Goal: Task Accomplishment & Management: Manage account settings

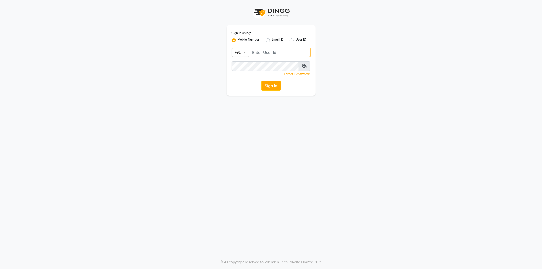
type input "8431095913"
click at [260, 84] on div "Sign In" at bounding box center [271, 86] width 79 height 10
click at [263, 85] on button "Sign In" at bounding box center [270, 86] width 19 height 10
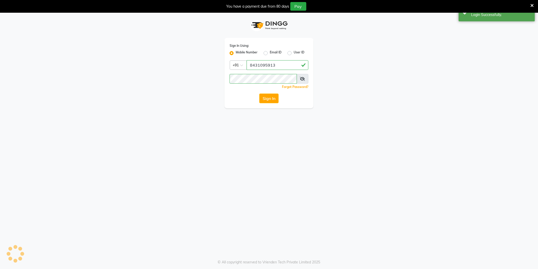
select select "104"
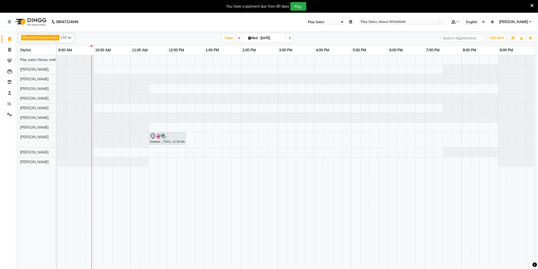
click at [290, 37] on icon at bounding box center [290, 38] width 2 height 3
type input "[DATE]"
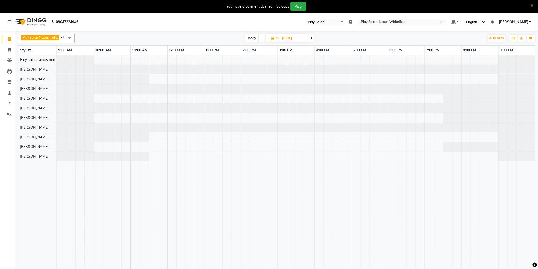
click at [131, 99] on div at bounding box center [296, 165] width 478 height 220
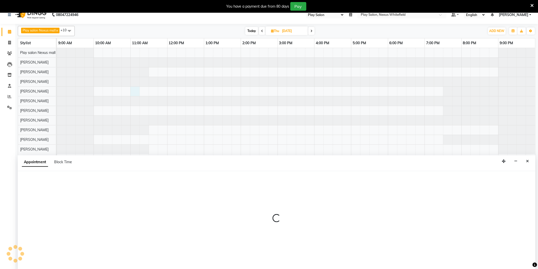
select select "81391"
select select "tentative"
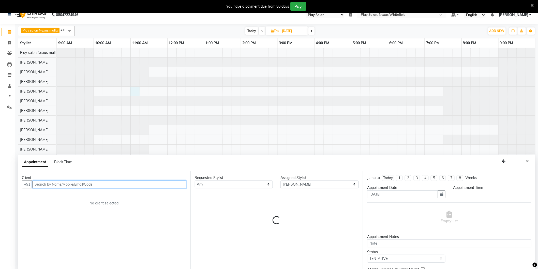
select select "660"
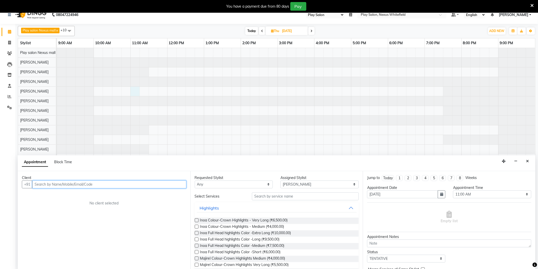
click at [78, 182] on input "text" at bounding box center [109, 184] width 154 height 8
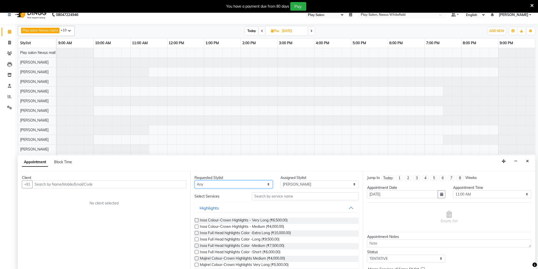
click at [258, 184] on select "Any Abdulla Md Adil Ali Ambika Rai Asha Thapa Ashim Sapkota Dawa Tamang Mohd Aa…" at bounding box center [234, 184] width 78 height 8
select select "81391"
click at [195, 180] on select "Any Abdulla Md Adil Ali Ambika Rai Asha Thapa Ashim Sapkota Dawa Tamang Mohd Aa…" at bounding box center [234, 184] width 78 height 8
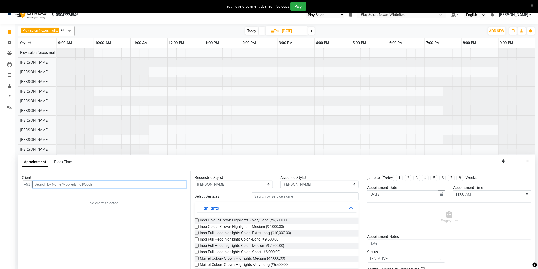
click at [82, 183] on input "text" at bounding box center [109, 184] width 154 height 8
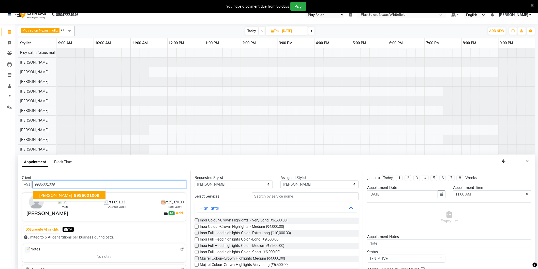
click at [99, 196] on span "9986001009" at bounding box center [86, 195] width 25 height 5
type input "9986001009"
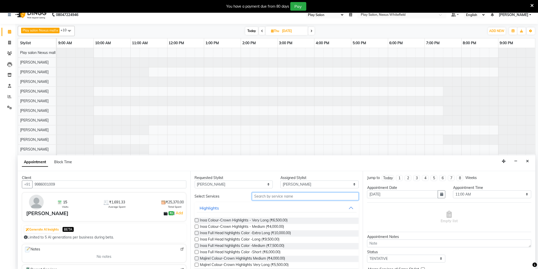
click at [294, 199] on input "text" at bounding box center [305, 196] width 107 height 8
type input "hair cut"
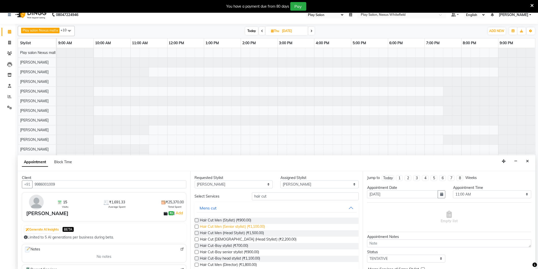
click at [219, 225] on span "Hair Cut Men (Senior stylist) (₹1,100.00)" at bounding box center [232, 227] width 65 height 6
checkbox input "false"
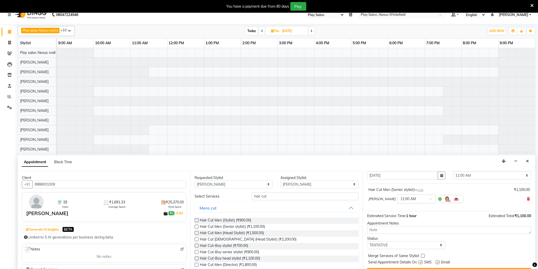
scroll to position [28, 0]
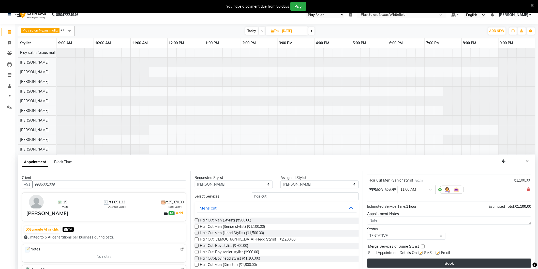
click at [477, 260] on button "Book" at bounding box center [449, 262] width 164 height 9
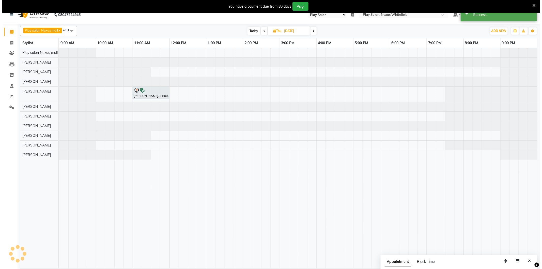
scroll to position [0, 0]
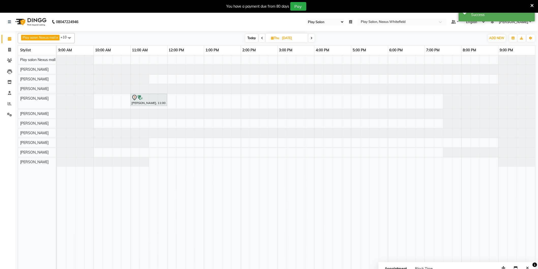
click at [252, 39] on span "Today" at bounding box center [251, 38] width 13 height 8
type input "03-09-2025"
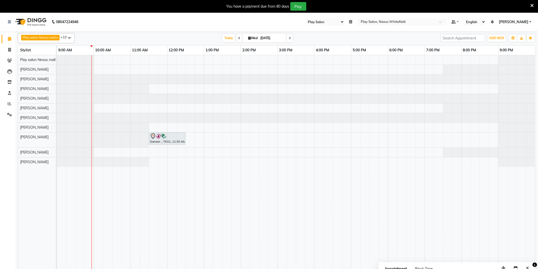
click at [533, 5] on icon at bounding box center [531, 5] width 3 height 5
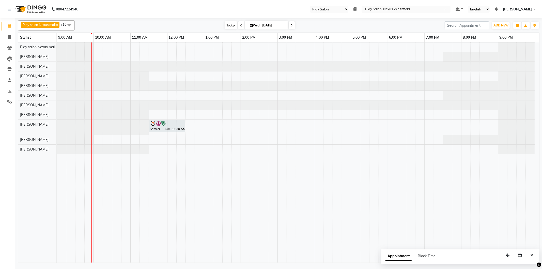
drag, startPoint x: 232, startPoint y: 25, endPoint x: 226, endPoint y: 30, distance: 7.9
click at [232, 25] on span "Today" at bounding box center [231, 25] width 13 height 8
click at [291, 138] on div "Sameer ., TK01, 11:30 AM-12:30 PM, Hair Cut Men (Head Stylist)" at bounding box center [298, 152] width 482 height 220
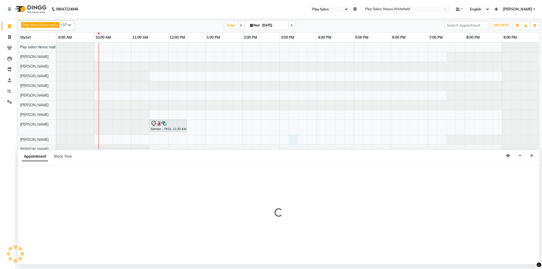
select select "81405"
select select "915"
select select "tentative"
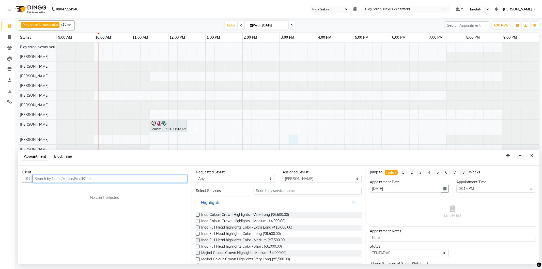
click at [75, 179] on input "text" at bounding box center [109, 179] width 155 height 8
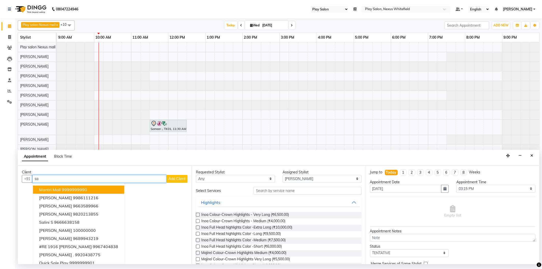
type input "s"
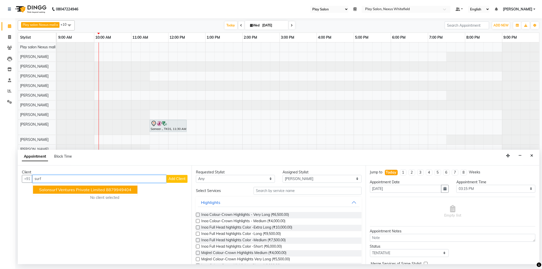
click at [117, 191] on ngb-highlight "8879949404" at bounding box center [118, 189] width 25 height 5
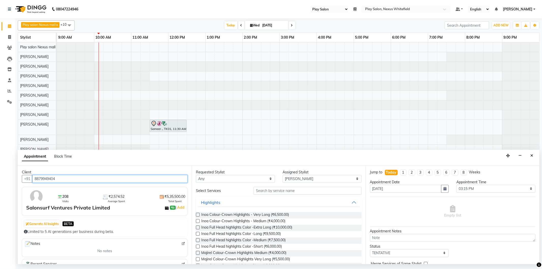
type input "8879949404"
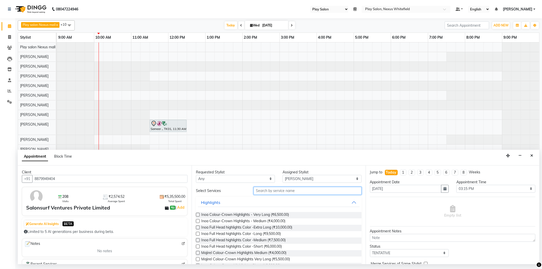
click at [286, 187] on input "text" at bounding box center [308, 191] width 108 height 8
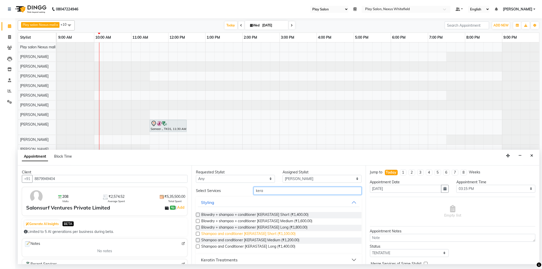
type input "kera"
click at [278, 233] on span "Shampoo and conditioner [KERASTASE] Short (₹1,100.00)" at bounding box center [248, 234] width 94 height 6
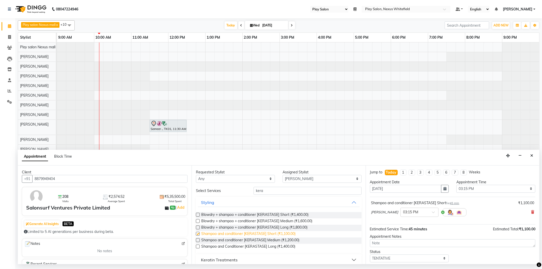
checkbox input "false"
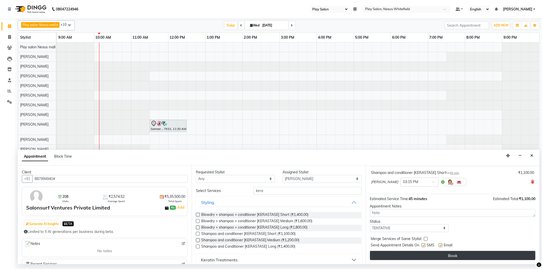
click at [459, 255] on button "Book" at bounding box center [452, 255] width 165 height 9
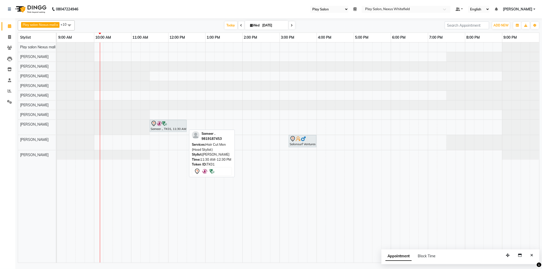
click at [153, 130] on div "Sameer ., TK01, 11:30 AM-12:30 PM, Hair Cut Men (Head Stylist)" at bounding box center [168, 125] width 36 height 11
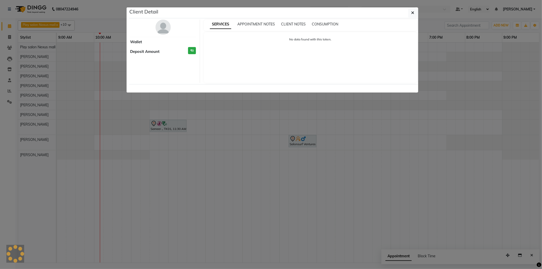
select select "7"
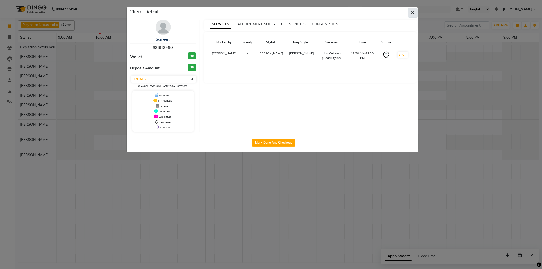
click at [413, 11] on icon "button" at bounding box center [412, 13] width 3 height 4
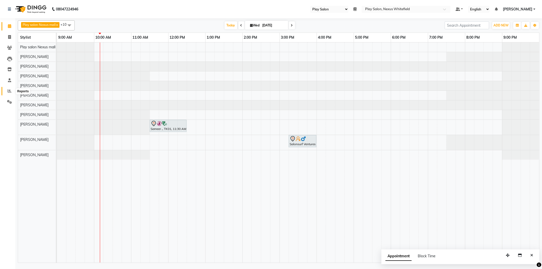
click at [8, 93] on icon at bounding box center [10, 91] width 4 height 4
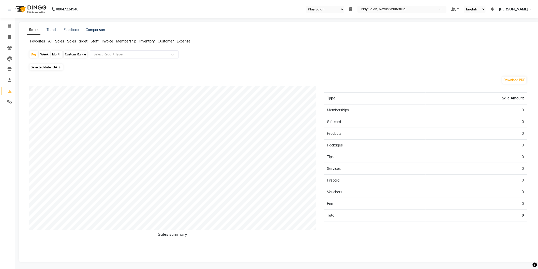
drag, startPoint x: 88, startPoint y: 43, endPoint x: 100, endPoint y: 42, distance: 12.2
click at [89, 42] on ul "Favorites All Sales Sales Target Staff Invoice Membership Inventory Customer Ex…" at bounding box center [279, 42] width 504 height 6
click at [98, 42] on span "Staff" at bounding box center [94, 41] width 8 height 5
click at [80, 56] on div "Custom Range" at bounding box center [76, 54] width 24 height 7
select select "9"
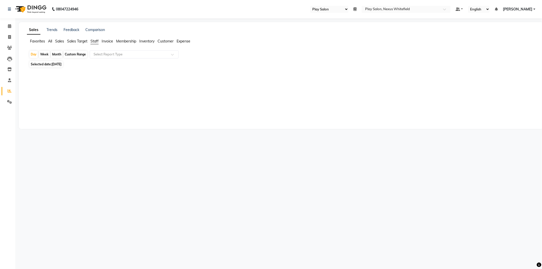
select select "2025"
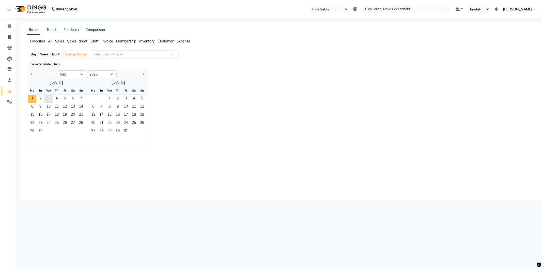
drag, startPoint x: 34, startPoint y: 98, endPoint x: 45, endPoint y: 98, distance: 10.4
click at [35, 98] on span "1" at bounding box center [32, 99] width 8 height 8
click at [52, 97] on span "3" at bounding box center [48, 99] width 8 height 8
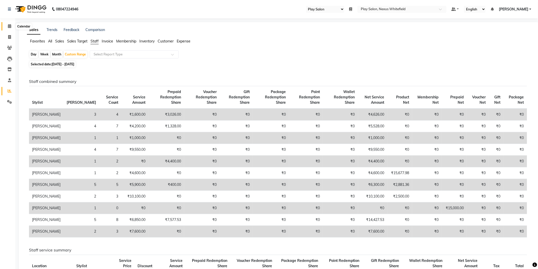
click at [9, 23] on span at bounding box center [9, 26] width 9 height 6
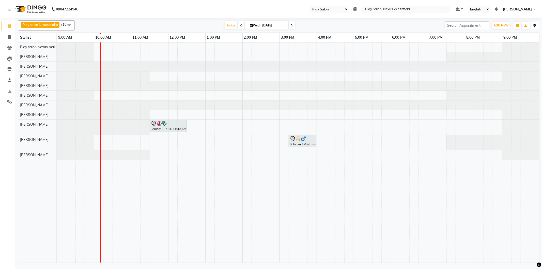
click at [534, 26] on icon "button" at bounding box center [534, 25] width 3 height 3
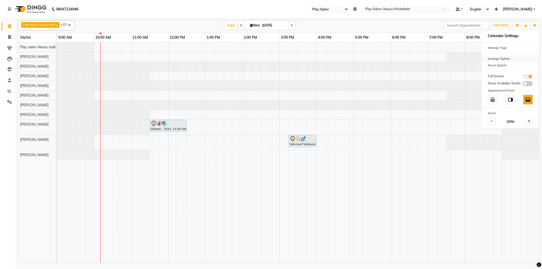
click at [521, 57] on div "Arrange Stylists" at bounding box center [510, 58] width 57 height 7
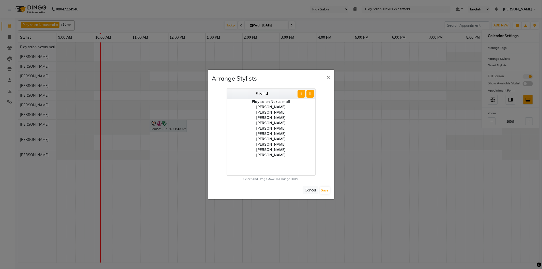
click at [274, 107] on div "[PERSON_NAME]" at bounding box center [271, 106] width 88 height 5
click at [272, 112] on div "[PERSON_NAME]" at bounding box center [271, 112] width 88 height 5
click at [272, 107] on div "[PERSON_NAME]" at bounding box center [271, 106] width 88 height 5
click at [271, 147] on div "[PERSON_NAME]" at bounding box center [271, 149] width 88 height 5
click at [301, 92] on button "⇧" at bounding box center [302, 94] width 8 height 8
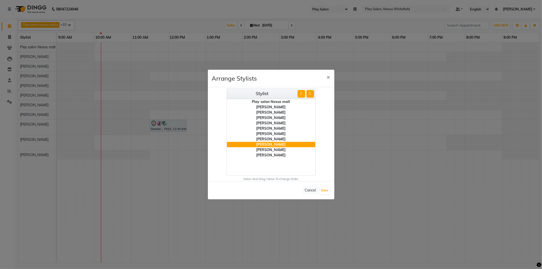
click at [301, 92] on button "⇧" at bounding box center [302, 94] width 8 height 8
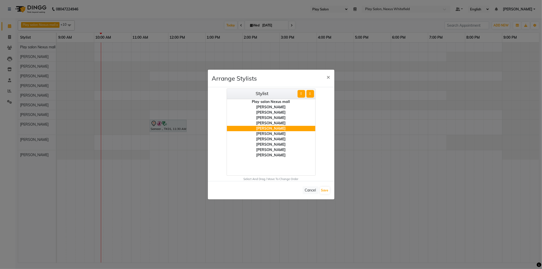
click at [301, 92] on button "⇧" at bounding box center [302, 94] width 8 height 8
drag, startPoint x: 270, startPoint y: 151, endPoint x: 280, endPoint y: 136, distance: 17.1
click at [271, 150] on div "[PERSON_NAME]" at bounding box center [271, 149] width 88 height 5
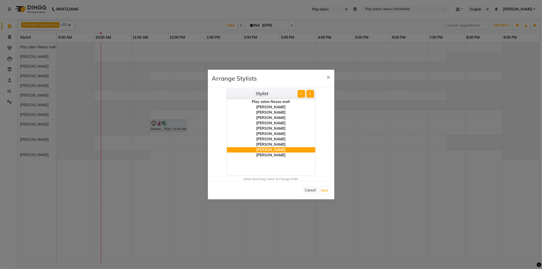
click at [300, 93] on button "⇧" at bounding box center [302, 94] width 8 height 8
click at [301, 93] on button "⇧" at bounding box center [302, 94] width 8 height 8
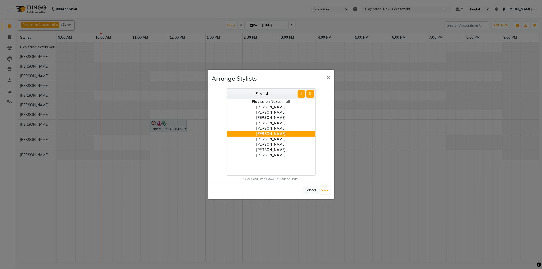
click at [301, 93] on button "⇧" at bounding box center [302, 94] width 8 height 8
click at [273, 124] on div "[PERSON_NAME]" at bounding box center [271, 122] width 88 height 5
click at [310, 93] on button "⇩" at bounding box center [310, 94] width 8 height 8
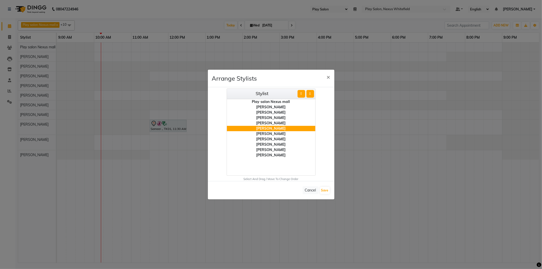
click at [310, 93] on button "⇩" at bounding box center [310, 94] width 8 height 8
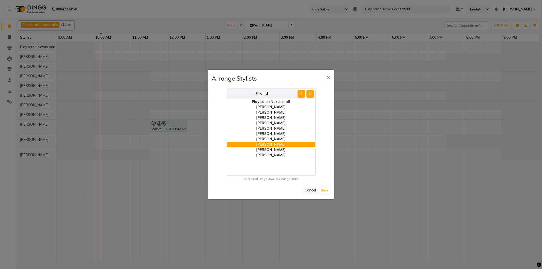
click at [310, 93] on button "⇩" at bounding box center [310, 94] width 8 height 8
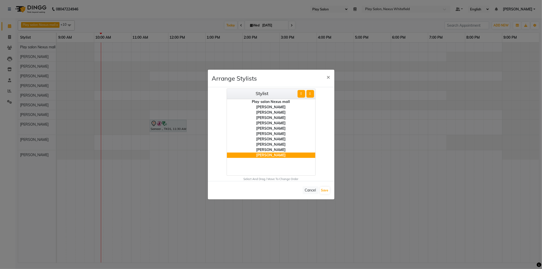
click at [276, 150] on div "[PERSON_NAME]" at bounding box center [271, 149] width 88 height 5
click at [300, 93] on button "⇧" at bounding box center [302, 94] width 8 height 8
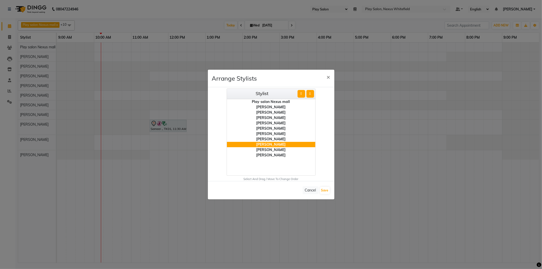
click at [300, 93] on button "⇧" at bounding box center [302, 94] width 8 height 8
click at [275, 126] on div "[PERSON_NAME]" at bounding box center [271, 128] width 88 height 5
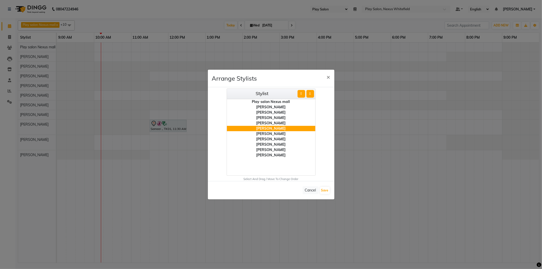
click at [313, 92] on button "⇩" at bounding box center [310, 94] width 8 height 8
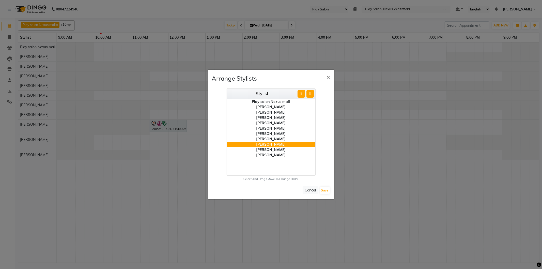
click at [313, 92] on button "⇩" at bounding box center [310, 94] width 8 height 8
click at [312, 92] on button "⇩" at bounding box center [310, 94] width 8 height 8
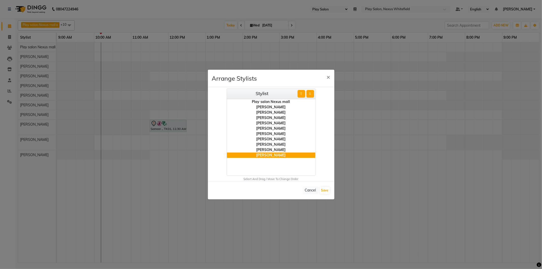
click at [271, 138] on div "[PERSON_NAME]" at bounding box center [271, 138] width 88 height 5
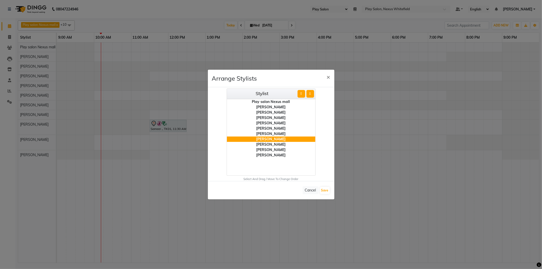
click at [312, 95] on button "⇩" at bounding box center [310, 94] width 8 height 8
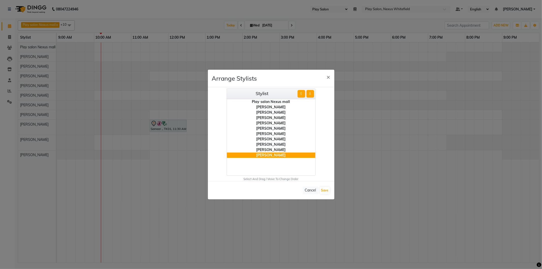
click at [274, 131] on div "[PERSON_NAME]" at bounding box center [271, 133] width 88 height 5
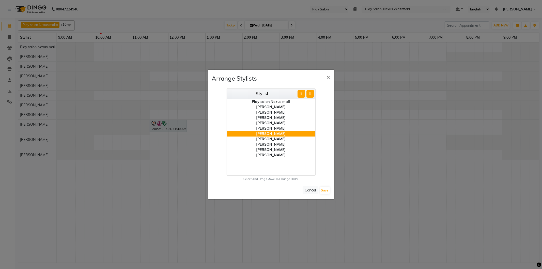
click at [301, 93] on button "⇧" at bounding box center [302, 94] width 8 height 8
drag, startPoint x: 324, startPoint y: 191, endPoint x: 320, endPoint y: 205, distance: 14.7
click at [324, 191] on button "Save" at bounding box center [325, 190] width 10 height 7
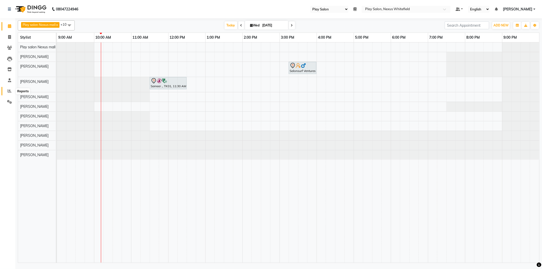
click at [11, 89] on icon at bounding box center [10, 91] width 4 height 4
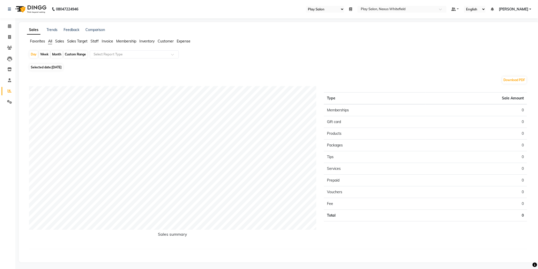
click at [9, 75] on li "Staff" at bounding box center [7, 80] width 15 height 11
click at [9, 79] on icon at bounding box center [9, 80] width 3 height 4
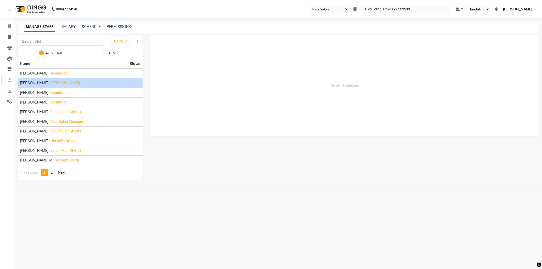
click at [31, 80] on span "[PERSON_NAME]" at bounding box center [34, 82] width 28 height 5
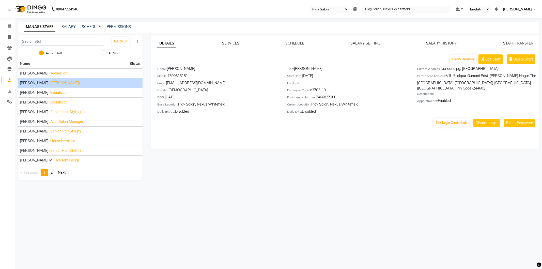
click at [269, 44] on div "DETAILS SERVICES SCHEDULE SALARY SETTING SALARY HISTORY STAFF TRANSFER" at bounding box center [345, 43] width 376 height 5
click at [285, 44] on div "DETAILS SERVICES SCHEDULE SALARY SETTING SALARY HISTORY STAFF TRANSFER" at bounding box center [345, 43] width 376 height 5
click at [294, 43] on link "SCHEDULE" at bounding box center [295, 43] width 19 height 5
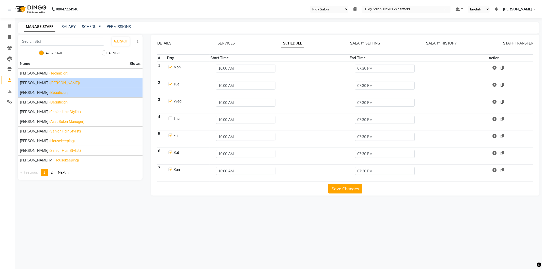
click at [27, 92] on span "[PERSON_NAME]" at bounding box center [34, 92] width 28 height 5
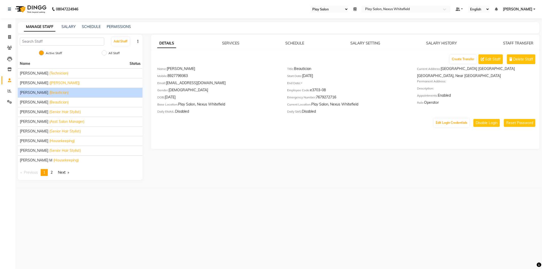
click at [295, 41] on div "SCHEDULE" at bounding box center [295, 43] width 19 height 5
click at [294, 44] on link "SCHEDULE" at bounding box center [295, 43] width 19 height 5
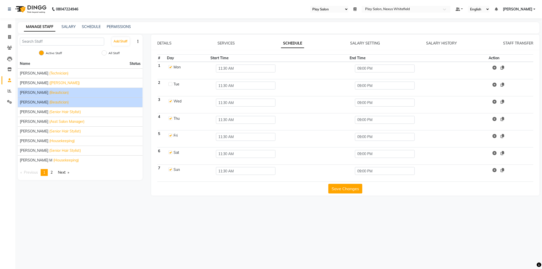
drag, startPoint x: 47, startPoint y: 103, endPoint x: 49, endPoint y: 101, distance: 3.3
click at [49, 103] on span "(Beautician)" at bounding box center [58, 102] width 19 height 5
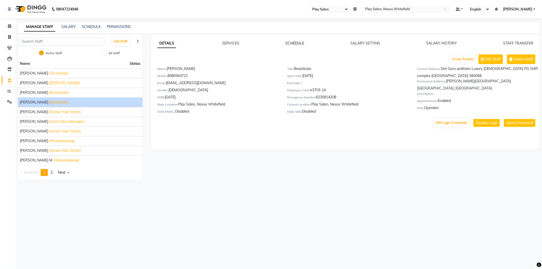
click at [298, 44] on link "SCHEDULE" at bounding box center [295, 43] width 19 height 5
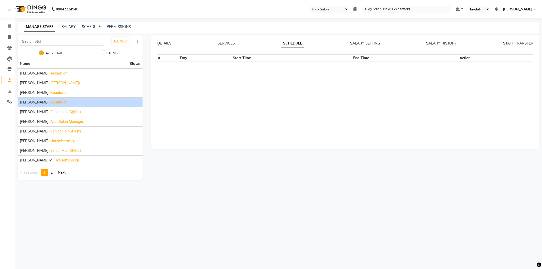
click at [298, 44] on link "SCHEDULE" at bounding box center [292, 43] width 23 height 9
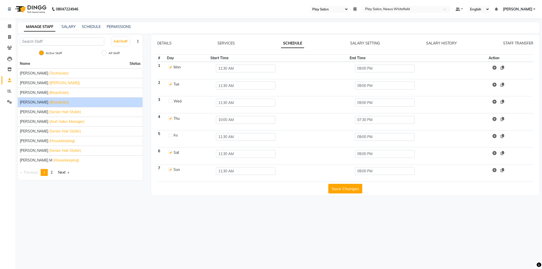
click at [170, 134] on label at bounding box center [170, 135] width 4 height 4
click at [170, 134] on input "checkbox" at bounding box center [169, 134] width 3 height 3
checkbox input "true"
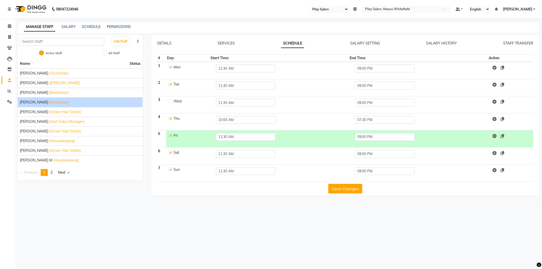
click at [340, 189] on button "Save Changes" at bounding box center [345, 189] width 34 height 10
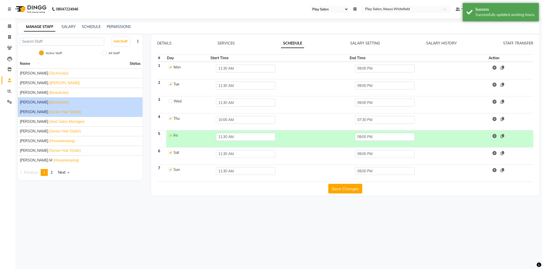
click at [45, 114] on div "Ashim Sapkota (Senior Hair Stylist)" at bounding box center [80, 111] width 121 height 5
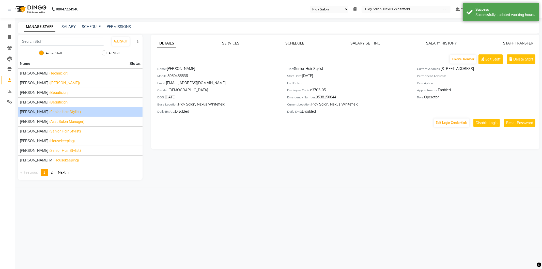
click at [296, 41] on link "SCHEDULE" at bounding box center [295, 43] width 19 height 5
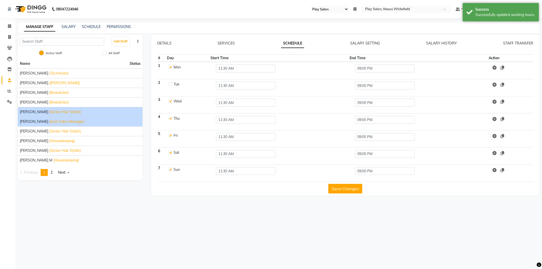
click at [28, 122] on span "[PERSON_NAME]" at bounding box center [34, 121] width 28 height 5
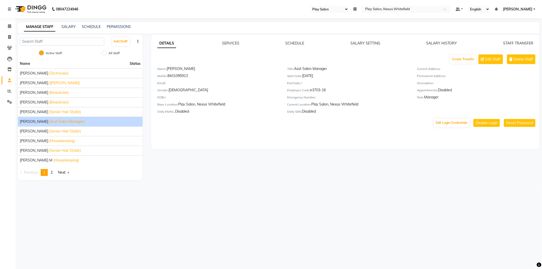
click at [297, 40] on div "DETAILS SERVICES SCHEDULE SALARY SETTING SALARY HISTORY STAFF TRANSFER Create T…" at bounding box center [345, 92] width 388 height 114
click at [296, 42] on link "SCHEDULE" at bounding box center [295, 43] width 19 height 5
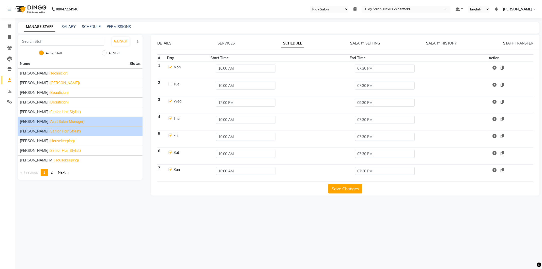
click at [39, 130] on span "[PERSON_NAME]" at bounding box center [34, 131] width 28 height 5
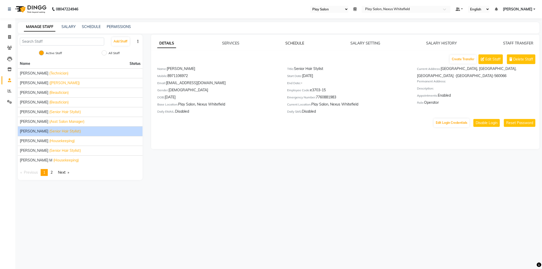
click at [294, 42] on link "SCHEDULE" at bounding box center [295, 43] width 19 height 5
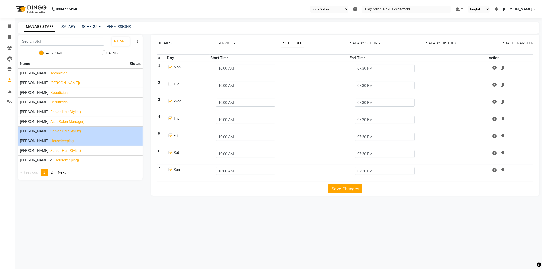
click at [34, 141] on span "Gukul Mangar" at bounding box center [34, 140] width 28 height 5
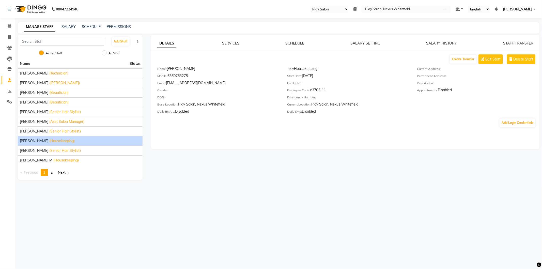
click at [294, 44] on link "SCHEDULE" at bounding box center [295, 43] width 19 height 5
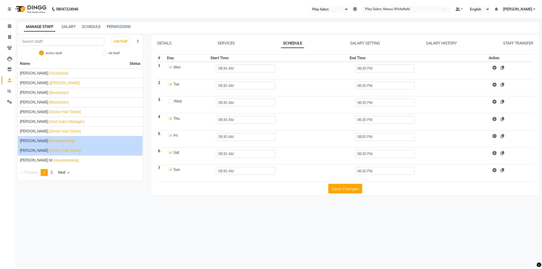
click at [33, 150] on span "[PERSON_NAME]" at bounding box center [34, 150] width 28 height 5
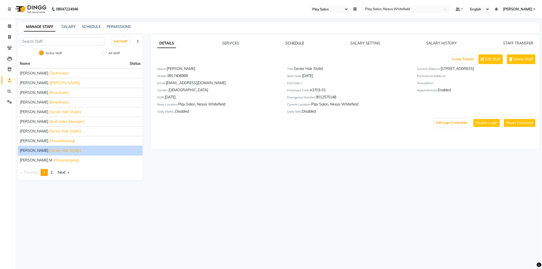
drag, startPoint x: 298, startPoint y: 49, endPoint x: 297, endPoint y: 45, distance: 4.3
click at [298, 47] on div "DETAILS SERVICES SCHEDULE SALARY SETTING SALARY HISTORY STAFF TRANSFER Create T…" at bounding box center [345, 84] width 388 height 87
click at [297, 45] on link "SCHEDULE" at bounding box center [295, 43] width 19 height 5
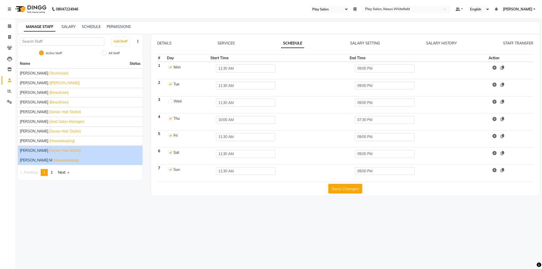
click at [53, 159] on span "(Housekeeping)" at bounding box center [65, 160] width 25 height 5
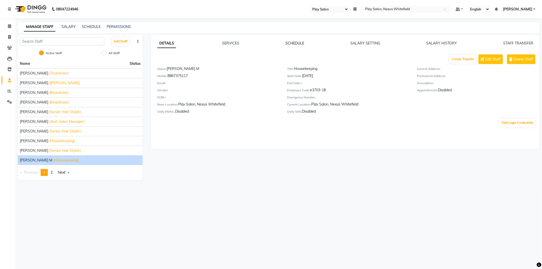
click at [296, 41] on link "SCHEDULE" at bounding box center [295, 43] width 19 height 5
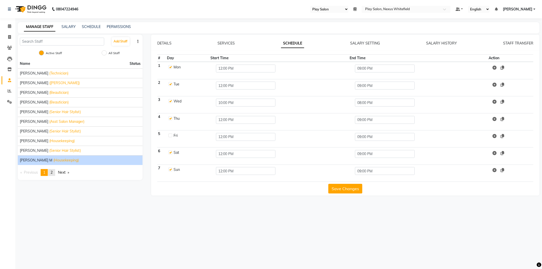
click at [52, 172] on span "2" at bounding box center [52, 172] width 2 height 5
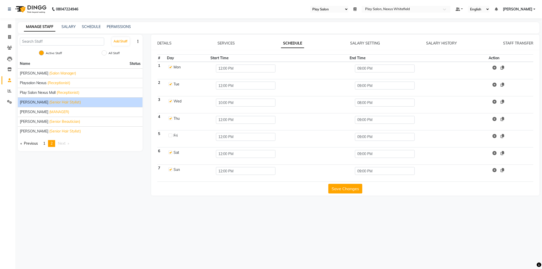
click at [27, 102] on span "[PERSON_NAME]" at bounding box center [34, 102] width 28 height 5
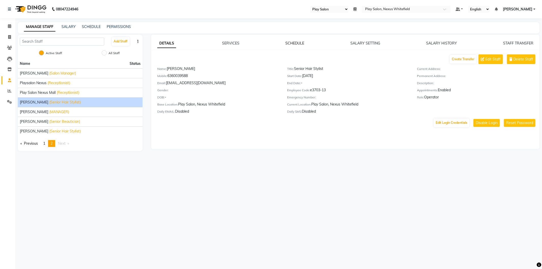
click at [293, 41] on link "SCHEDULE" at bounding box center [295, 43] width 19 height 5
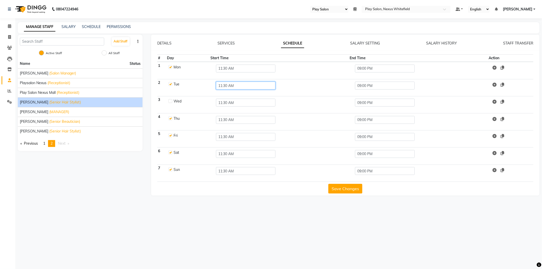
click at [222, 86] on input "11:30 AM" at bounding box center [245, 86] width 59 height 8
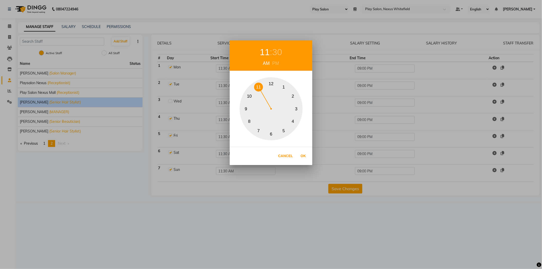
click at [250, 97] on button "10" at bounding box center [249, 96] width 9 height 9
click at [276, 53] on div "30" at bounding box center [277, 51] width 10 height 13
click at [271, 84] on button "0" at bounding box center [271, 83] width 9 height 9
click at [303, 156] on button "Ok" at bounding box center [303, 156] width 10 height 10
type input "10:00 AM"
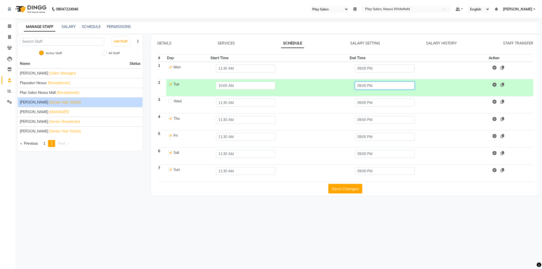
click at [362, 86] on input "09:00 PM" at bounding box center [384, 86] width 59 height 8
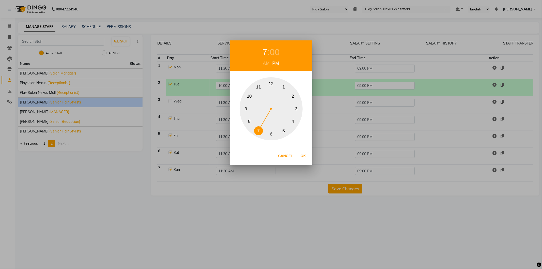
drag, startPoint x: 260, startPoint y: 130, endPoint x: 285, endPoint y: 77, distance: 58.8
click at [261, 128] on button "7" at bounding box center [258, 130] width 9 height 9
click at [276, 51] on div "00" at bounding box center [275, 51] width 10 height 13
click at [271, 135] on button "30" at bounding box center [271, 134] width 9 height 9
drag, startPoint x: 293, startPoint y: 155, endPoint x: 303, endPoint y: 156, distance: 9.8
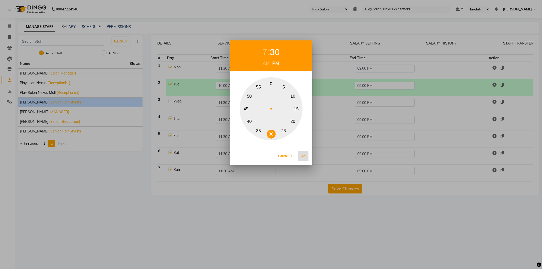
click at [303, 156] on div "Cancel Ok" at bounding box center [271, 156] width 83 height 18
click at [303, 156] on button "Ok" at bounding box center [303, 156] width 10 height 10
type input "07:30 PM"
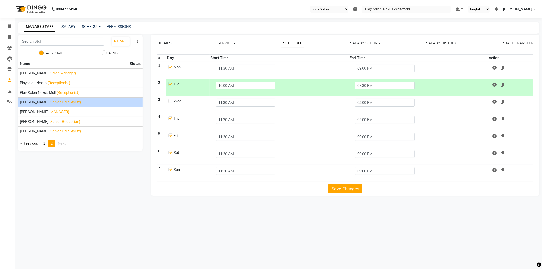
click at [338, 187] on button "Save Changes" at bounding box center [345, 189] width 34 height 10
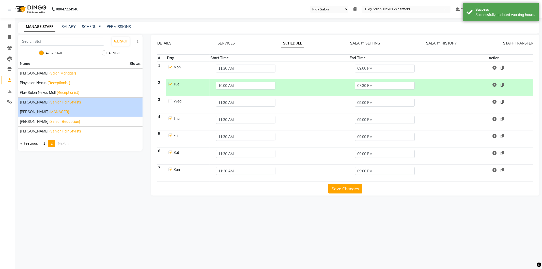
click at [30, 114] on span "santhosh B basutkar" at bounding box center [34, 111] width 28 height 5
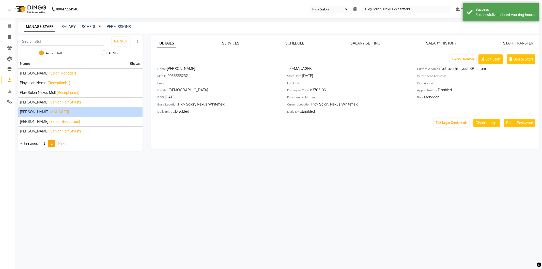
click at [300, 41] on link "SCHEDULE" at bounding box center [295, 43] width 19 height 5
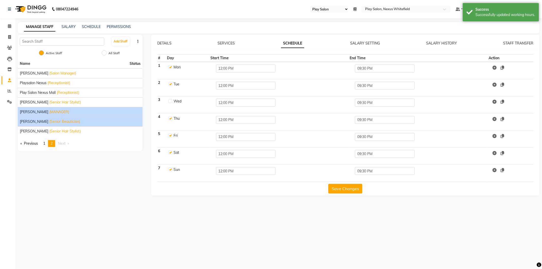
click at [49, 121] on span "(Senior Beautician)" at bounding box center [64, 121] width 31 height 5
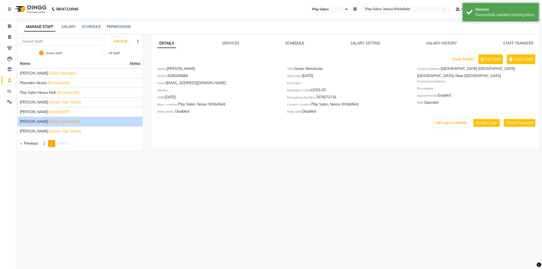
click at [293, 41] on link "SCHEDULE" at bounding box center [295, 43] width 19 height 5
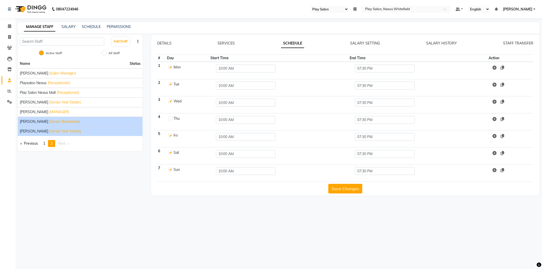
click at [42, 133] on span "[PERSON_NAME]" at bounding box center [34, 131] width 28 height 5
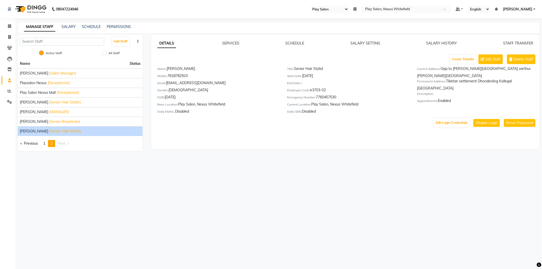
click at [301, 46] on div "DETAILS SERVICES SCHEDULE SALARY SETTING SALARY HISTORY STAFF TRANSFER Create T…" at bounding box center [345, 84] width 388 height 87
click at [301, 45] on div "SCHEDULE" at bounding box center [295, 43] width 19 height 5
click at [299, 42] on link "SCHEDULE" at bounding box center [295, 43] width 19 height 5
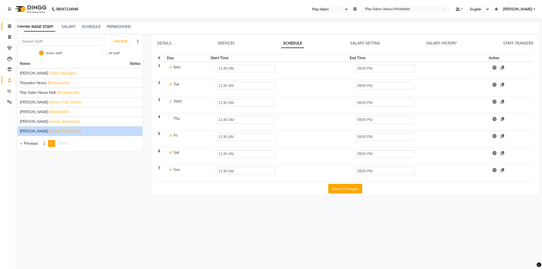
click at [10, 26] on icon at bounding box center [9, 26] width 3 height 4
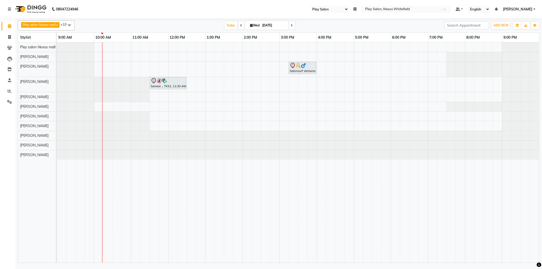
click at [241, 25] on icon at bounding box center [241, 25] width 2 height 3
type input "02-09-2025"
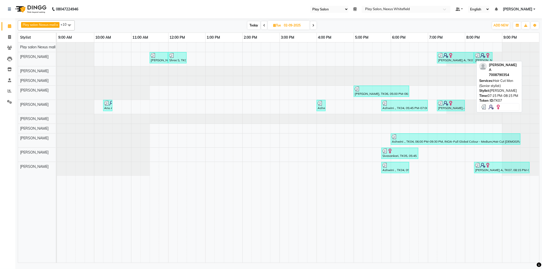
click at [458, 62] on div "Sonali A, TK07, 07:15 PM-08:15 PM, Hair Cut Men (Senior stylist)" at bounding box center [456, 58] width 36 height 10
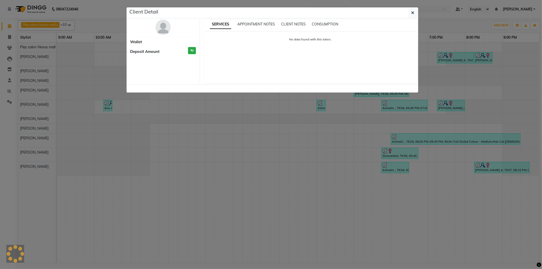
select select "3"
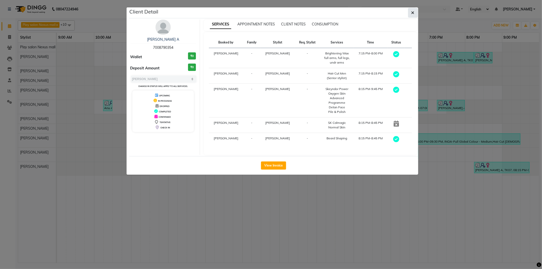
click at [411, 12] on icon "button" at bounding box center [412, 13] width 3 height 4
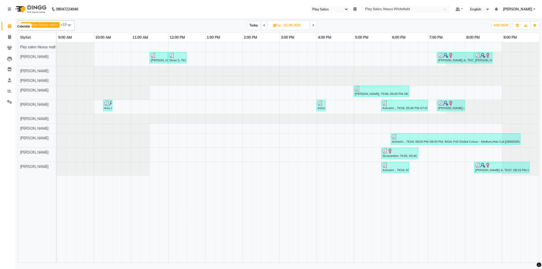
click at [11, 28] on span at bounding box center [9, 26] width 9 height 6
click at [249, 24] on span "Today" at bounding box center [254, 25] width 13 height 8
type input "03-09-2025"
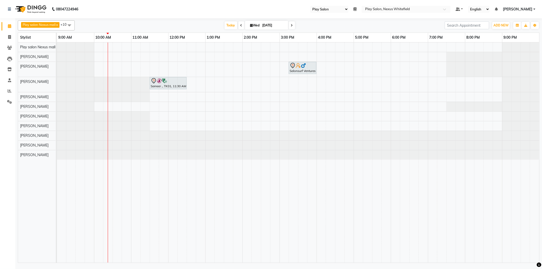
click at [64, 22] on span "+10" at bounding box center [65, 24] width 10 height 4
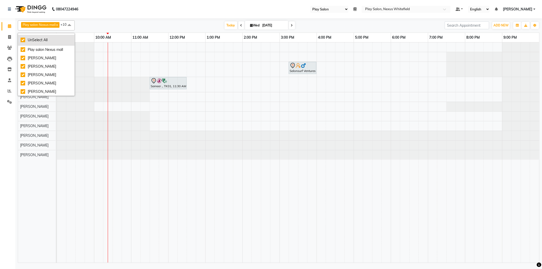
click at [26, 39] on div "UnSelect All" at bounding box center [46, 39] width 51 height 5
checkbox input "false"
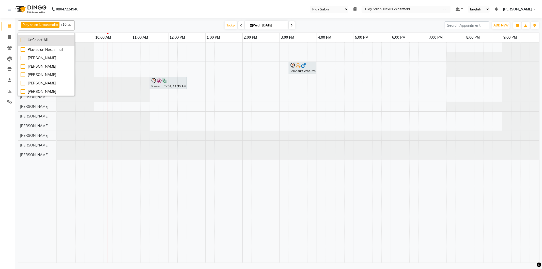
checkbox input "false"
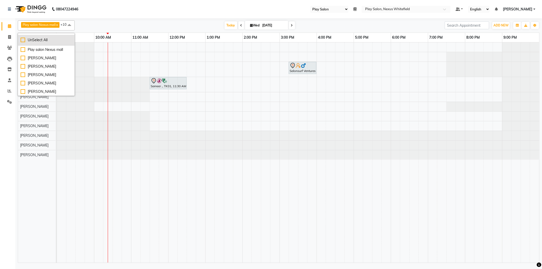
checkbox input "false"
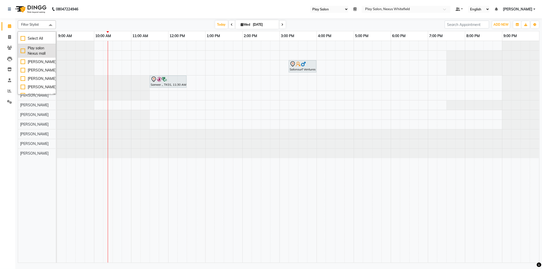
click at [22, 52] on div "Play salon Nexus mall" at bounding box center [37, 50] width 33 height 11
checkbox input "true"
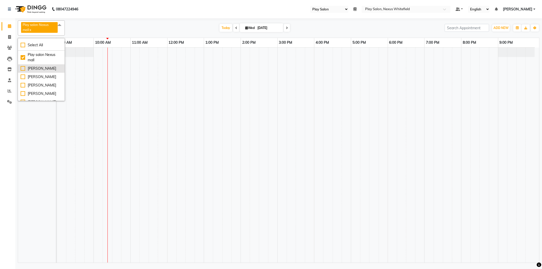
click at [26, 68] on div "[PERSON_NAME]" at bounding box center [41, 68] width 41 height 5
checkbox input "true"
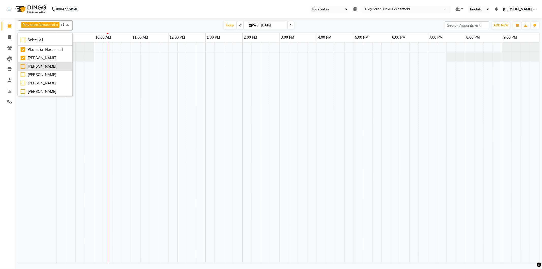
click at [25, 66] on div "[PERSON_NAME]" at bounding box center [45, 66] width 49 height 5
checkbox input "true"
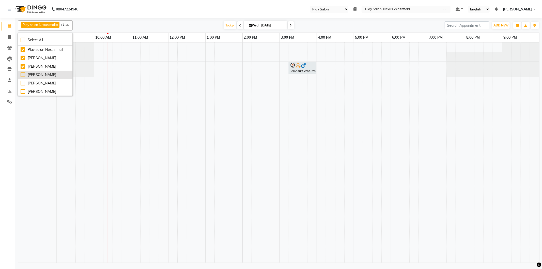
click at [25, 74] on div "[PERSON_NAME]" at bounding box center [45, 74] width 49 height 5
checkbox input "true"
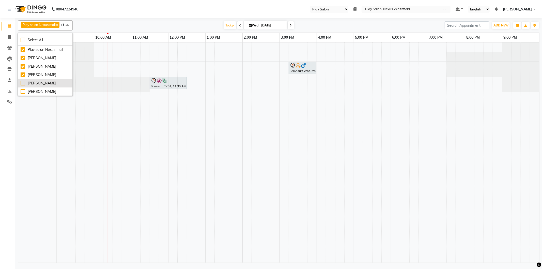
click at [24, 83] on div "[PERSON_NAME]" at bounding box center [45, 83] width 49 height 5
checkbox input "true"
drag, startPoint x: 24, startPoint y: 89, endPoint x: 41, endPoint y: 81, distance: 18.6
click at [25, 88] on li "[PERSON_NAME]" at bounding box center [45, 91] width 54 height 8
checkbox input "true"
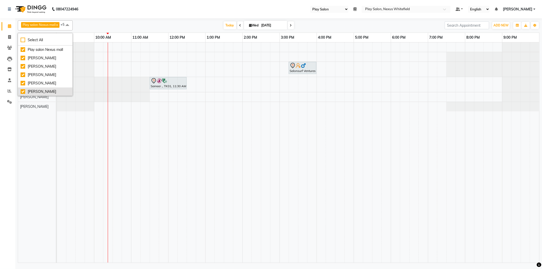
scroll to position [28, 0]
click at [22, 72] on div "[PERSON_NAME]" at bounding box center [45, 71] width 49 height 5
checkbox input "true"
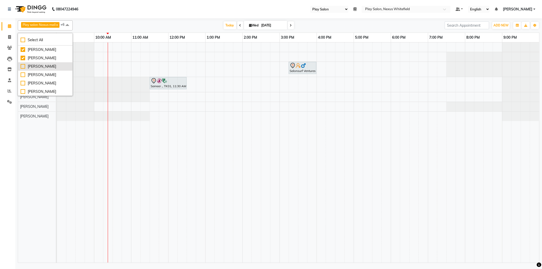
click at [31, 66] on div "[PERSON_NAME]" at bounding box center [45, 66] width 49 height 5
checkbox input "true"
drag, startPoint x: 126, startPoint y: 7, endPoint x: 118, endPoint y: 44, distance: 38.4
click at [126, 7] on nav "08047224946 Select Register Play Salon Nexus Whitefield Play Salon Nexus Play S…" at bounding box center [271, 9] width 542 height 18
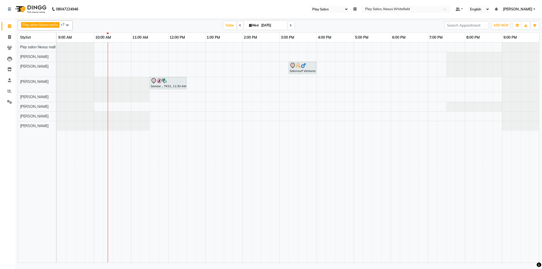
click at [31, 134] on div "Play salon Nexus mall Adil Ali Dawa Tamang Ashim Sapkota Tenzin Choezom Sarmila…" at bounding box center [39, 152] width 42 height 220
click at [148, 69] on div "Salonsurf Ventures Private Limited, TK02, 03:15 PM-04:00 PM, Shampoo and condit…" at bounding box center [298, 152] width 482 height 220
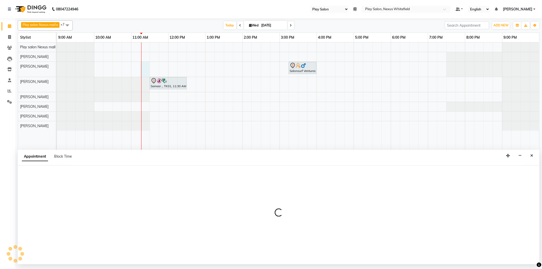
select select "81405"
select select "tentative"
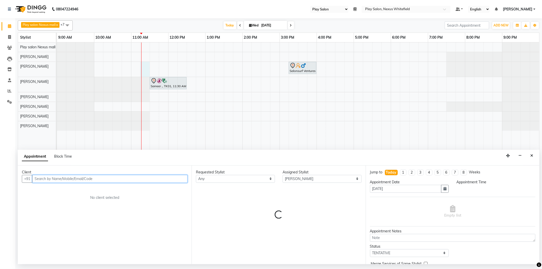
select select "675"
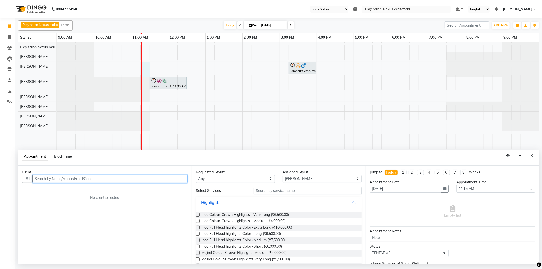
click at [75, 175] on input "text" at bounding box center [109, 179] width 155 height 8
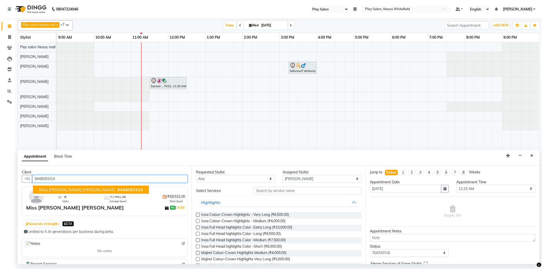
click at [82, 185] on ngb-typeahead-window "Miss Nalini Suresh 9448093314" at bounding box center [91, 189] width 116 height 13
click at [117, 187] on span "9448093314" at bounding box center [129, 189] width 25 height 5
type input "9448093314"
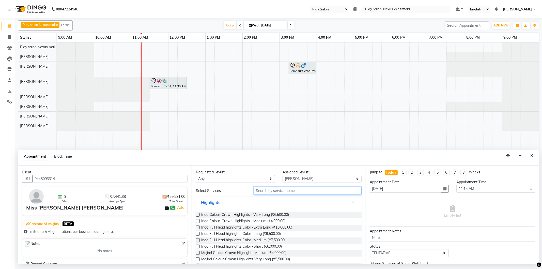
drag, startPoint x: 294, startPoint y: 191, endPoint x: 293, endPoint y: 187, distance: 3.8
click at [293, 191] on input "text" at bounding box center [308, 191] width 108 height 8
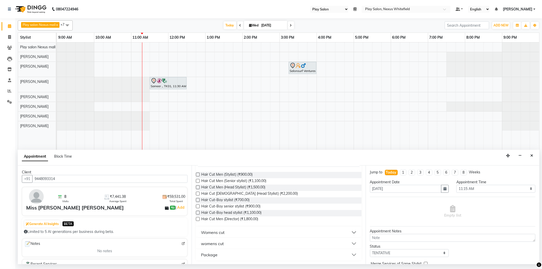
type input "cut"
click at [229, 229] on button "Womens cut" at bounding box center [278, 232] width 161 height 9
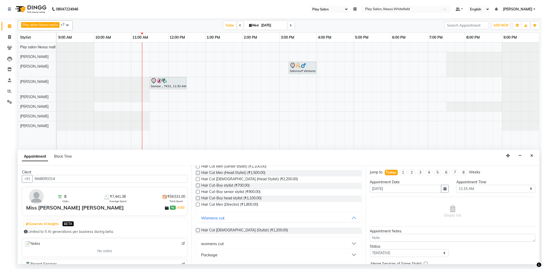
click at [231, 242] on button "womens cut" at bounding box center [278, 243] width 161 height 9
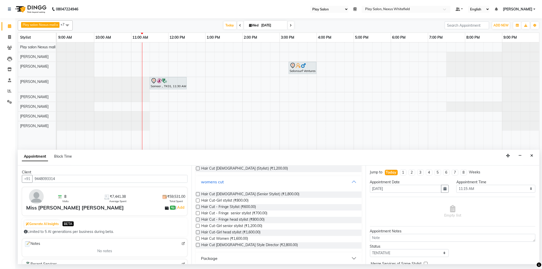
scroll to position [120, 0]
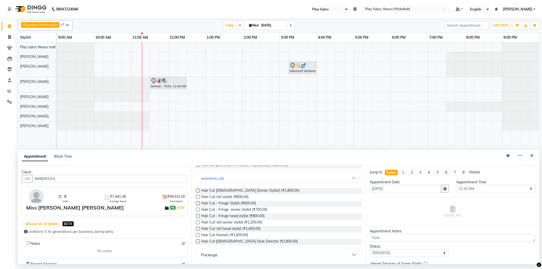
click at [198, 191] on label at bounding box center [198, 191] width 4 height 4
click at [198, 191] on input "checkbox" at bounding box center [197, 190] width 3 height 3
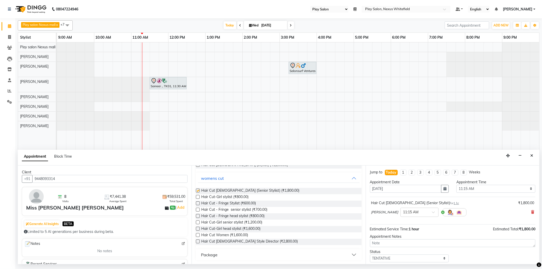
checkbox input "false"
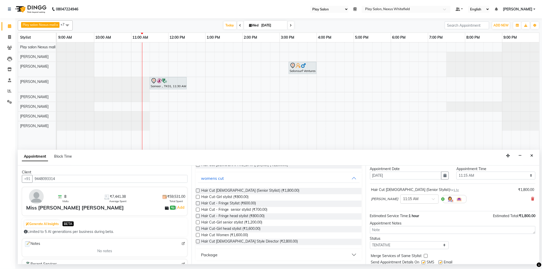
scroll to position [30, 0]
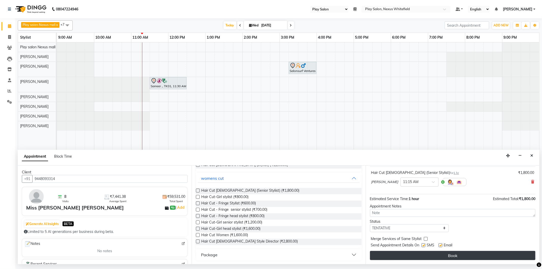
click at [461, 253] on button "Book" at bounding box center [452, 255] width 165 height 9
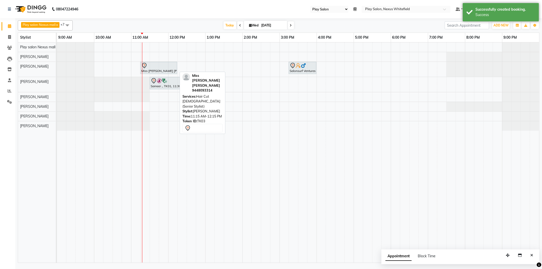
click at [166, 72] on div "Miss Nalini Suresh, TK03, 11:15 AM-12:15 PM, Hair Cut Lady (Senior Stylist)" at bounding box center [159, 68] width 36 height 11
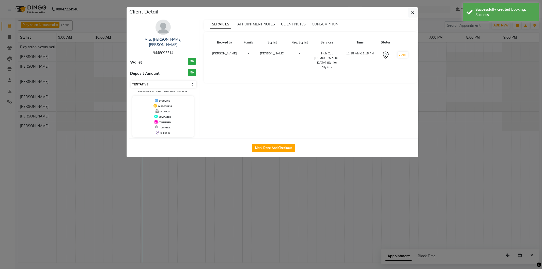
click at [191, 81] on select "Select IN SERVICE CONFIRMED TENTATIVE CHECK IN MARK DONE DROPPED UPCOMING" at bounding box center [164, 84] width 66 height 7
select select "8"
click at [131, 81] on select "Select IN SERVICE CONFIRMED TENTATIVE CHECK IN MARK DONE DROPPED UPCOMING" at bounding box center [164, 84] width 66 height 7
click at [414, 14] on button "button" at bounding box center [413, 13] width 10 height 10
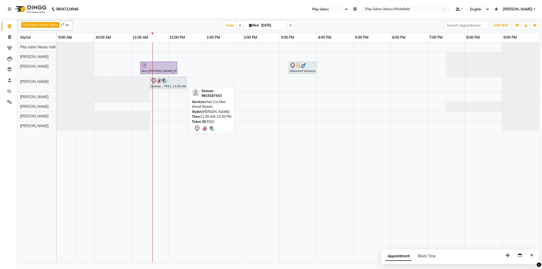
click at [177, 86] on div "Sameer ., TK01, 11:30 AM-12:30 PM, Hair Cut Men (Head Stylist)" at bounding box center [168, 83] width 36 height 11
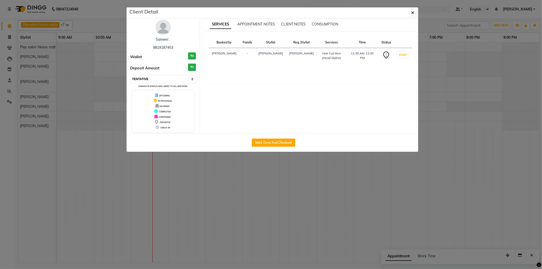
click at [191, 80] on select "Select IN SERVICE CONFIRMED TENTATIVE CHECK IN MARK DONE DROPPED UPCOMING" at bounding box center [164, 78] width 66 height 7
select select "8"
click at [131, 75] on select "Select IN SERVICE CONFIRMED TENTATIVE CHECK IN MARK DONE DROPPED UPCOMING" at bounding box center [164, 78] width 66 height 7
click at [414, 12] on icon "button" at bounding box center [412, 13] width 3 height 4
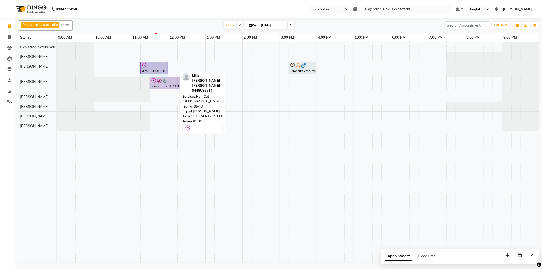
drag, startPoint x: 176, startPoint y: 69, endPoint x: 161, endPoint y: 69, distance: 15.5
click at [57, 69] on div "Miss Nalini Suresh, TK03, 11:15 AM-12:15 PM, Hair Cut Lady (Senior Stylist) Sal…" at bounding box center [57, 69] width 0 height 15
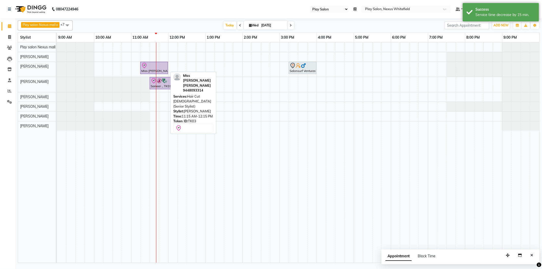
click at [159, 68] on div at bounding box center [154, 66] width 26 height 6
select select "8"
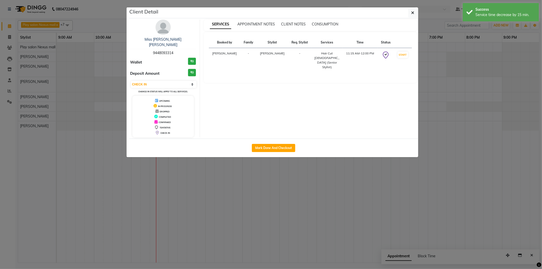
click at [274, 138] on div "Mark Done And Checkout" at bounding box center [273, 147] width 289 height 19
click at [273, 144] on button "Mark Done And Checkout" at bounding box center [273, 148] width 43 height 8
select select "service"
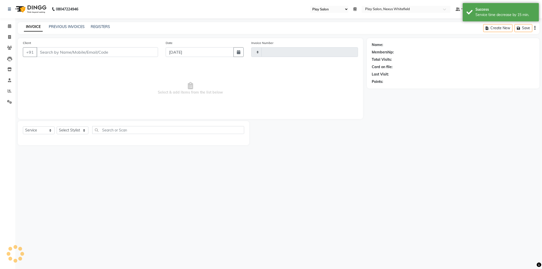
type input "3184"
select select "8356"
type input "9448093314"
select select "81405"
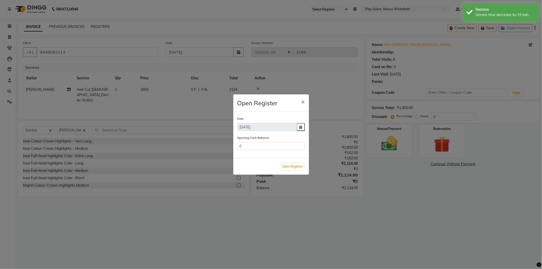
type input "59072"
click at [289, 167] on button "Open Register" at bounding box center [292, 166] width 23 height 7
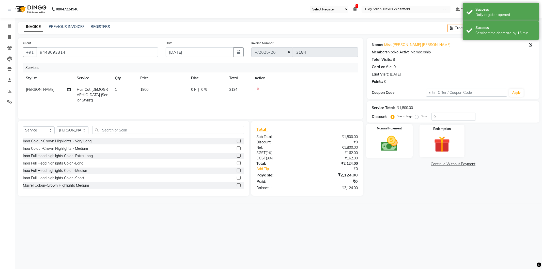
click at [394, 149] on img at bounding box center [389, 143] width 27 height 19
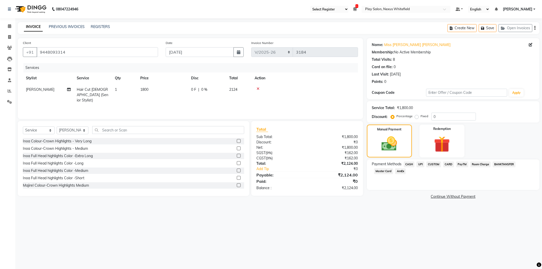
click at [410, 163] on span "CASH" at bounding box center [409, 164] width 11 height 6
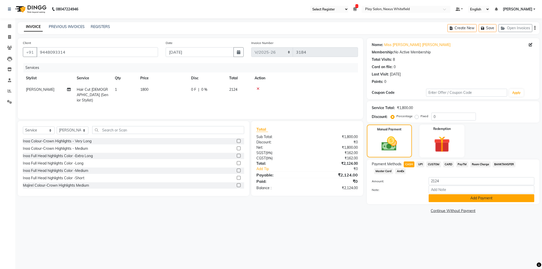
click at [476, 200] on button "Add Payment" at bounding box center [482, 198] width 106 height 8
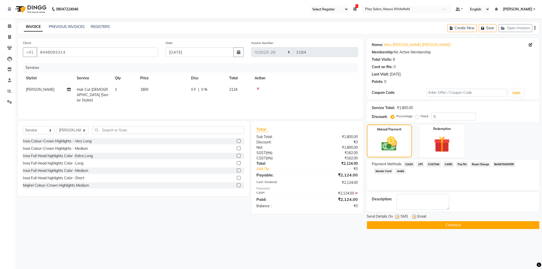
click at [449, 224] on button "Checkout" at bounding box center [453, 225] width 173 height 8
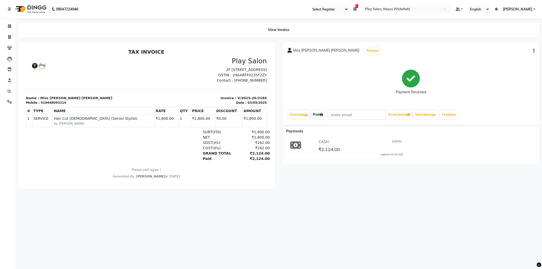
click at [320, 114] on link "Print" at bounding box center [318, 114] width 14 height 9
click at [9, 26] on icon at bounding box center [9, 26] width 3 height 4
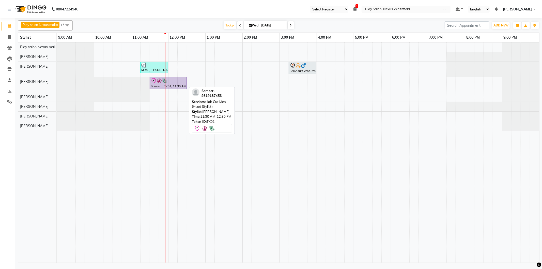
click at [169, 84] on div "Sameer ., TK01, 11:30 AM-12:30 PM, Hair Cut Men (Head Stylist)" at bounding box center [168, 83] width 36 height 11
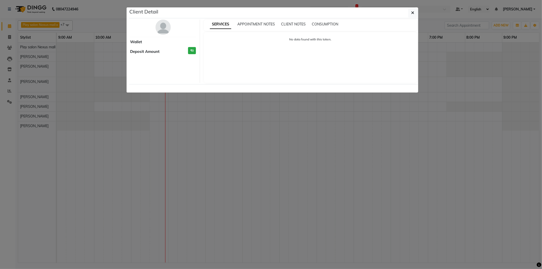
select select "8"
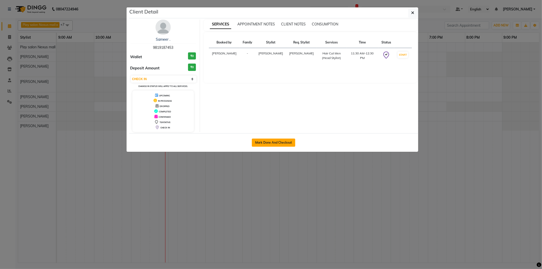
click at [271, 142] on button "Mark Done And Checkout" at bounding box center [273, 142] width 43 height 8
select select "service"
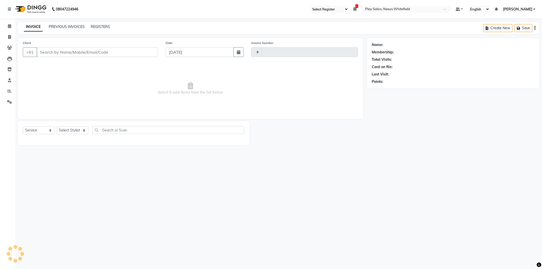
type input "3185"
select select "8356"
type input "9819187453"
select select "81395"
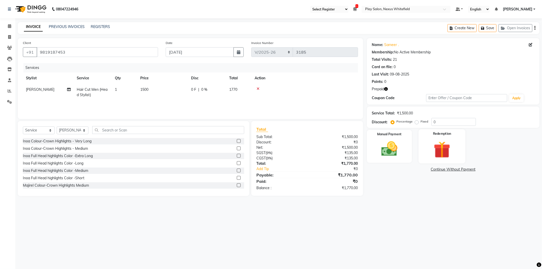
click at [442, 156] on img at bounding box center [441, 149] width 27 height 21
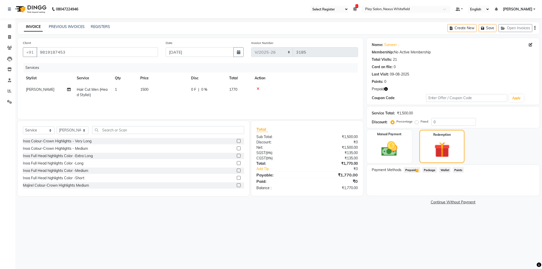
click at [412, 168] on span "Prepaid 1" at bounding box center [412, 170] width 17 height 6
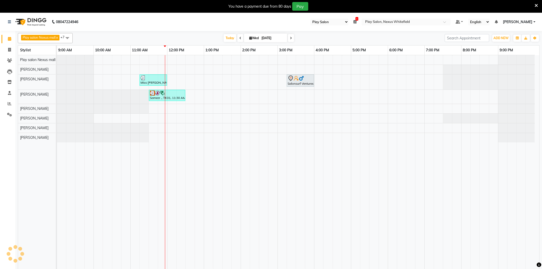
select select "104"
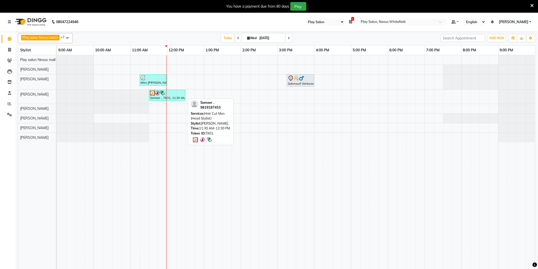
click at [175, 98] on div "Sameer ., TK01, 11:30 AM-12:30 PM, Hair Cut Men (Head Stylist)" at bounding box center [166, 95] width 35 height 10
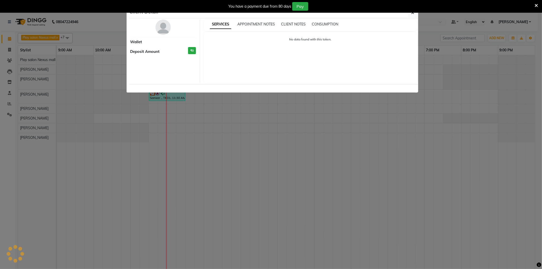
select select "3"
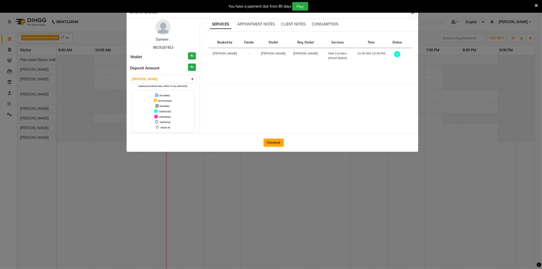
click at [269, 141] on button "Checkout" at bounding box center [274, 142] width 20 height 8
select select "8356"
select select "service"
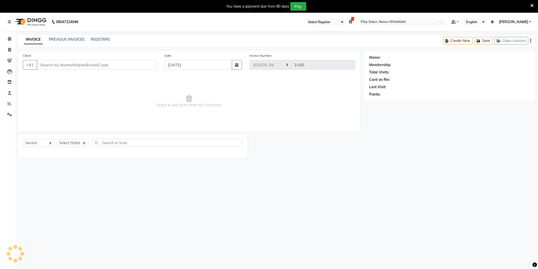
type input "9819187453"
select select "81395"
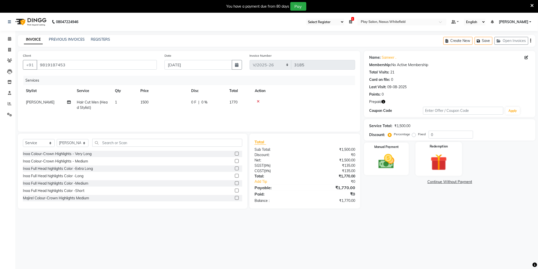
click at [438, 162] on img at bounding box center [438, 162] width 27 height 21
click at [412, 182] on span "Prepaid 1" at bounding box center [409, 183] width 17 height 6
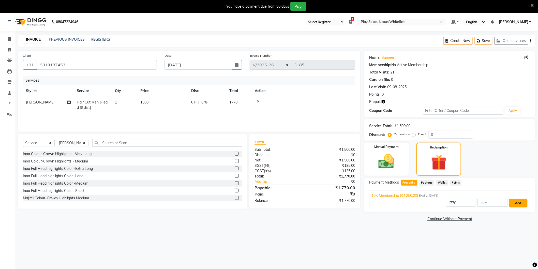
click at [516, 203] on button "Add" at bounding box center [518, 203] width 19 height 9
click at [381, 198] on button "Send OTP" at bounding box center [382, 198] width 27 height 9
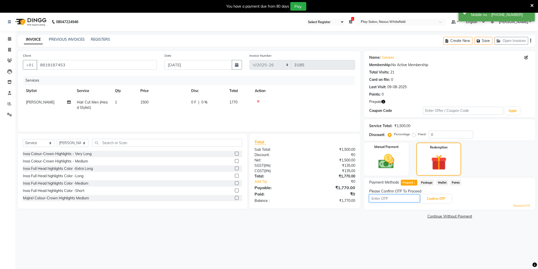
click at [395, 199] on input "text" at bounding box center [394, 198] width 51 height 8
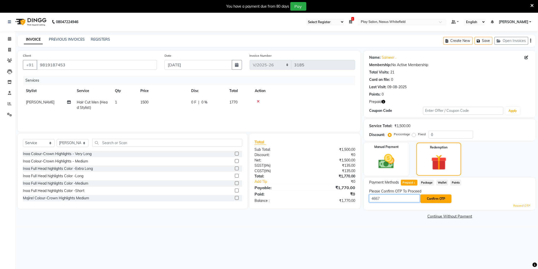
type input "4667"
click at [431, 197] on button "Confirm OTP" at bounding box center [435, 198] width 31 height 9
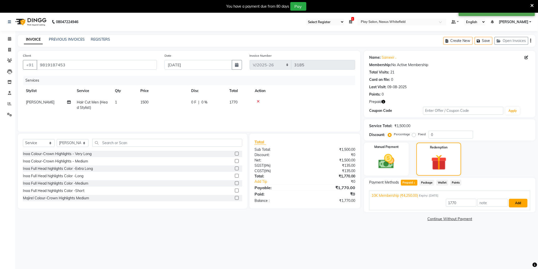
click at [519, 201] on button "Add" at bounding box center [518, 203] width 19 height 9
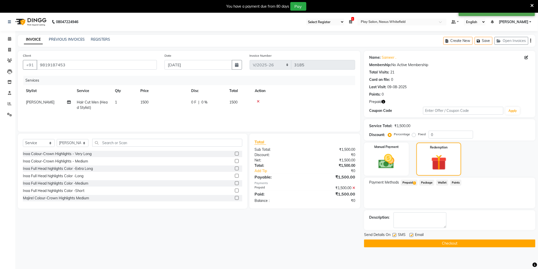
click at [443, 241] on button "Checkout" at bounding box center [449, 243] width 171 height 8
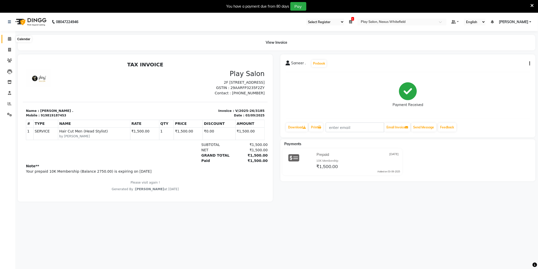
click at [9, 39] on icon at bounding box center [9, 39] width 3 height 4
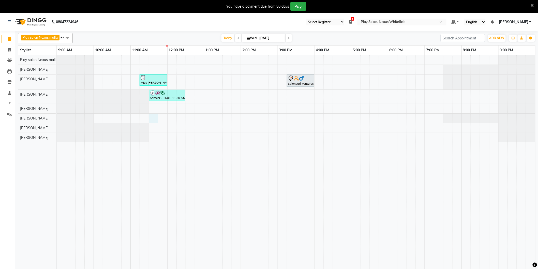
click at [154, 117] on div "Miss Nalini Suresh, TK03, 11:15 AM-12:00 PM, Hair Cut Lady (Senior Stylist) Sal…" at bounding box center [296, 165] width 478 height 220
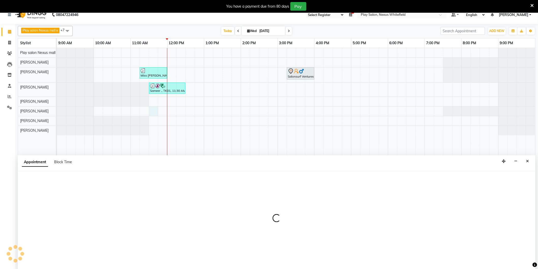
select select "81393"
select select "690"
select select "tentative"
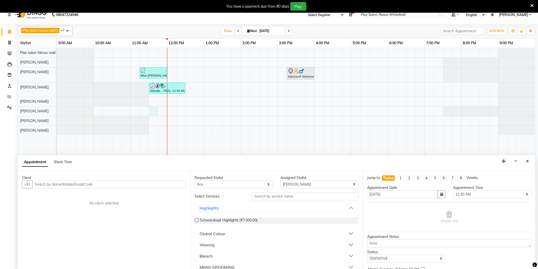
click at [101, 182] on input "text" at bounding box center [109, 184] width 154 height 8
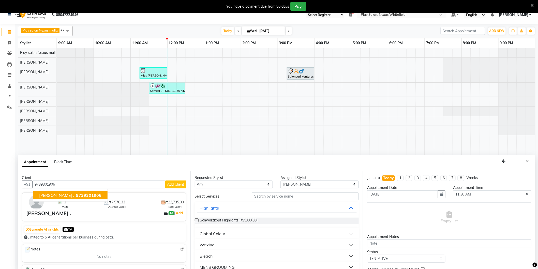
click at [76, 196] on span "9739301906" at bounding box center [88, 195] width 25 height 5
type input "9739301906"
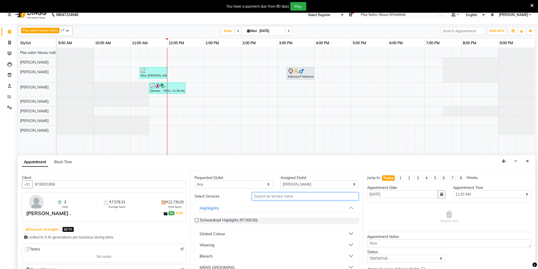
click at [289, 195] on input "text" at bounding box center [305, 196] width 107 height 8
click at [291, 195] on input "text" at bounding box center [305, 196] width 107 height 8
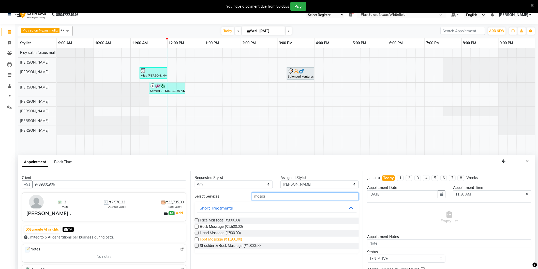
scroll to position [13, 0]
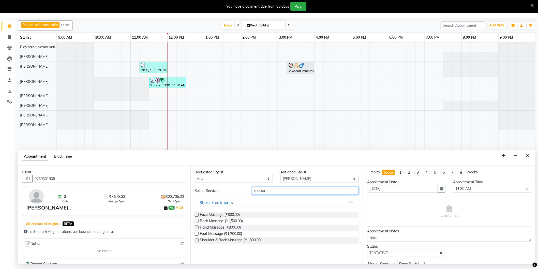
drag, startPoint x: 270, startPoint y: 190, endPoint x: 242, endPoint y: 191, distance: 27.5
click at [243, 191] on div "Select Services massa" at bounding box center [277, 191] width 172 height 8
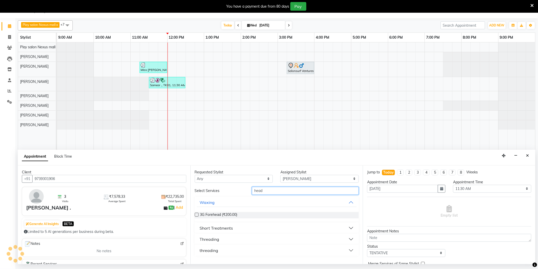
type input "head"
click at [218, 227] on div "Short Treatments" at bounding box center [216, 228] width 33 height 6
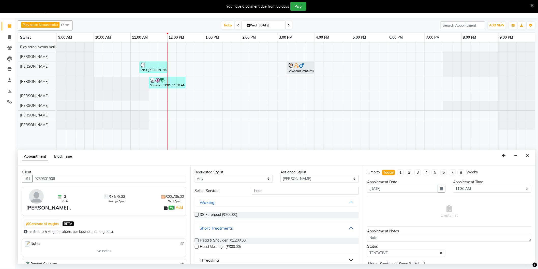
scroll to position [17, 0]
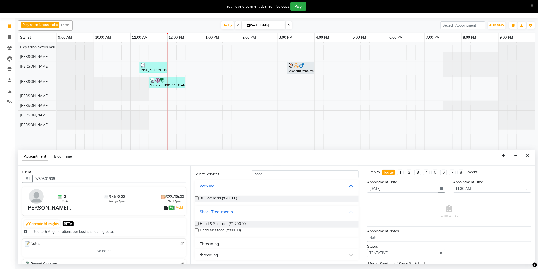
click at [196, 229] on label at bounding box center [197, 230] width 4 height 4
click at [196, 229] on input "checkbox" at bounding box center [196, 230] width 3 height 3
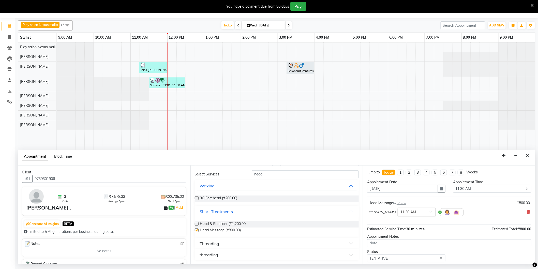
checkbox input "false"
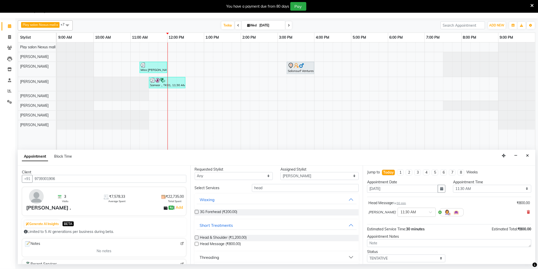
scroll to position [0, 0]
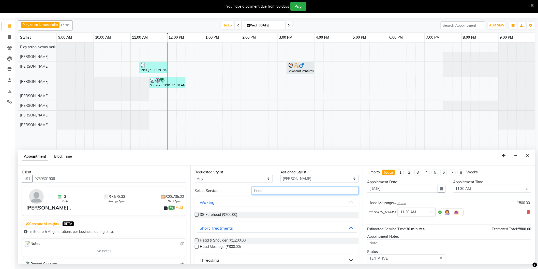
drag, startPoint x: 270, startPoint y: 192, endPoint x: 224, endPoint y: 193, distance: 46.0
click at [224, 193] on div "Select Services head" at bounding box center [277, 191] width 172 height 8
click at [308, 179] on select "Select Abdulla Md Adil Ali Ambika Rai Asha Thapa Ashim Sapkota Dawa Tamang Mohd…" at bounding box center [319, 179] width 78 height 8
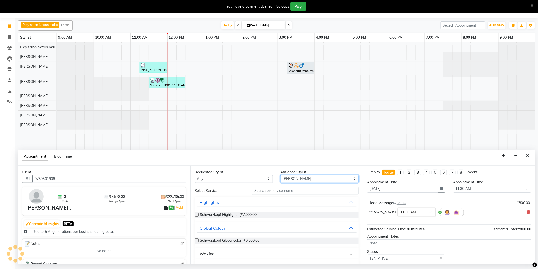
select select "81392"
click at [280, 175] on select "Select Abdulla Md Adil Ali Ambika Rai Asha Thapa Ashim Sapkota Dawa Tamang Mohd…" at bounding box center [319, 179] width 78 height 8
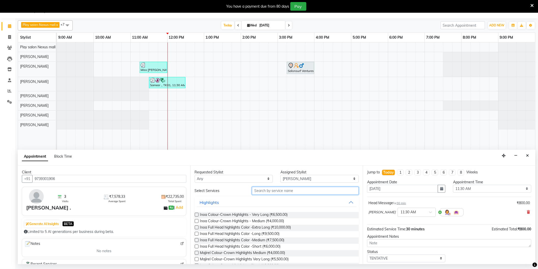
click at [271, 190] on input "text" at bounding box center [305, 191] width 107 height 8
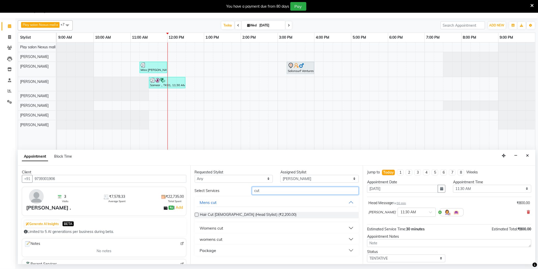
type input "cut"
click at [209, 228] on div "Womens cut" at bounding box center [212, 228] width 24 height 6
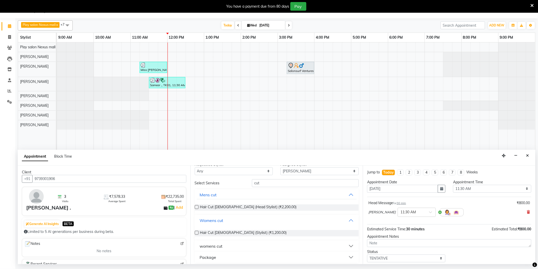
scroll to position [10, 0]
click at [200, 241] on div "womens cut" at bounding box center [211, 243] width 23 height 6
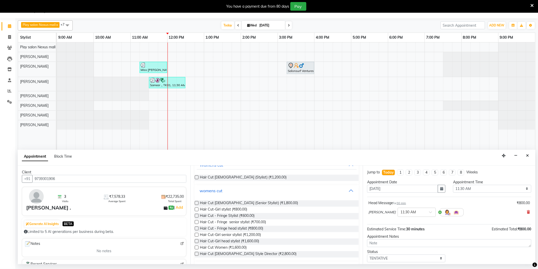
scroll to position [67, 0]
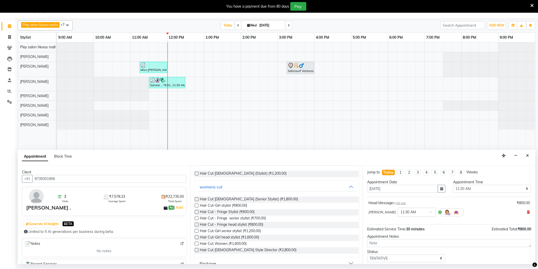
click at [196, 199] on label at bounding box center [197, 199] width 4 height 4
click at [196, 199] on input "checkbox" at bounding box center [196, 199] width 3 height 3
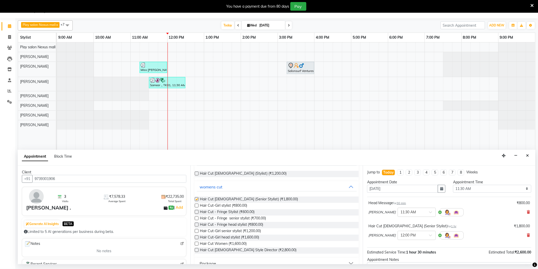
checkbox input "false"
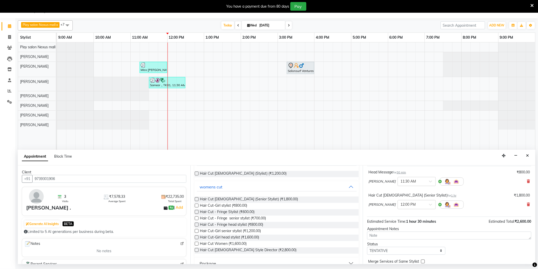
scroll to position [54, 0]
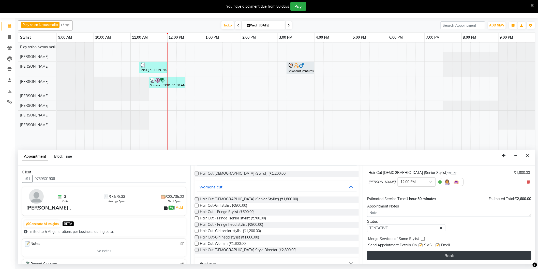
click at [463, 253] on button "Book" at bounding box center [449, 255] width 164 height 9
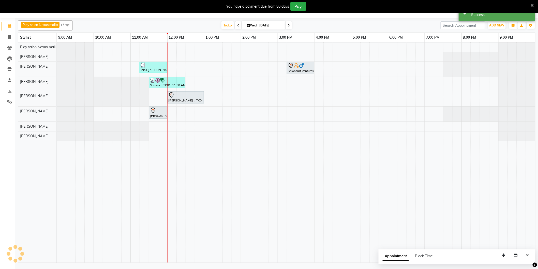
scroll to position [0, 0]
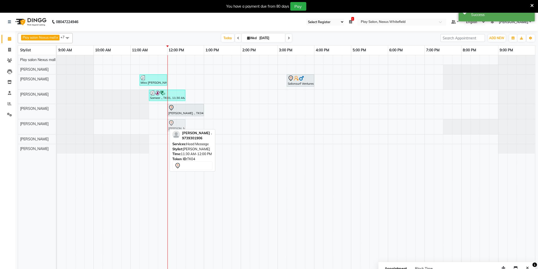
drag, startPoint x: 155, startPoint y: 125, endPoint x: 172, endPoint y: 128, distance: 16.5
click at [57, 128] on div "Anjile ., TK04, 11:30 AM-12:00 PM, Head Message Anjile ., TK04, 11:30 AM-12:00 …" at bounding box center [57, 126] width 0 height 15
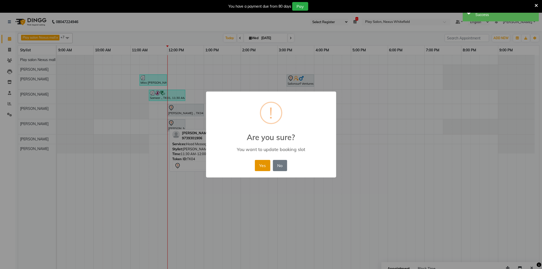
click at [261, 164] on button "Yes" at bounding box center [263, 165] width 16 height 11
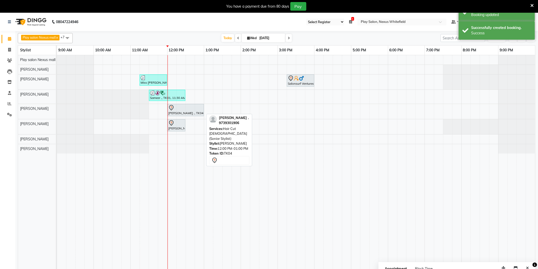
click at [194, 107] on div at bounding box center [185, 108] width 35 height 6
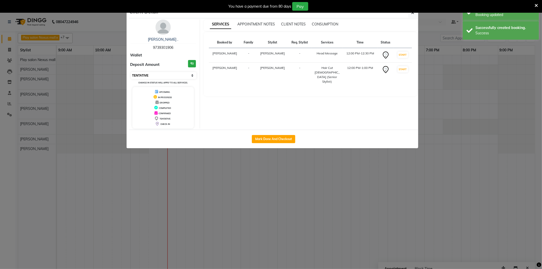
click at [192, 77] on select "Select IN SERVICE CONFIRMED TENTATIVE CHECK IN MARK DONE DROPPED UPCOMING" at bounding box center [164, 75] width 66 height 7
select select "8"
click at [131, 72] on select "Select IN SERVICE CONFIRMED TENTATIVE CHECK IN MARK DONE DROPPED UPCOMING" at bounding box center [164, 75] width 66 height 7
click at [414, 16] on button "button" at bounding box center [413, 13] width 10 height 10
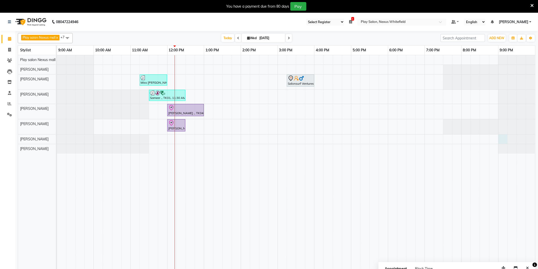
click at [57, 137] on div at bounding box center [57, 138] width 0 height 9
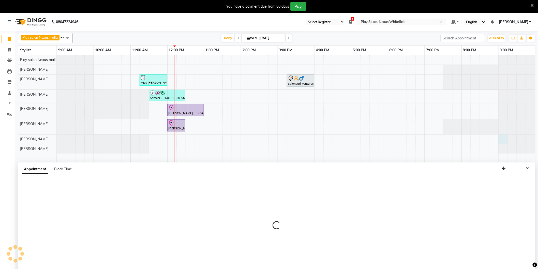
scroll to position [7, 0]
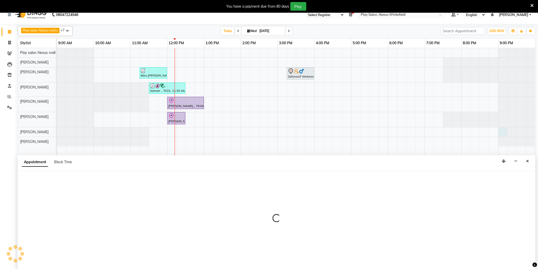
select select "81398"
select select "1260"
select select "tentative"
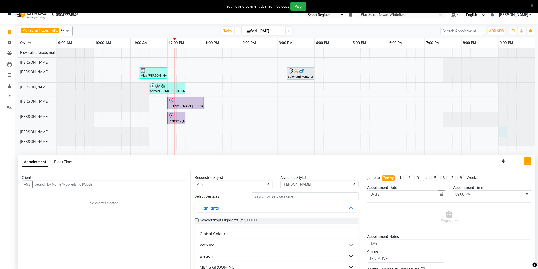
click at [530, 163] on button "Close" at bounding box center [527, 161] width 7 height 8
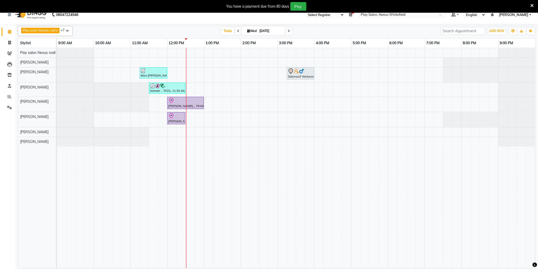
click at [170, 130] on div "Miss Nalini Suresh, TK03, 11:15 AM-12:00 PM, Hair Cut Lady (Senior Stylist) Sal…" at bounding box center [296, 158] width 478 height 220
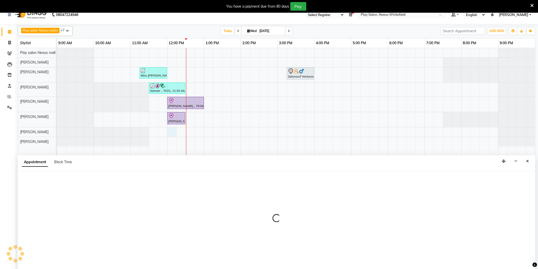
scroll to position [12, 0]
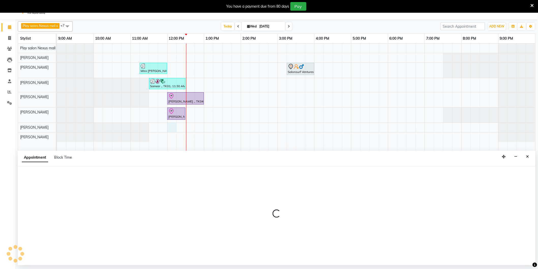
select select "81398"
select select "tentative"
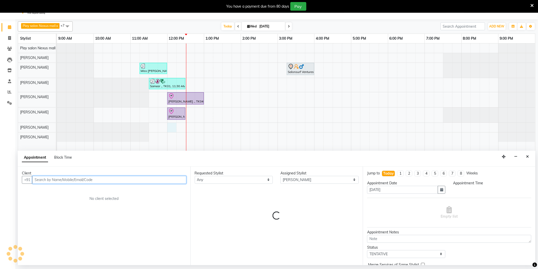
select select "720"
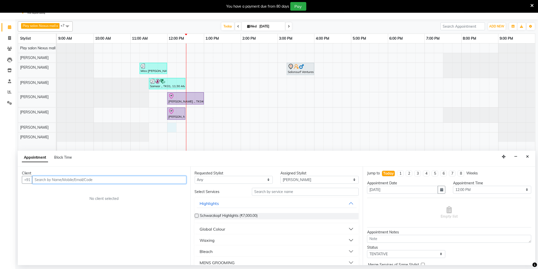
click at [94, 177] on input "text" at bounding box center [109, 180] width 154 height 8
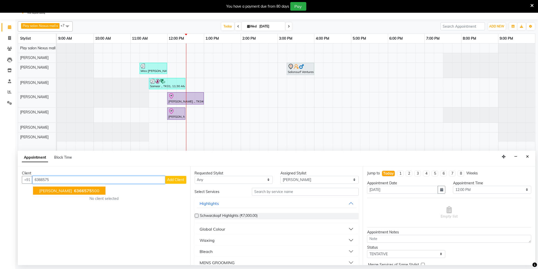
click at [90, 192] on button "Vandana Saksena 6366575 500" at bounding box center [69, 191] width 72 height 8
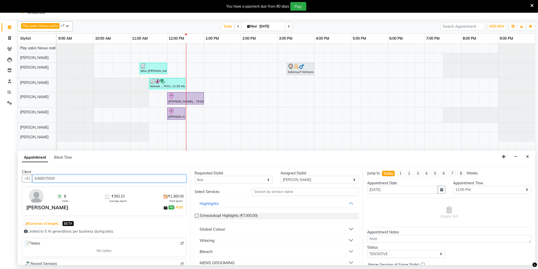
scroll to position [0, 0]
type input "6366575500"
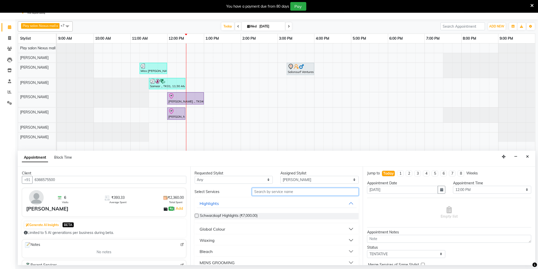
click at [301, 193] on input "text" at bounding box center [305, 192] width 107 height 8
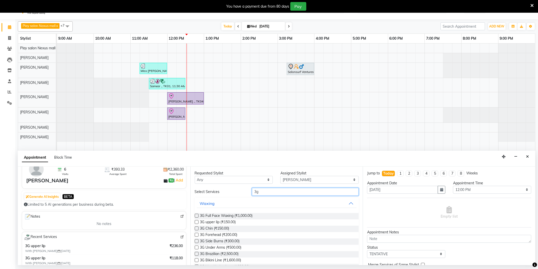
scroll to position [56, 0]
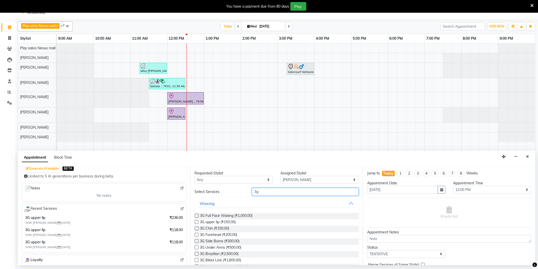
type input "3g"
click at [180, 209] on img at bounding box center [182, 209] width 4 height 4
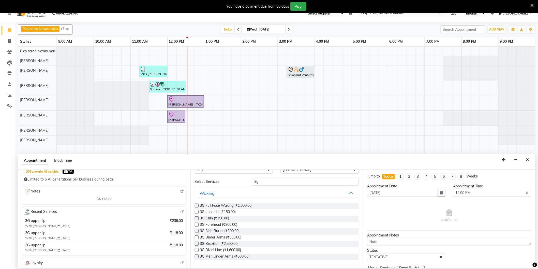
scroll to position [13, 0]
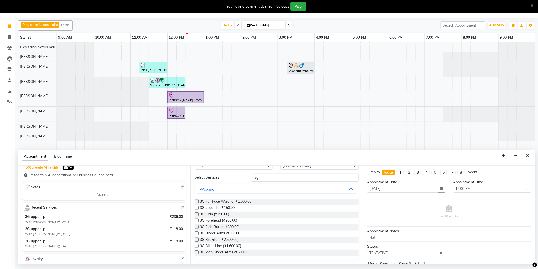
click at [197, 207] on label at bounding box center [197, 208] width 4 height 4
click at [197, 207] on input "checkbox" at bounding box center [196, 208] width 3 height 3
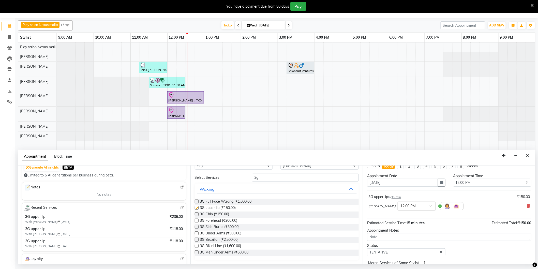
checkbox input "false"
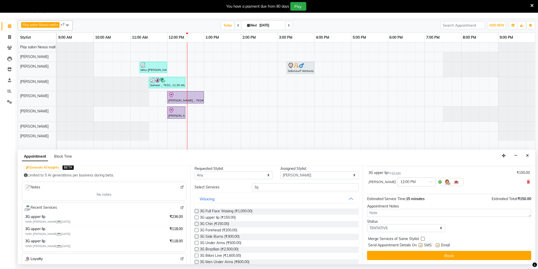
scroll to position [0, 0]
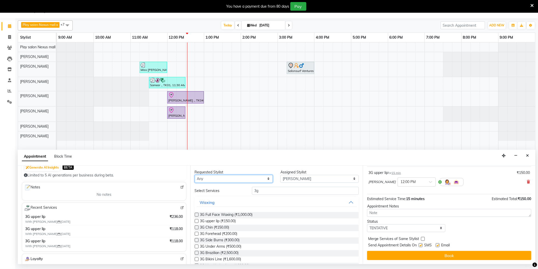
click at [266, 180] on select "Any Abdulla Md Adil Ali Ambika Rai Asha Thapa Ashim Sapkota Dawa Tamang Mohd Aa…" at bounding box center [234, 179] width 78 height 8
select select "81400"
click at [195, 175] on select "Any Abdulla Md Adil Ali Ambika Rai Asha Thapa Ashim Sapkota Dawa Tamang Mohd Aa…" at bounding box center [234, 179] width 78 height 8
select select "81400"
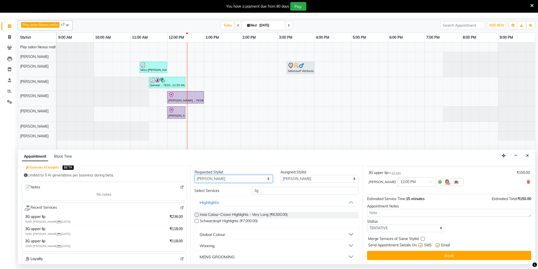
click at [263, 179] on select "Any Abdulla Md Adil Ali Ambika Rai Asha Thapa Ashim Sapkota Dawa Tamang Mohd Aa…" at bounding box center [234, 179] width 78 height 8
select select "81398"
click at [195, 175] on select "Any Abdulla Md Adil Ali Ambika Rai Asha Thapa Ashim Sapkota Dawa Tamang Mohd Aa…" at bounding box center [234, 179] width 78 height 8
select select "81398"
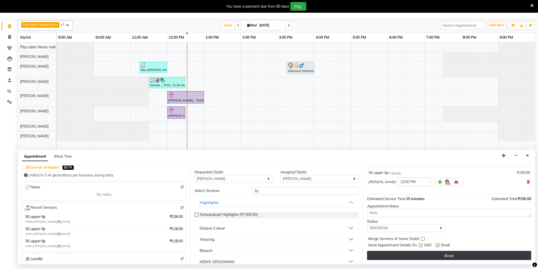
click at [414, 256] on button "Book" at bounding box center [449, 255] width 164 height 9
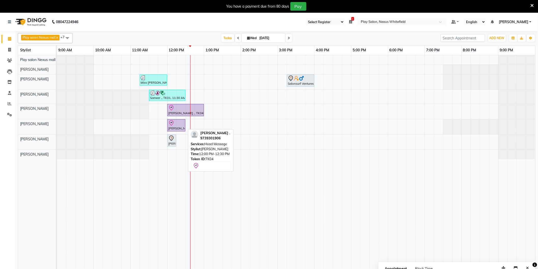
click at [176, 128] on div "Anjile ., TK04, 12:00 PM-12:30 PM, Head Message" at bounding box center [176, 125] width 17 height 11
select select "8"
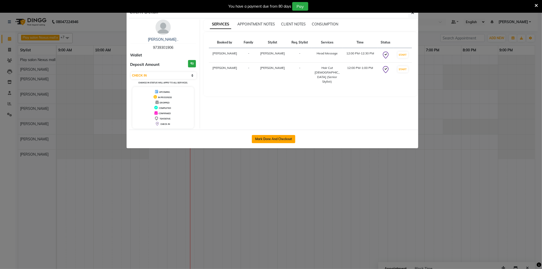
click at [280, 136] on button "Mark Done And Checkout" at bounding box center [273, 139] width 43 height 8
select select "service"
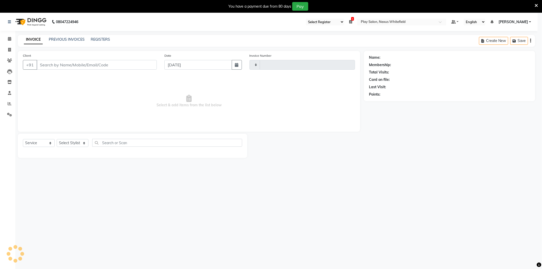
type input "3186"
select select "8356"
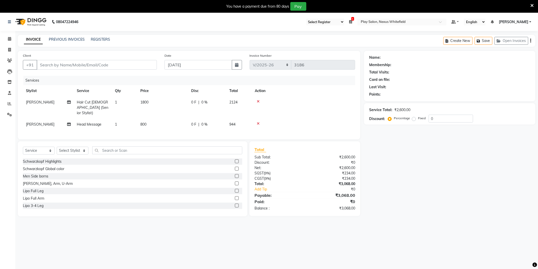
type input "9739301906"
select select "81393"
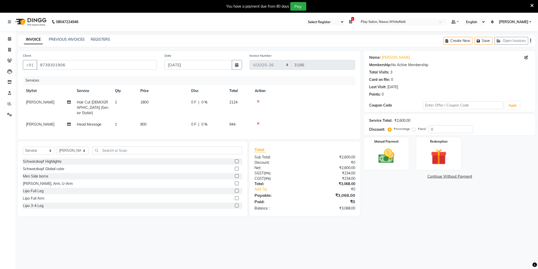
click at [91, 122] on span "Head Message" at bounding box center [89, 124] width 25 height 5
select select "81393"
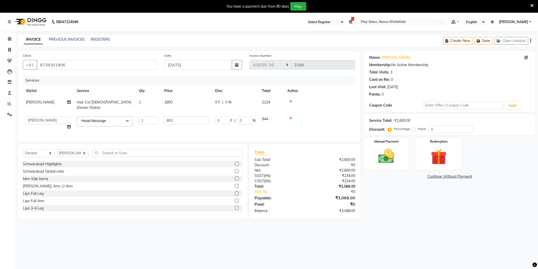
click at [129, 116] on span at bounding box center [127, 121] width 10 height 10
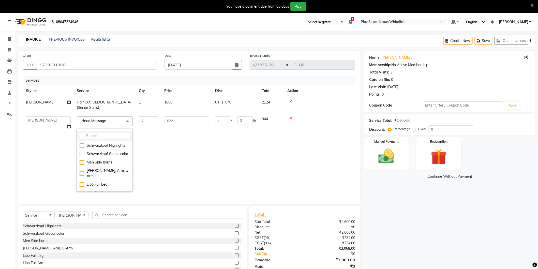
click at [109, 133] on input "multiselect-search" at bounding box center [105, 135] width 50 height 5
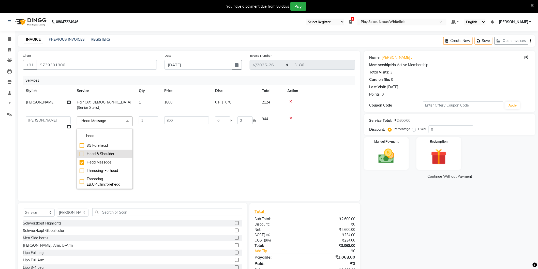
type input "head"
click at [81, 151] on div "Head & Shoulder" at bounding box center [105, 153] width 50 height 5
checkbox input "true"
checkbox input "false"
type input "1200"
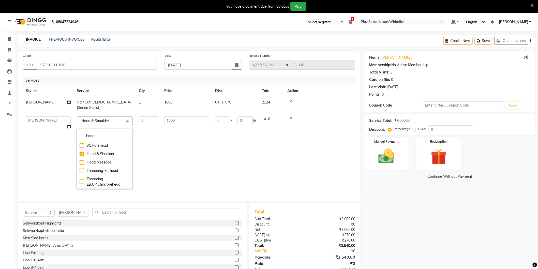
click at [187, 119] on td "1200" at bounding box center [186, 152] width 51 height 79
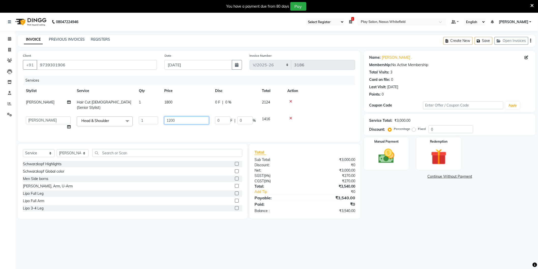
click at [189, 117] on input "1200" at bounding box center [186, 120] width 45 height 8
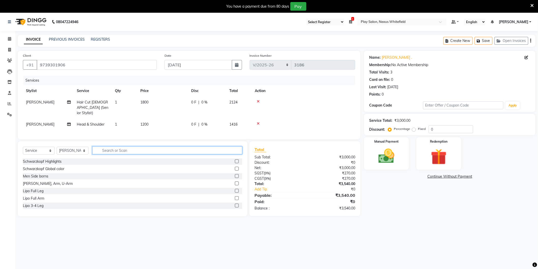
click at [119, 149] on input "text" at bounding box center [167, 150] width 150 height 8
type input "shampoo"
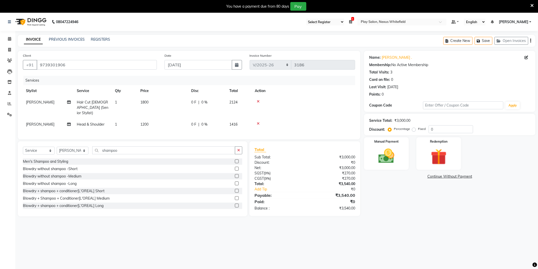
click at [235, 159] on label at bounding box center [237, 161] width 4 height 4
click at [235, 160] on input "checkbox" at bounding box center [236, 161] width 3 height 3
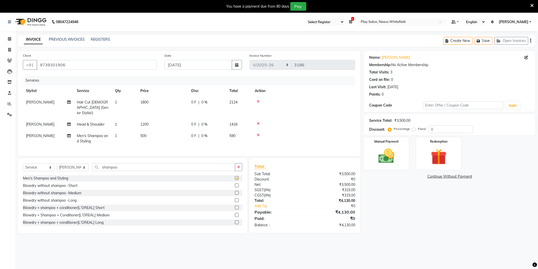
checkbox input "false"
click at [47, 166] on select "Select Service Product Membership Package Voucher Prepaid Gift Card" at bounding box center [39, 167] width 32 height 8
select select "product"
click at [23, 163] on select "Select Service Product Membership Package Voucher Prepaid Gift Card" at bounding box center [39, 167] width 32 height 8
click at [85, 167] on select "Select Stylist Abdulla Md Adil Ali Ambika Rai Asha Thapa Ashim Sapkota Bhargavi…" at bounding box center [73, 167] width 32 height 8
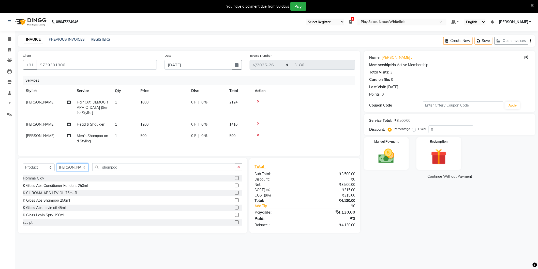
select select "81392"
click at [57, 163] on select "Select Stylist Abdulla Md Adil Ali Ambika Rai Asha Thapa Ashim Sapkota Bhargavi…" at bounding box center [73, 167] width 32 height 8
click at [125, 164] on input "shampoo" at bounding box center [163, 167] width 143 height 8
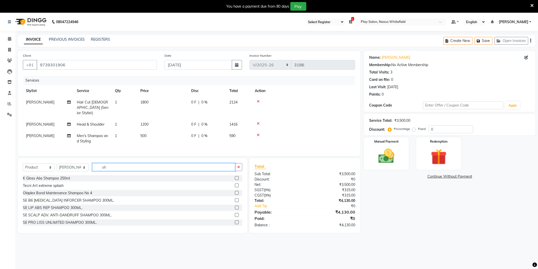
type input "s"
type input "gen"
click at [235, 213] on label at bounding box center [237, 215] width 4 height 4
click at [235, 213] on input "checkbox" at bounding box center [236, 214] width 3 height 3
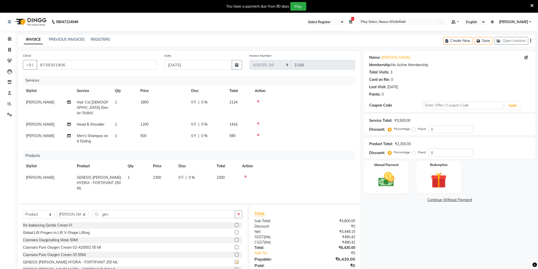
checkbox input "false"
click at [157, 175] on span "2300" at bounding box center [157, 177] width 8 height 5
select select "81392"
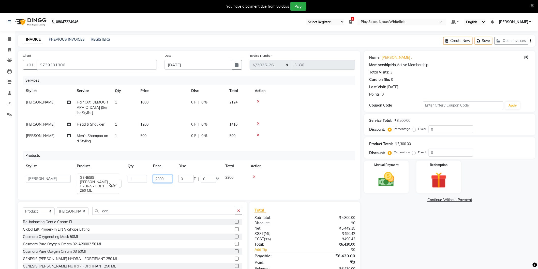
drag, startPoint x: 158, startPoint y: 174, endPoint x: 174, endPoint y: 175, distance: 15.3
click at [174, 175] on td "2300" at bounding box center [162, 181] width 25 height 19
type input "2950"
click at [253, 175] on div at bounding box center [301, 177] width 101 height 4
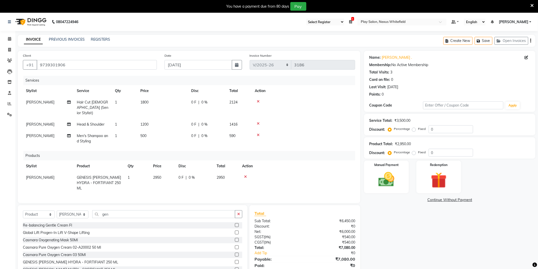
click at [245, 175] on icon at bounding box center [245, 177] width 3 height 4
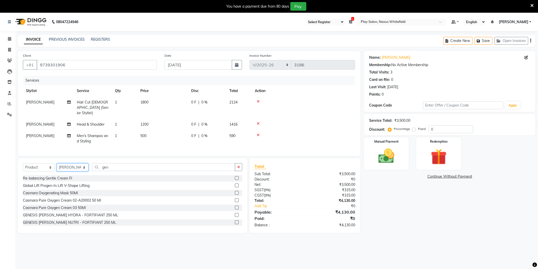
click at [80, 167] on select "Select Stylist Abdulla Md Adil Ali Ambika Rai Asha Thapa Ashim Sapkota Bhargavi…" at bounding box center [73, 167] width 32 height 8
select select "81400"
click at [57, 163] on select "Select Stylist Abdulla Md Adil Ali Ambika Rai Asha Thapa Ashim Sapkota Bhargavi…" at bounding box center [73, 167] width 32 height 8
drag, startPoint x: 120, startPoint y: 163, endPoint x: 90, endPoint y: 151, distance: 32.1
click at [92, 161] on div "Select Service Product Membership Package Voucher Prepaid Gift Card Select Styl…" at bounding box center [132, 195] width 229 height 75
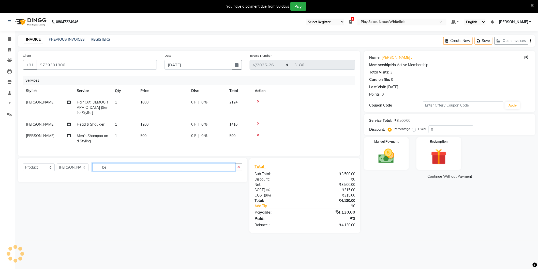
type input "b"
type input "B"
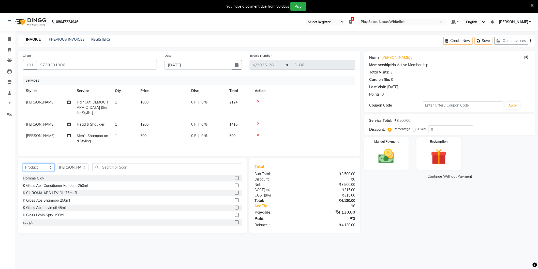
click at [43, 165] on select "Select Service Product Membership Package Voucher Prepaid Gift Card" at bounding box center [39, 167] width 32 height 8
select select "service"
click at [23, 163] on select "Select Service Product Membership Package Voucher Prepaid Gift Card" at bounding box center [39, 167] width 32 height 8
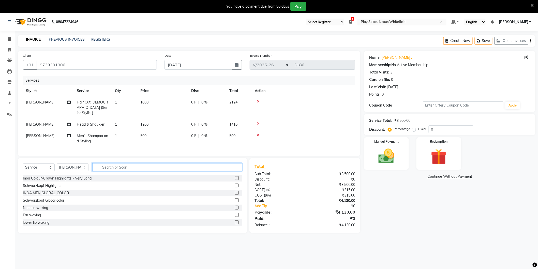
click at [132, 165] on input "text" at bounding box center [167, 167] width 150 height 8
type input "Beard"
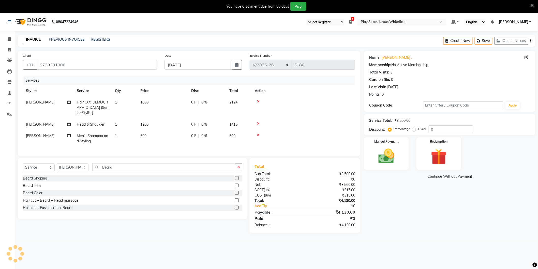
click at [238, 177] on label at bounding box center [237, 178] width 4 height 4
click at [238, 177] on input "checkbox" at bounding box center [236, 178] width 3 height 3
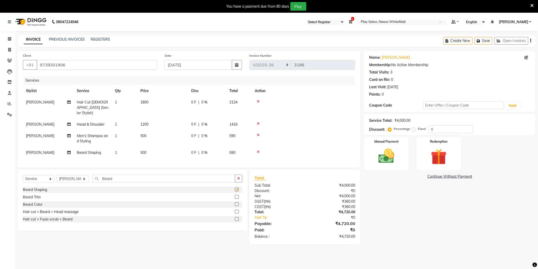
checkbox input "false"
click at [388, 160] on img at bounding box center [386, 156] width 27 height 19
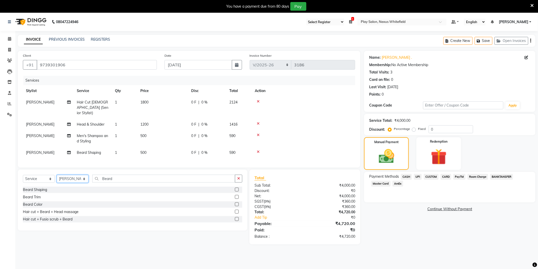
click at [68, 179] on select "Select Stylist Abdulla Md Adil Ali Ambika Rai Asha Thapa Ashim Sapkota Bhargavi…" at bounding box center [73, 179] width 32 height 8
select select "81392"
click at [57, 175] on select "Select Stylist Abdulla Md Adil Ali Ambika Rai Asha Thapa Ashim Sapkota Bhargavi…" at bounding box center [73, 179] width 32 height 8
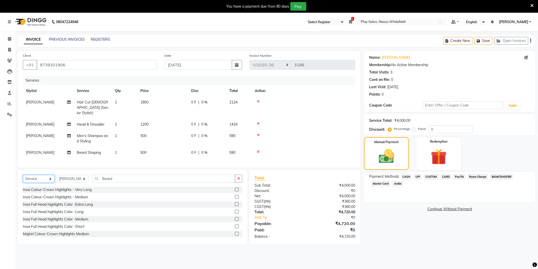
click at [43, 176] on select "Select Service Product Membership Package Voucher Prepaid Gift Card" at bounding box center [39, 179] width 32 height 8
select select "product"
click at [23, 175] on select "Select Service Product Membership Package Voucher Prepaid Gift Card" at bounding box center [39, 179] width 32 height 8
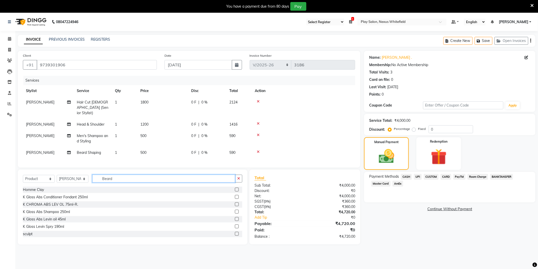
drag, startPoint x: 122, startPoint y: 177, endPoint x: 93, endPoint y: 177, distance: 29.2
click at [95, 179] on input "Beard" at bounding box center [163, 179] width 143 height 8
type input "g"
type input "Gen"
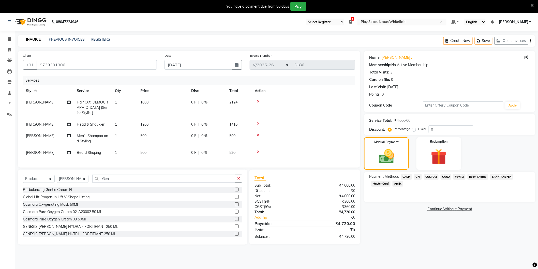
click at [235, 225] on label at bounding box center [237, 226] width 4 height 4
click at [235, 225] on input "checkbox" at bounding box center [236, 226] width 3 height 3
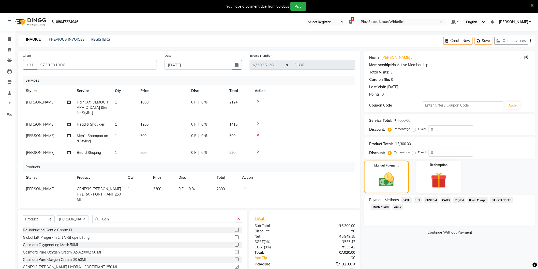
checkbox input "false"
click at [156, 187] on span "2300" at bounding box center [157, 189] width 8 height 5
select select "81392"
drag, startPoint x: 167, startPoint y: 184, endPoint x: 140, endPoint y: 187, distance: 27.0
click at [151, 184] on td "2300" at bounding box center [162, 192] width 25 height 19
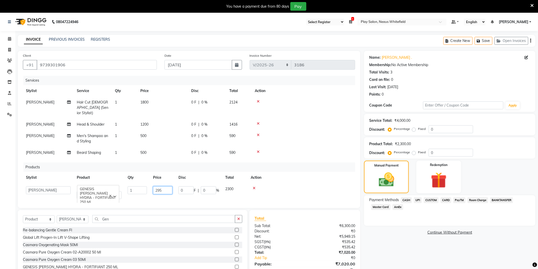
type input "2950"
click at [177, 215] on input "Gen" at bounding box center [163, 219] width 143 height 8
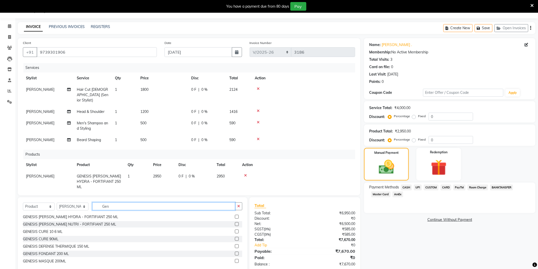
scroll to position [23, 0]
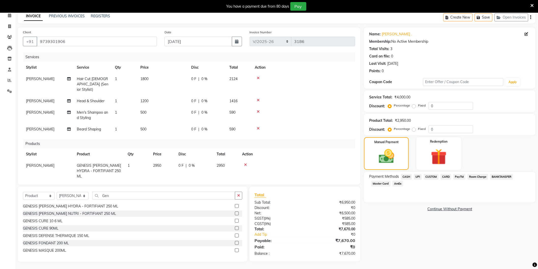
click at [235, 227] on label at bounding box center [237, 228] width 4 height 4
click at [235, 227] on input "checkbox" at bounding box center [236, 228] width 3 height 3
checkbox input "false"
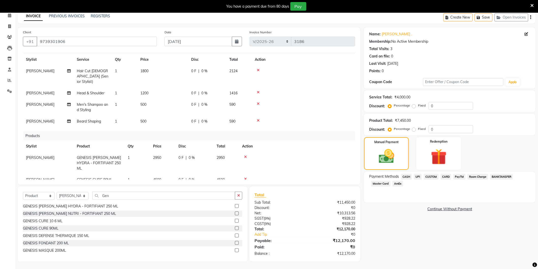
scroll to position [11, 0]
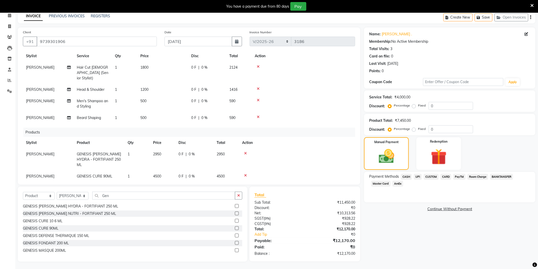
click at [159, 174] on span "4500" at bounding box center [157, 176] width 8 height 5
select select "81392"
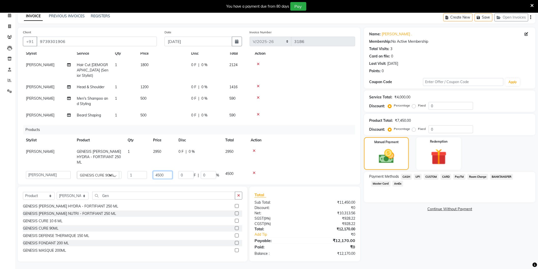
drag, startPoint x: 171, startPoint y: 165, endPoint x: 146, endPoint y: 171, distance: 24.8
click at [146, 171] on div "Services Stylist Service Qty Price Disc Total Action Tenzin Choezom Hair Cut La…" at bounding box center [189, 115] width 332 height 127
type input "5100"
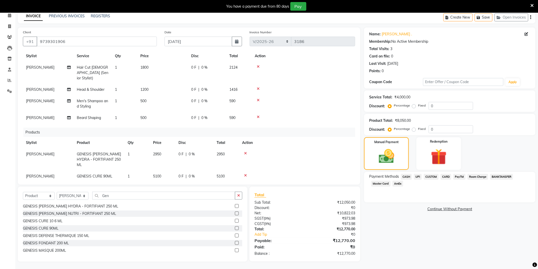
click at [443, 175] on span "CARD" at bounding box center [445, 177] width 11 height 6
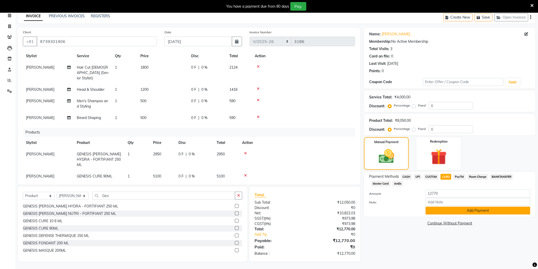
click at [462, 212] on button "Add Payment" at bounding box center [477, 211] width 105 height 8
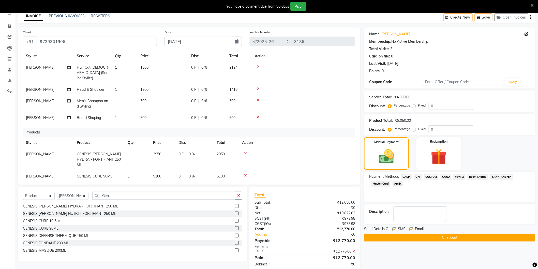
click at [451, 238] on button "Checkout" at bounding box center [449, 238] width 171 height 8
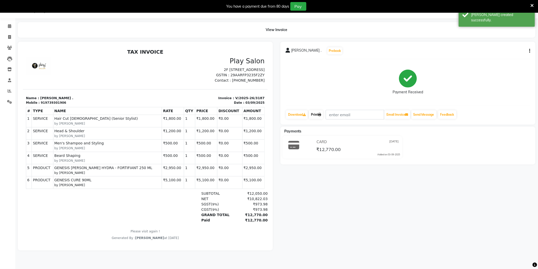
click at [316, 115] on link "Print" at bounding box center [316, 114] width 14 height 9
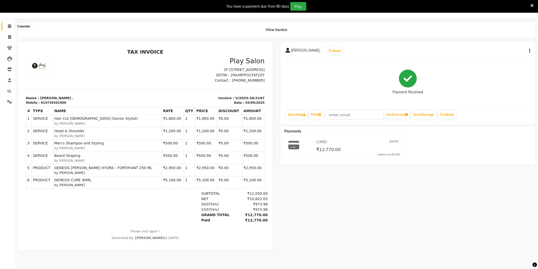
click at [10, 25] on icon at bounding box center [9, 26] width 3 height 4
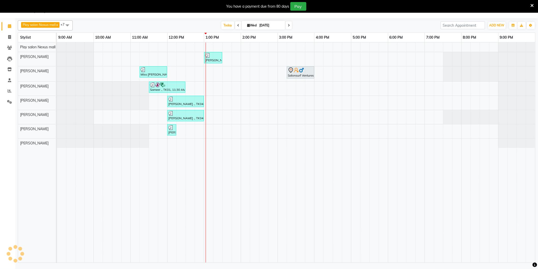
click at [519, 141] on div at bounding box center [516, 142] width 37 height 9
drag, startPoint x: 522, startPoint y: 121, endPoint x: 395, endPoint y: 95, distance: 129.9
click at [522, 121] on div at bounding box center [489, 117] width 92 height 14
click at [354, 100] on div "Anjile ., TK04, 01:00 PM-01:30 PM, Beard Shaping Miss Nalini Suresh, TK03, 11:1…" at bounding box center [296, 152] width 478 height 220
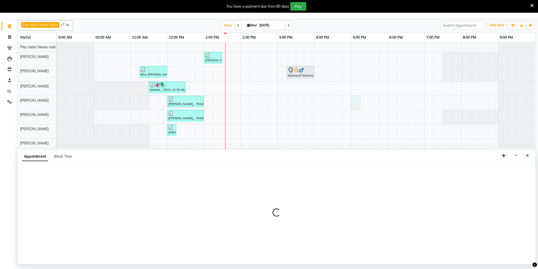
select select "81392"
select select "tentative"
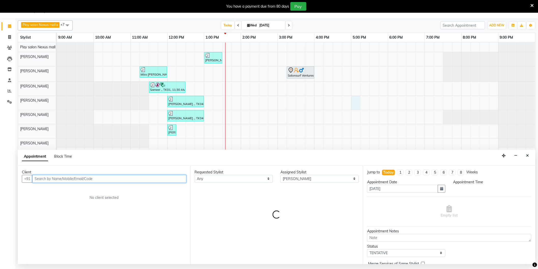
select select "1020"
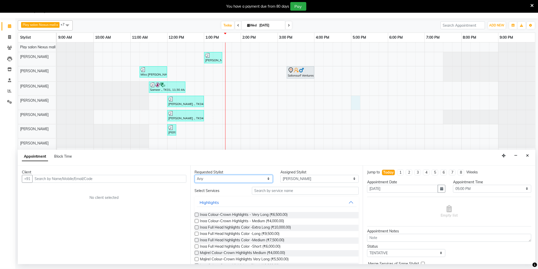
click at [266, 180] on select "Any Abdulla Md Adil Ali Ambika Rai Asha Thapa Ashim Sapkota Dawa Tamang Mohd Aa…" at bounding box center [234, 179] width 78 height 8
select select "81392"
click at [195, 175] on select "Any Abdulla Md Adil Ali Ambika Rai Asha Thapa Ashim Sapkota Dawa Tamang Mohd Aa…" at bounding box center [234, 179] width 78 height 8
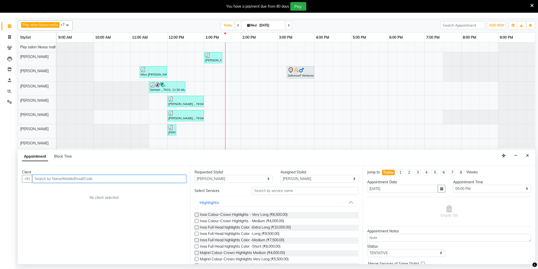
click at [164, 181] on input "text" at bounding box center [109, 179] width 154 height 8
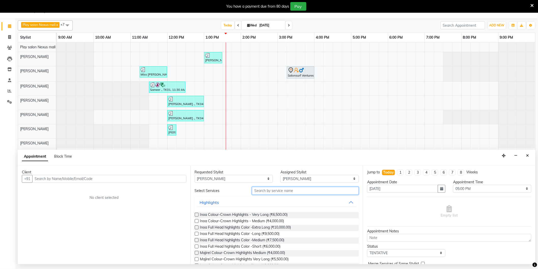
click at [313, 192] on input "text" at bounding box center [305, 191] width 107 height 8
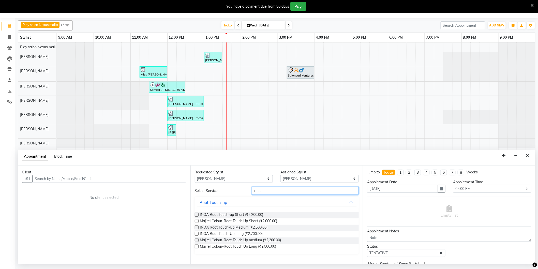
type input "root"
click at [198, 233] on label at bounding box center [197, 234] width 4 height 4
click at [198, 233] on input "checkbox" at bounding box center [196, 234] width 3 height 3
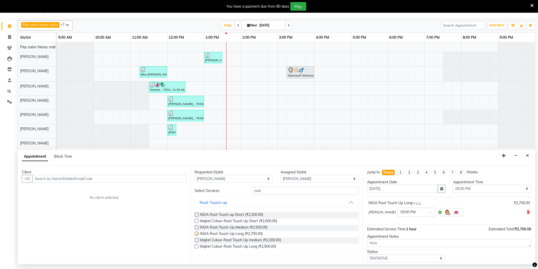
checkbox input "false"
click at [92, 181] on input "text" at bounding box center [109, 179] width 154 height 8
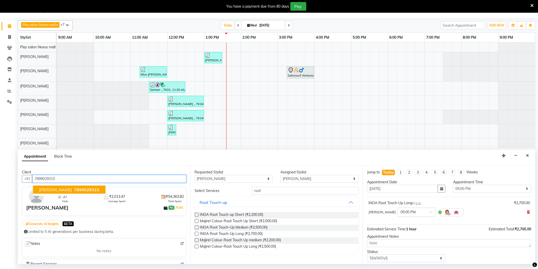
click at [96, 190] on button "Ranjana Sande 7899029315" at bounding box center [69, 190] width 72 height 8
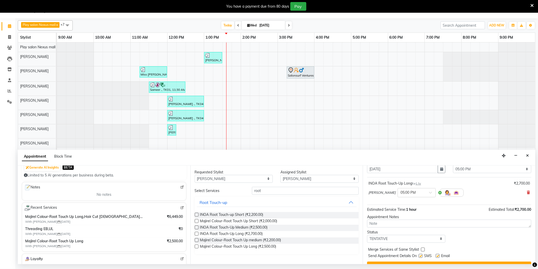
scroll to position [30, 0]
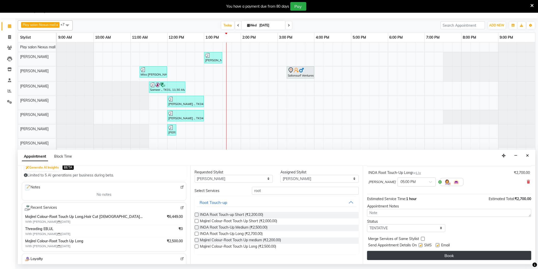
type input "7899029315"
click at [450, 255] on button "Book" at bounding box center [449, 255] width 164 height 9
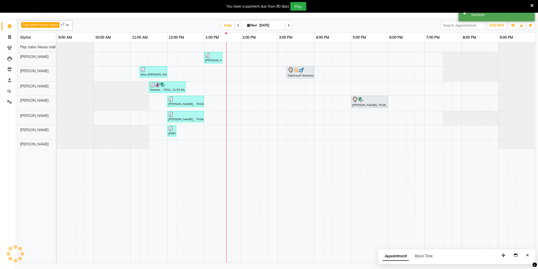
scroll to position [0, 0]
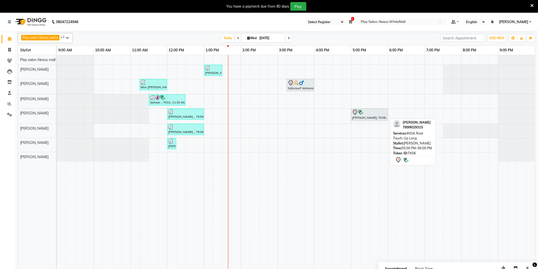
click at [372, 115] on div at bounding box center [369, 112] width 35 height 6
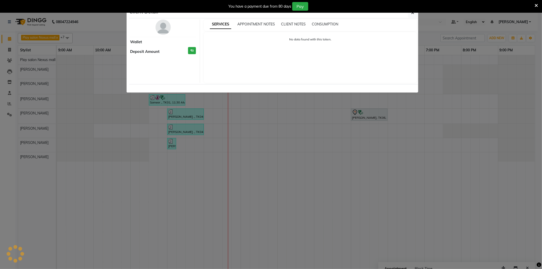
select select "7"
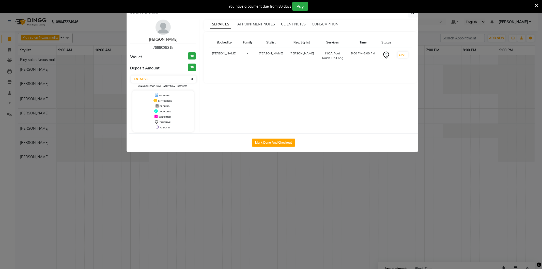
click at [159, 41] on link "Ranjana Sande" at bounding box center [163, 39] width 28 height 5
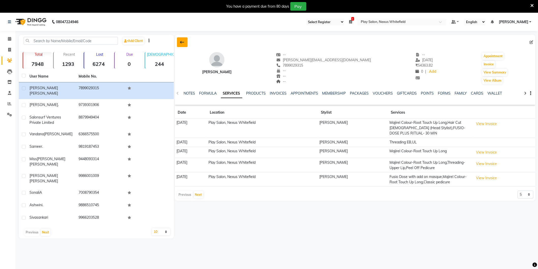
click at [181, 41] on icon at bounding box center [182, 42] width 4 height 4
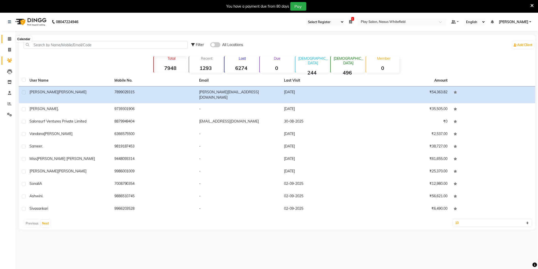
click at [8, 38] on span at bounding box center [9, 39] width 9 height 6
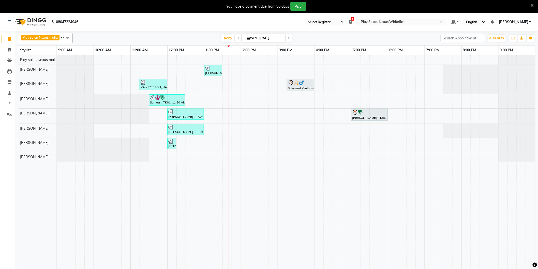
click at [288, 38] on icon at bounding box center [289, 38] width 2 height 3
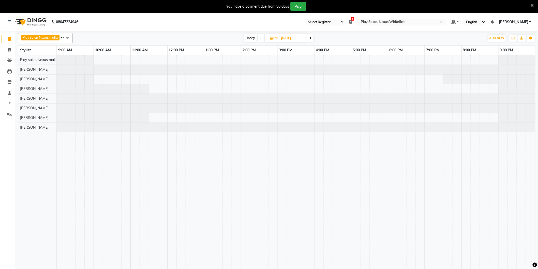
click at [252, 39] on span "Today" at bounding box center [250, 38] width 13 height 8
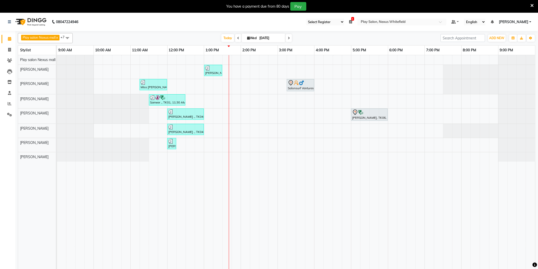
click at [288, 37] on icon at bounding box center [289, 38] width 2 height 3
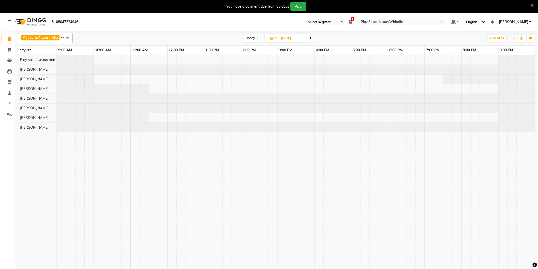
click at [311, 38] on icon at bounding box center [310, 38] width 2 height 3
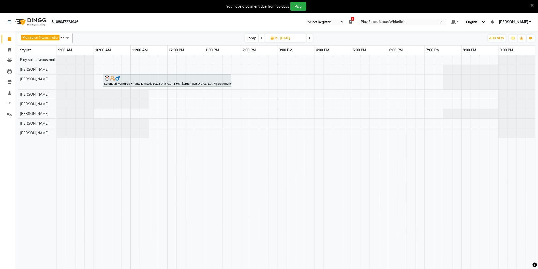
click at [251, 37] on span "Today" at bounding box center [251, 38] width 13 height 8
type input "03-09-2025"
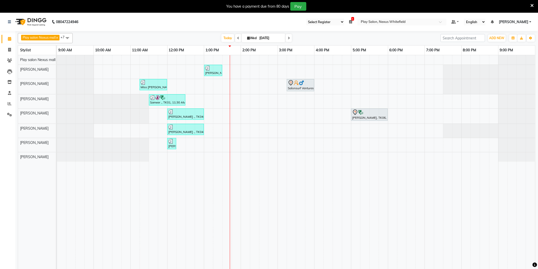
click at [57, 152] on div at bounding box center [57, 145] width 0 height 14
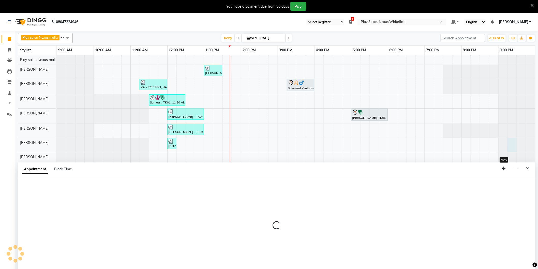
scroll to position [7, 0]
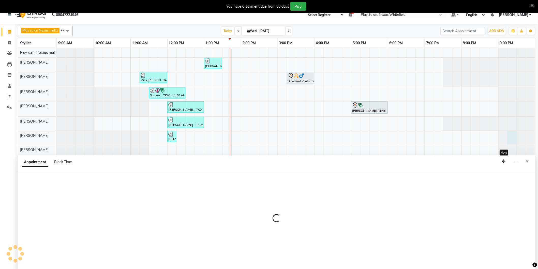
select select "81398"
select select "1275"
select select "tentative"
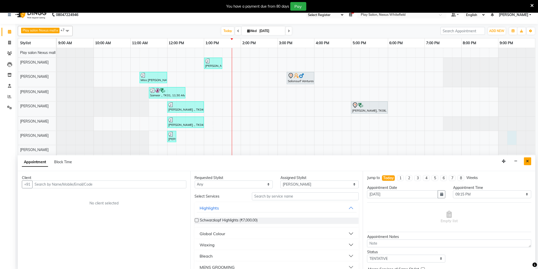
click at [527, 161] on icon "Close" at bounding box center [527, 161] width 3 height 4
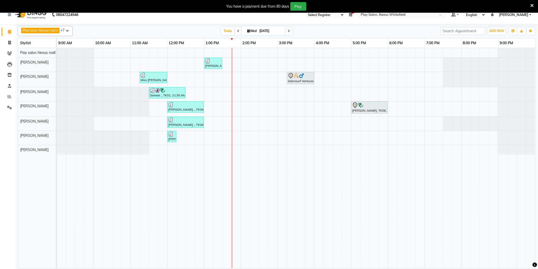
click at [518, 148] on div at bounding box center [516, 149] width 37 height 9
click at [316, 76] on div "Anjile ., TK04, 01:00 PM-01:30 PM, Beard Shaping Miss Nalini Suresh, TK03, 11:1…" at bounding box center [296, 158] width 478 height 220
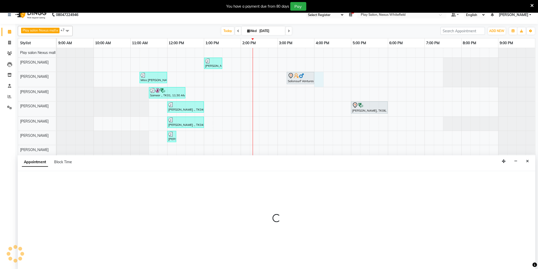
scroll to position [9, 0]
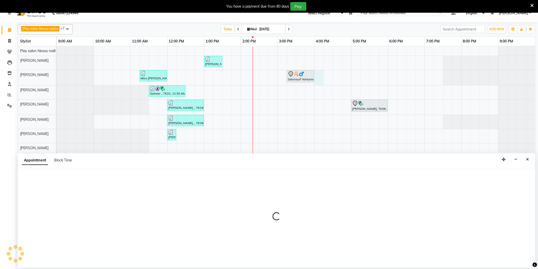
select select "81405"
select select "tentative"
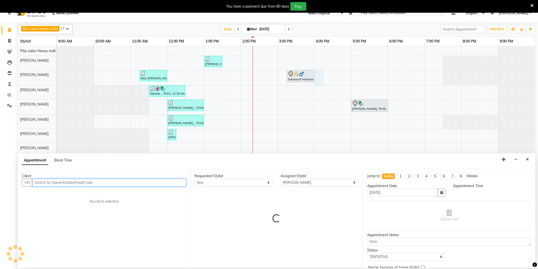
select select "960"
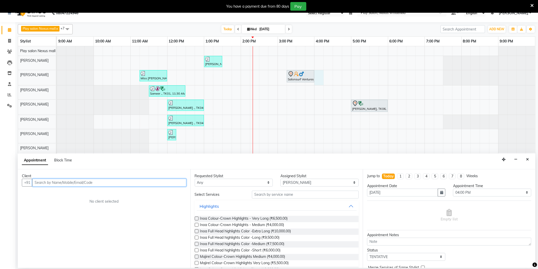
click at [49, 183] on input "text" at bounding box center [109, 183] width 154 height 8
click at [68, 191] on span "97119979" at bounding box center [67, 193] width 20 height 5
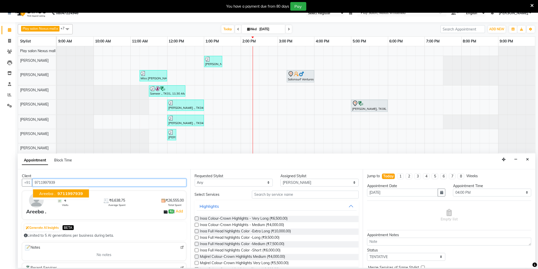
type input "9711997939"
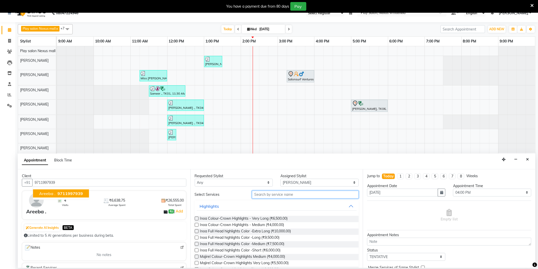
click at [268, 195] on input "text" at bounding box center [305, 195] width 107 height 8
click at [259, 195] on input "text" at bounding box center [305, 195] width 107 height 8
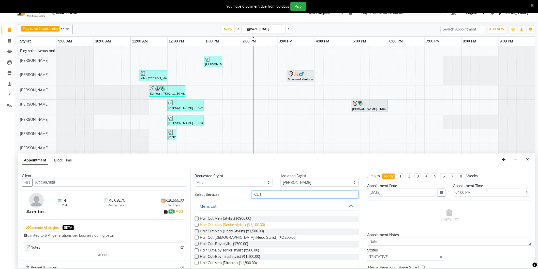
scroll to position [28, 0]
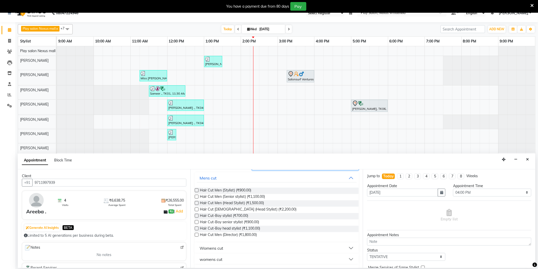
type input "CUT"
click at [211, 248] on div "Womens cut" at bounding box center [212, 248] width 24 height 6
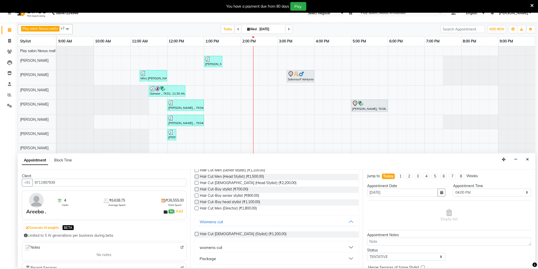
click at [235, 245] on button "womens cut" at bounding box center [277, 247] width 160 height 9
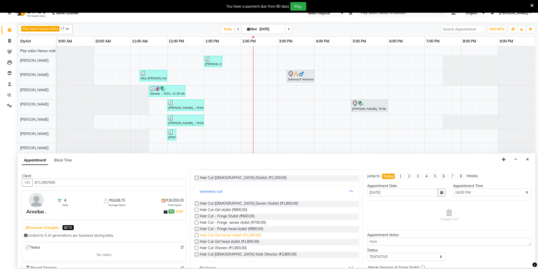
scroll to position [111, 0]
click at [197, 203] on label at bounding box center [197, 203] width 4 height 4
click at [197, 203] on input "checkbox" at bounding box center [196, 203] width 3 height 3
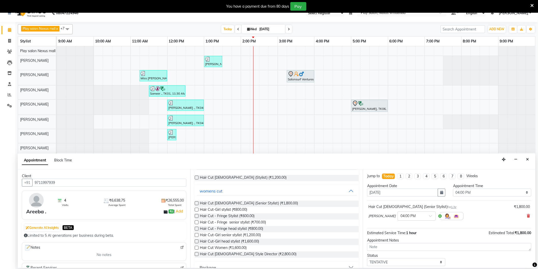
click at [198, 203] on label at bounding box center [197, 203] width 4 height 4
click at [198, 203] on input "checkbox" at bounding box center [196, 203] width 3 height 3
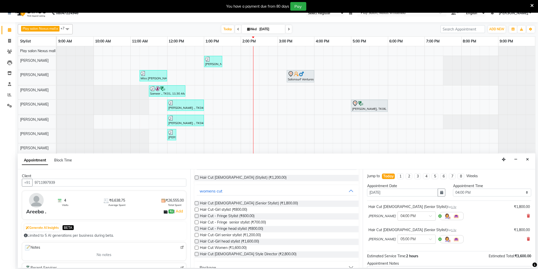
click at [197, 204] on label at bounding box center [197, 203] width 4 height 4
click at [197, 204] on input "checkbox" at bounding box center [196, 203] width 3 height 3
checkbox input "false"
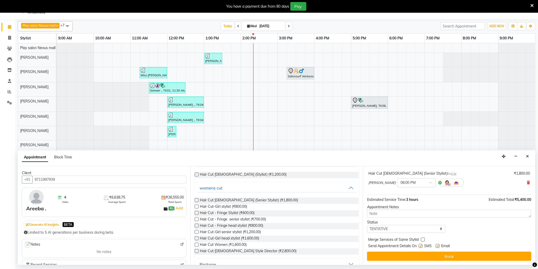
scroll to position [13, 0]
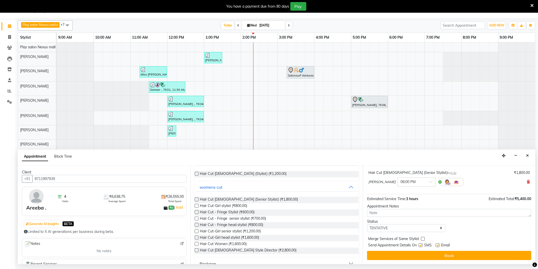
click at [454, 255] on button "Book" at bounding box center [449, 255] width 164 height 9
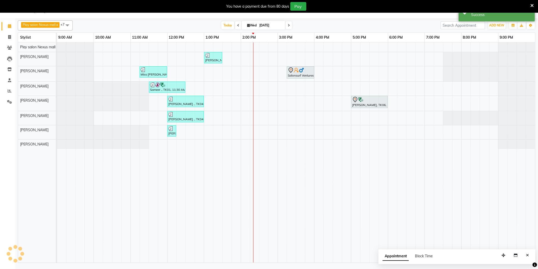
scroll to position [0, 0]
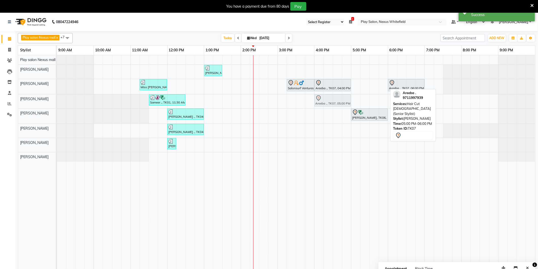
drag, startPoint x: 368, startPoint y: 88, endPoint x: 334, endPoint y: 102, distance: 36.3
click at [334, 102] on tbody "Anjile ., TK04, 01:00 PM-01:30 PM, Beard Shaping Miss Nalini Suresh, TK03, 11:1…" at bounding box center [296, 108] width 478 height 106
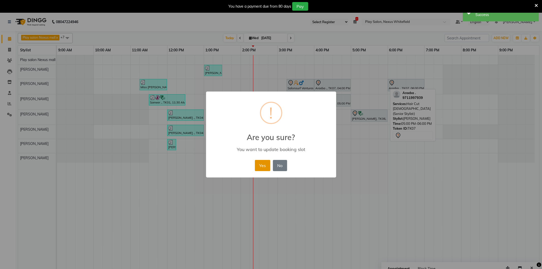
click at [266, 163] on button "Yes" at bounding box center [263, 165] width 16 height 11
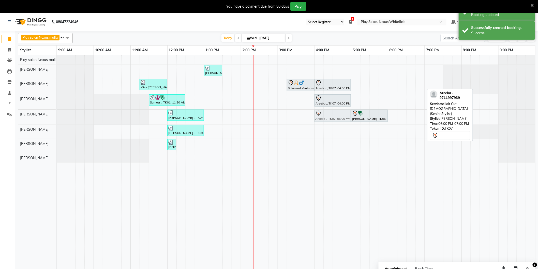
drag, startPoint x: 400, startPoint y: 84, endPoint x: 329, endPoint y: 118, distance: 79.3
click at [329, 118] on tbody "Anjile ., TK04, 01:00 PM-01:30 PM, Beard Shaping Miss Nalini Suresh, TK03, 11:1…" at bounding box center [296, 108] width 478 height 107
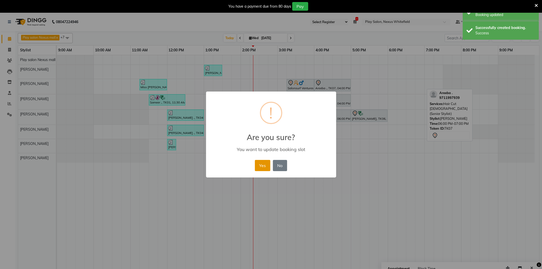
click at [263, 164] on button "Yes" at bounding box center [263, 165] width 16 height 11
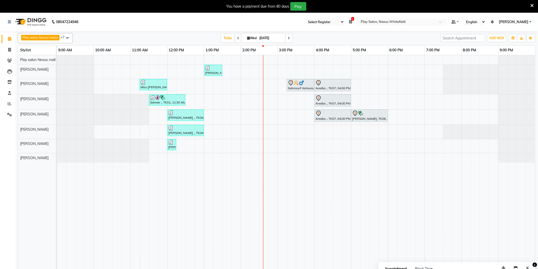
click at [288, 37] on icon at bounding box center [289, 38] width 2 height 3
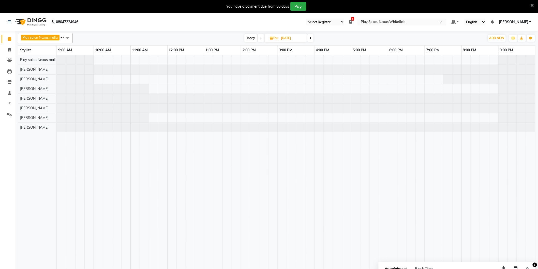
click at [313, 39] on span at bounding box center [310, 38] width 6 height 8
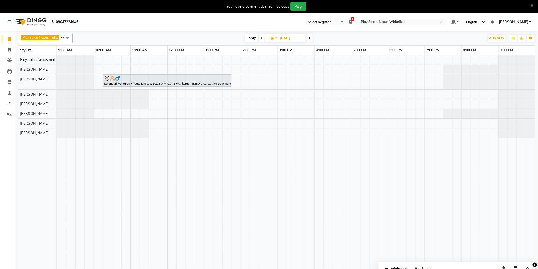
click at [308, 35] on span at bounding box center [309, 38] width 6 height 8
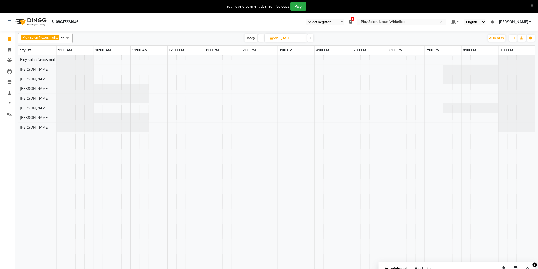
click at [323, 149] on tr at bounding box center [296, 165] width 478 height 220
drag, startPoint x: 323, startPoint y: 145, endPoint x: 316, endPoint y: 139, distance: 9.2
click at [323, 145] on td at bounding box center [318, 165] width 9 height 220
click at [253, 38] on span "Today" at bounding box center [250, 38] width 13 height 8
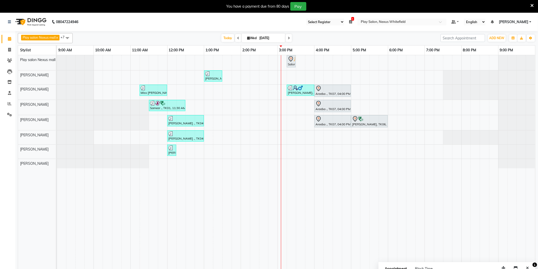
click at [288, 39] on icon at bounding box center [289, 38] width 2 height 3
type input "[DATE]"
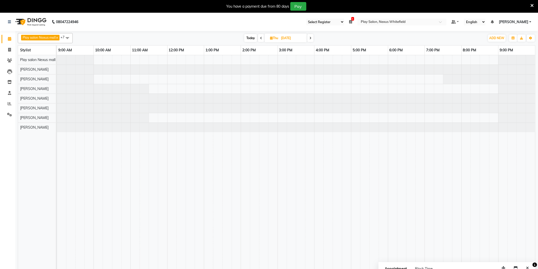
click at [69, 39] on span at bounding box center [67, 38] width 10 height 10
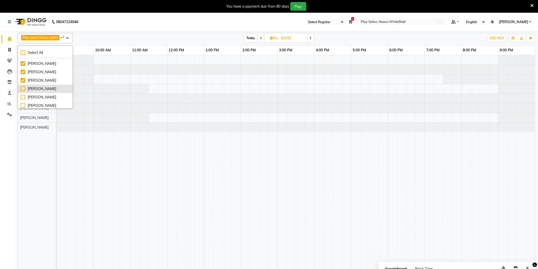
scroll to position [42, 0]
drag, startPoint x: 22, startPoint y: 95, endPoint x: 26, endPoint y: 94, distance: 3.5
click at [22, 95] on div "[PERSON_NAME]" at bounding box center [45, 95] width 49 height 5
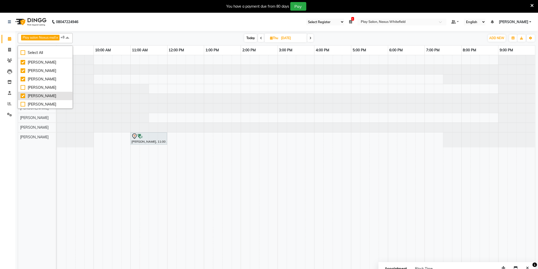
click at [26, 94] on div "[PERSON_NAME]" at bounding box center [45, 95] width 49 height 5
checkbox input "false"
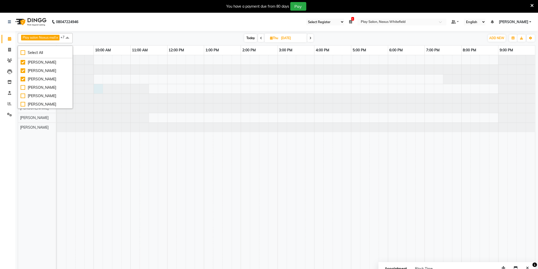
click at [57, 91] on div at bounding box center [57, 88] width 0 height 9
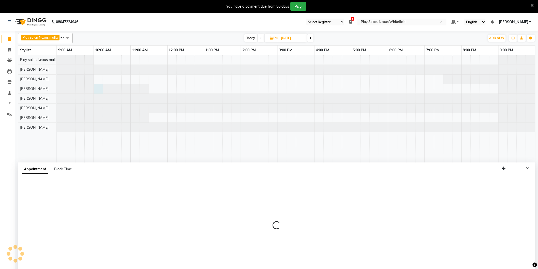
scroll to position [1, 0]
select select "81395"
select select "tentative"
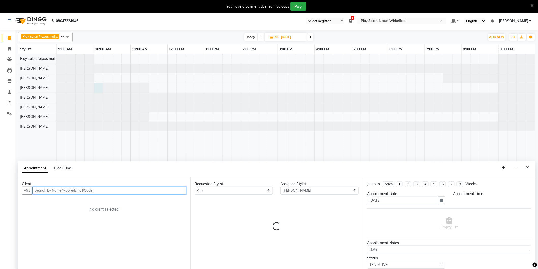
select select "600"
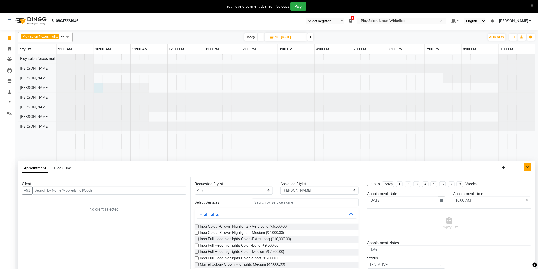
click at [529, 167] on button "Close" at bounding box center [527, 167] width 7 height 8
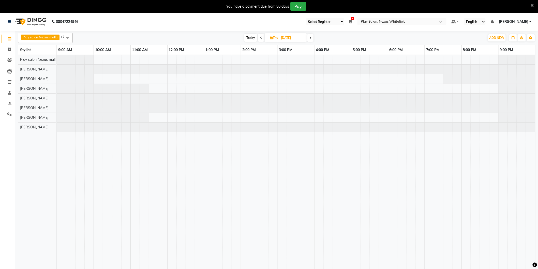
scroll to position [0, 0]
click at [8, 115] on icon at bounding box center [9, 115] width 5 height 4
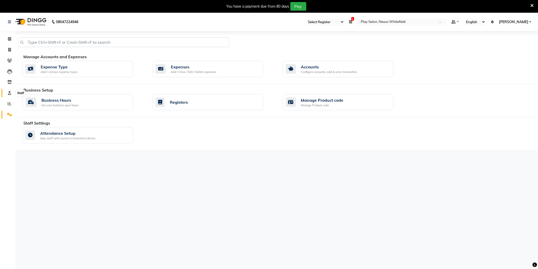
click at [9, 92] on icon at bounding box center [9, 93] width 3 height 4
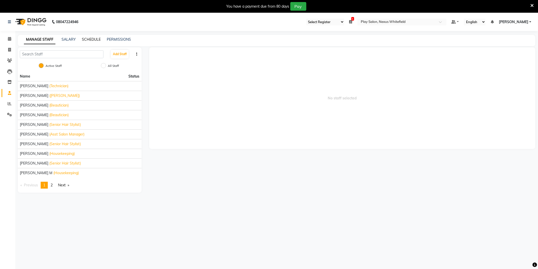
click at [91, 39] on link "SCHEDULE" at bounding box center [91, 39] width 19 height 5
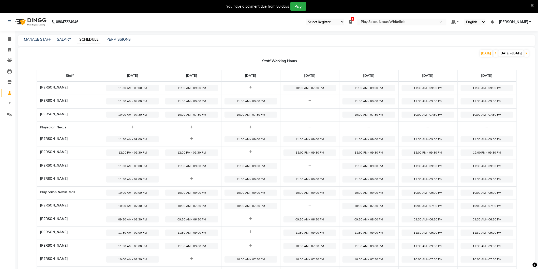
click at [310, 86] on span "10:00 AM - 07:30 PM" at bounding box center [309, 88] width 53 height 6
select select "10:00 AM"
select select "07:30 PM"
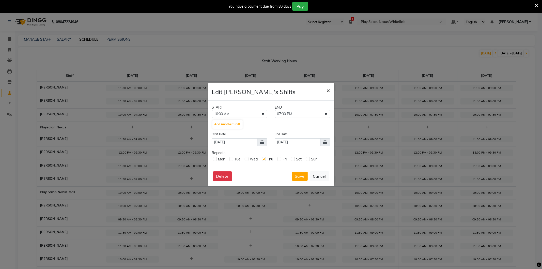
click at [329, 90] on span "×" at bounding box center [329, 90] width 4 height 8
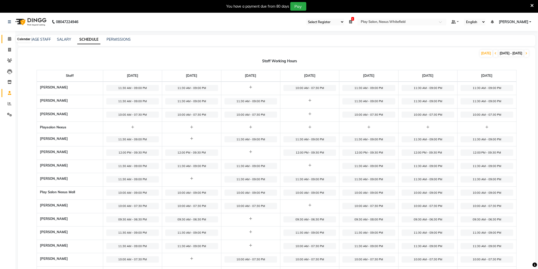
click at [8, 38] on icon at bounding box center [9, 39] width 3 height 4
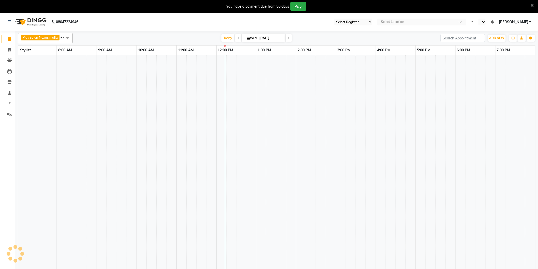
select select "104"
select select "en"
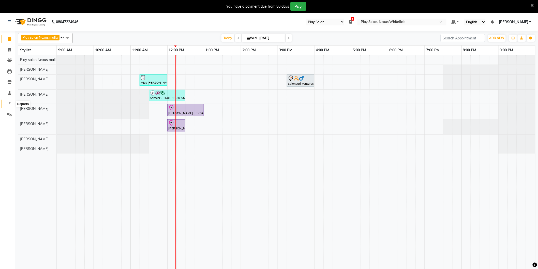
click at [9, 105] on icon at bounding box center [10, 104] width 4 height 4
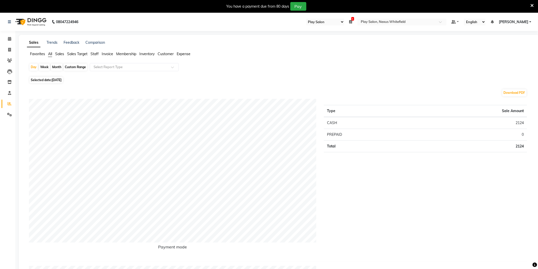
click at [51, 80] on span "Selected date: 03-09-2025" at bounding box center [45, 80] width 33 height 6
select select "9"
select select "2025"
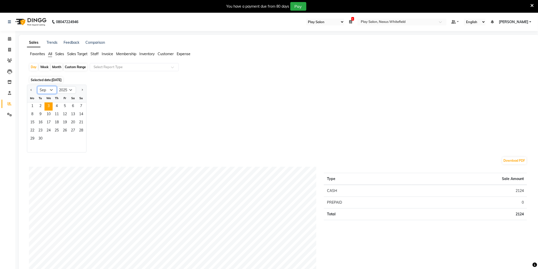
click at [53, 91] on select "Jan Feb Mar Apr May Jun Jul Aug Sep Oct Nov Dec" at bounding box center [46, 90] width 19 height 8
select select "8"
click at [37, 86] on select "Jan Feb Mar Apr May Jun Jul Aug Sep Oct Nov Dec" at bounding box center [46, 90] width 19 height 8
click at [65, 105] on span "1" at bounding box center [65, 106] width 8 height 8
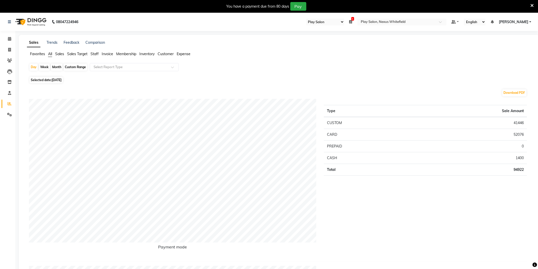
click at [50, 80] on span "Selected date: 01-08-2025" at bounding box center [45, 80] width 33 height 6
select select "8"
select select "2025"
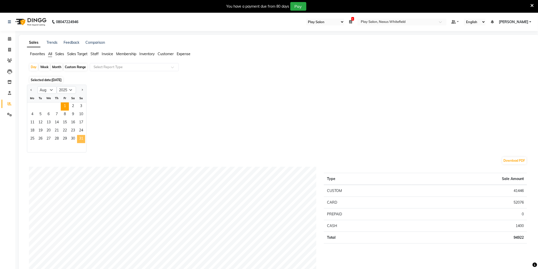
click at [83, 140] on span "31" at bounding box center [81, 139] width 8 height 8
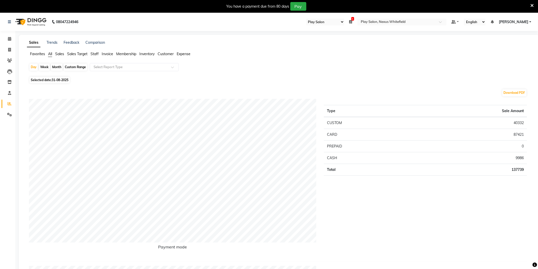
click at [76, 67] on div "Custom Range" at bounding box center [76, 67] width 24 height 7
select select "8"
select select "2025"
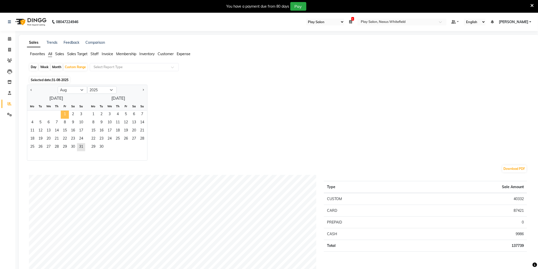
click at [66, 115] on span "1" at bounding box center [65, 115] width 8 height 8
click at [80, 147] on span "31" at bounding box center [81, 147] width 8 height 8
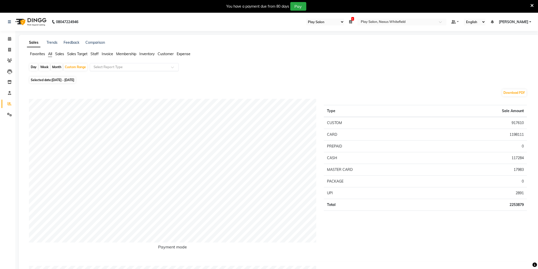
click at [139, 68] on input "text" at bounding box center [128, 67] width 73 height 5
click at [124, 98] on div "Sales summary" at bounding box center [134, 96] width 88 height 10
select select "full_report"
select select "csv"
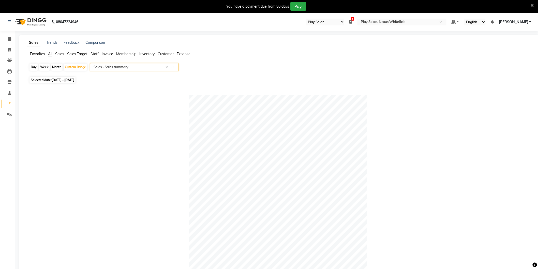
click at [95, 54] on span "Staff" at bounding box center [94, 54] width 8 height 5
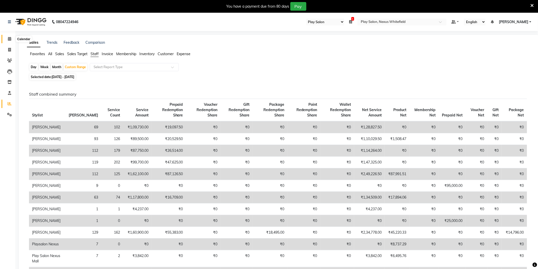
drag, startPoint x: 9, startPoint y: 39, endPoint x: 29, endPoint y: 22, distance: 26.1
click at [9, 39] on icon at bounding box center [9, 39] width 3 height 4
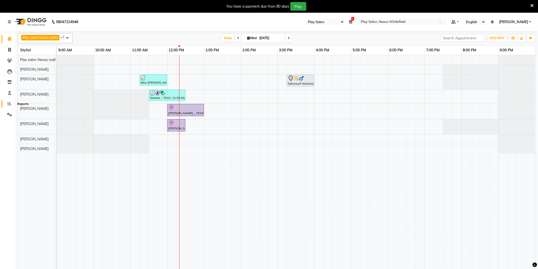
click at [9, 103] on icon at bounding box center [10, 104] width 4 height 4
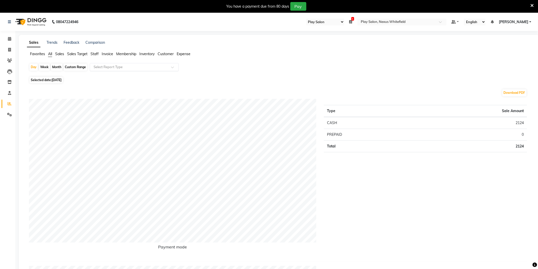
click at [110, 67] on input "text" at bounding box center [128, 67] width 73 height 5
click at [76, 68] on div "Custom Range" at bounding box center [76, 67] width 24 height 7
select select "9"
select select "2025"
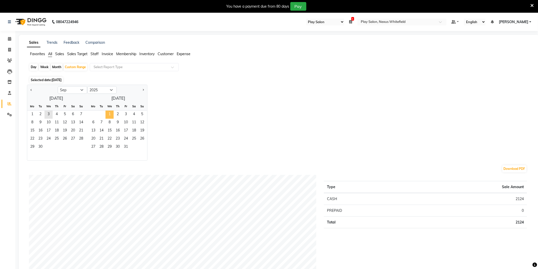
click at [110, 115] on span "1" at bounding box center [109, 115] width 8 height 8
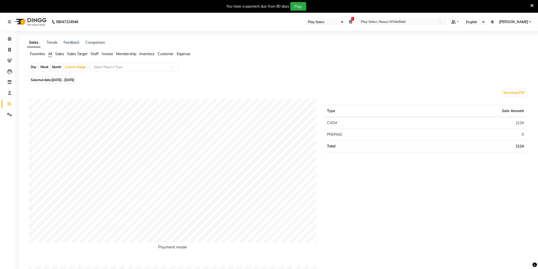
click at [69, 81] on span "03-09-2025 - 01-10-2025" at bounding box center [63, 80] width 23 height 4
select select "9"
select select "2025"
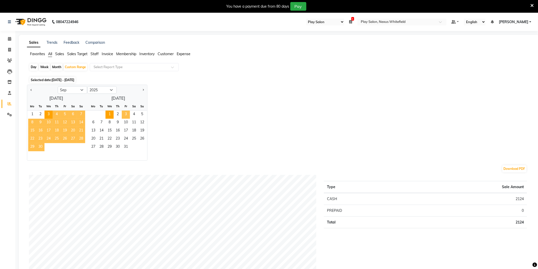
click at [124, 113] on span "3" at bounding box center [126, 115] width 8 height 8
select select "10"
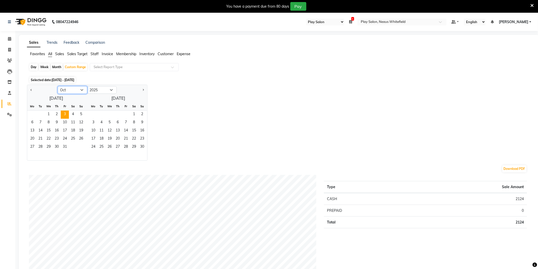
click at [82, 90] on select "Jan Feb Mar Apr May Jun Jul Aug Sep Oct Nov Dec" at bounding box center [72, 90] width 29 height 8
click at [58, 67] on div "Month" at bounding box center [57, 67] width 12 height 7
select select "10"
select select "2025"
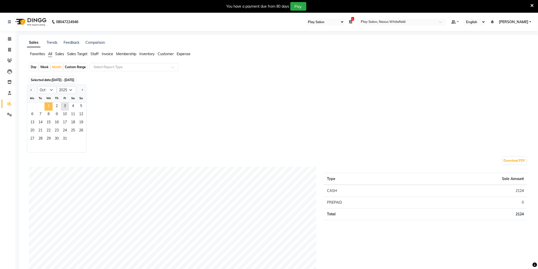
click at [49, 107] on span "1" at bounding box center [48, 106] width 8 height 8
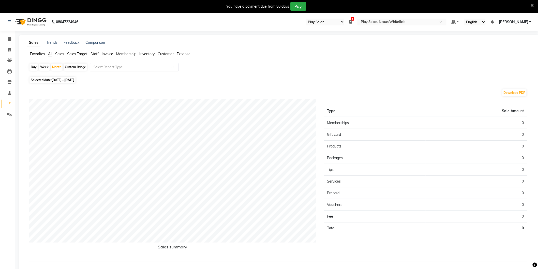
click at [109, 64] on div "Select Report Type" at bounding box center [134, 67] width 89 height 8
click at [106, 98] on div "Sales summary" at bounding box center [134, 96] width 88 height 10
select select "full_report"
select select "csv"
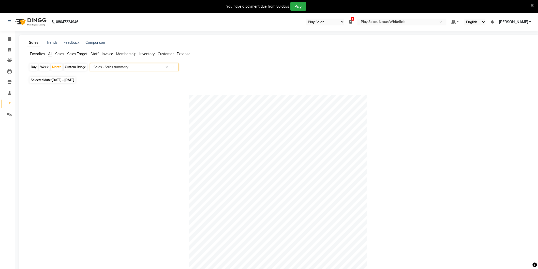
click at [74, 65] on div "Custom Range" at bounding box center [76, 67] width 24 height 7
select select "10"
select select "2025"
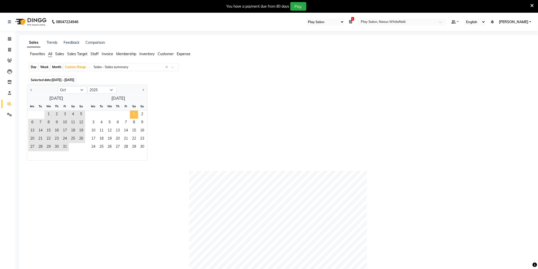
click at [133, 113] on span "1" at bounding box center [134, 115] width 8 height 8
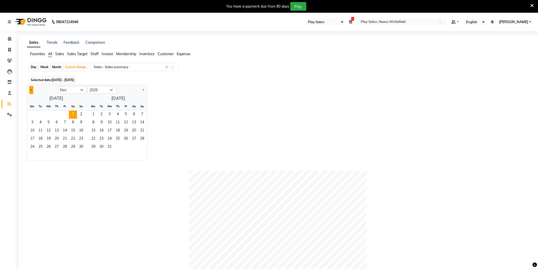
click at [31, 89] on span "Previous month" at bounding box center [31, 90] width 2 height 2
click at [32, 88] on button "Previous month" at bounding box center [31, 90] width 4 height 8
select select "9"
click at [9, 40] on icon at bounding box center [9, 39] width 3 height 4
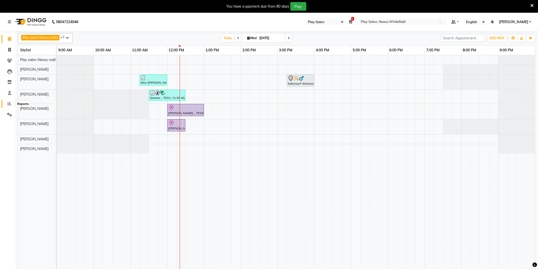
click at [10, 102] on icon at bounding box center [10, 104] width 4 height 4
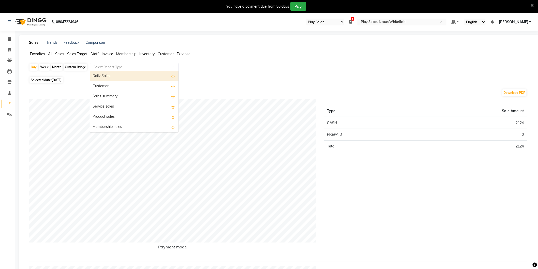
click at [103, 68] on input "text" at bounding box center [128, 67] width 73 height 5
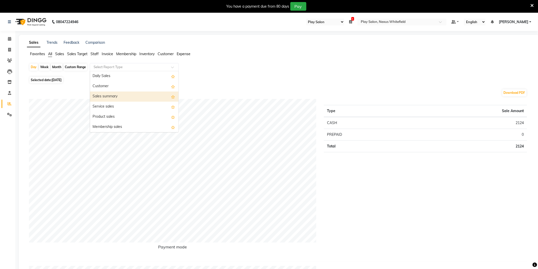
click at [106, 97] on div "Sales summary" at bounding box center [134, 96] width 88 height 10
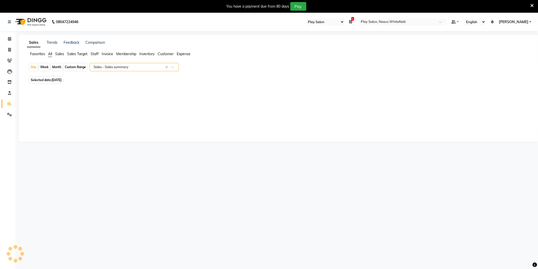
select select "full_report"
select select "csv"
click at [92, 53] on span "Staff" at bounding box center [94, 54] width 8 height 5
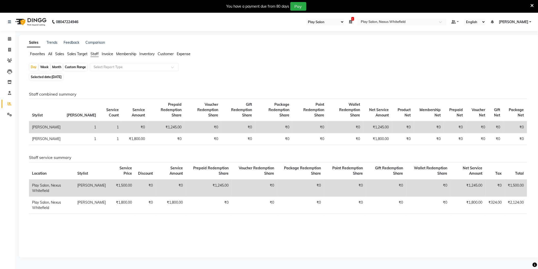
click at [58, 77] on span "03-09-2025" at bounding box center [57, 77] width 10 height 4
select select "9"
select select "2025"
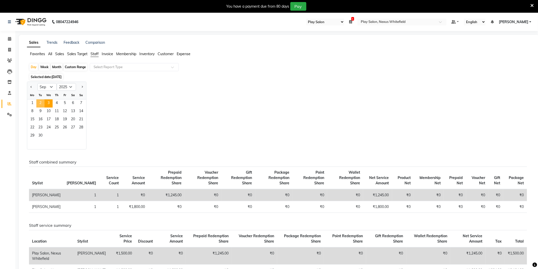
click at [41, 103] on span "2" at bounding box center [40, 103] width 8 height 8
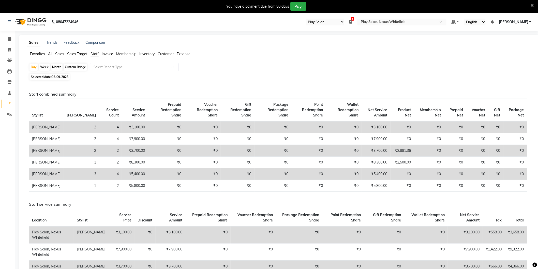
click at [55, 76] on span "02-09-2025" at bounding box center [60, 77] width 17 height 4
select select "9"
select select "2025"
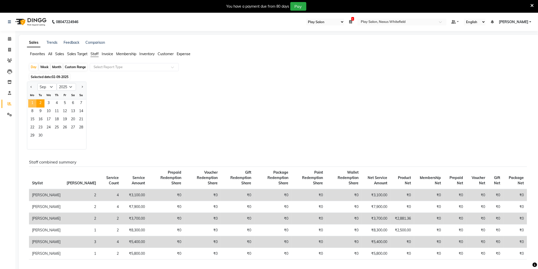
click at [34, 102] on span "1" at bounding box center [32, 103] width 8 height 8
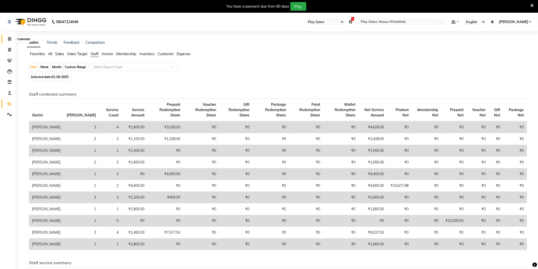
click at [8, 40] on icon at bounding box center [9, 39] width 3 height 4
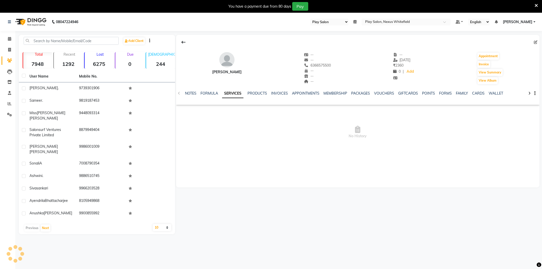
select select "104"
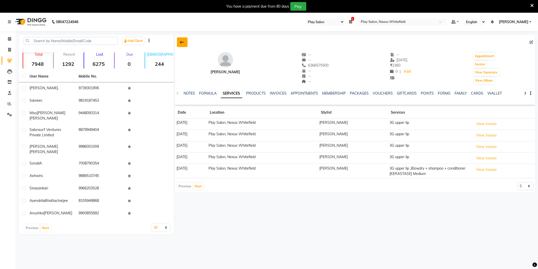
click at [182, 42] on icon at bounding box center [182, 42] width 4 height 4
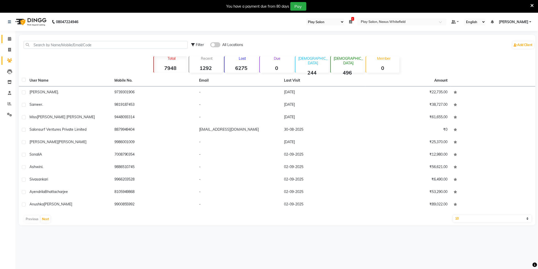
click at [10, 39] on icon at bounding box center [9, 39] width 3 height 4
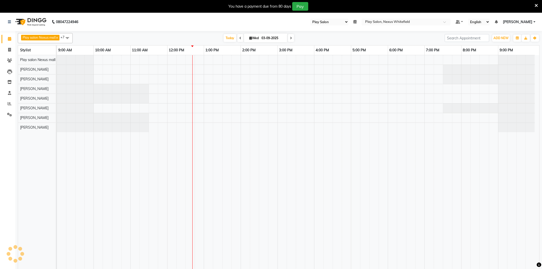
select select "104"
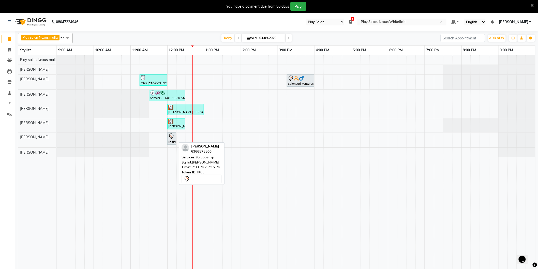
click at [172, 140] on div "[PERSON_NAME], TK05, 12:00 PM-12:15 PM, 3G upper lip" at bounding box center [172, 138] width 8 height 11
select select "7"
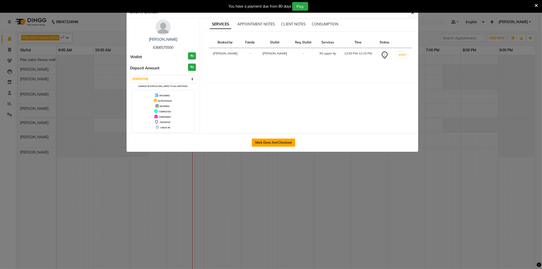
click at [275, 142] on button "Mark Done And Checkout" at bounding box center [273, 142] width 43 height 8
select select "service"
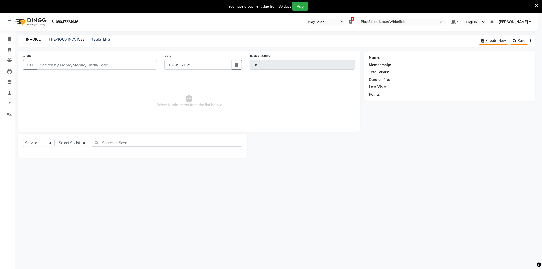
type input "3186"
select select "8356"
type input "6366575500"
select select "81398"
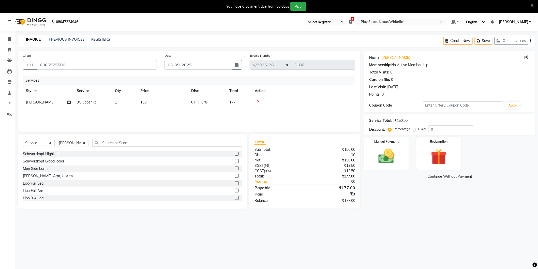
click at [144, 103] on span "150" at bounding box center [143, 102] width 6 height 5
select select "81398"
drag, startPoint x: 175, startPoint y: 103, endPoint x: 158, endPoint y: 105, distance: 16.7
click at [158, 105] on tr "[PERSON_NAME] Md [PERSON_NAME] [PERSON_NAME] [PERSON_NAME] [PERSON_NAME] [PERSO…" at bounding box center [189, 106] width 332 height 19
type input "200"
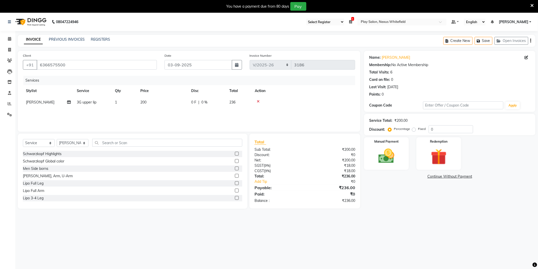
click at [146, 102] on span "200" at bounding box center [143, 102] width 6 height 5
select select "81398"
drag, startPoint x: 178, startPoint y: 103, endPoint x: 153, endPoint y: 104, distance: 24.7
click at [153, 104] on tr "[PERSON_NAME] Md [PERSON_NAME] [PERSON_NAME] [PERSON_NAME] [PERSON_NAME] [PERSO…" at bounding box center [189, 106] width 332 height 19
type input "150"
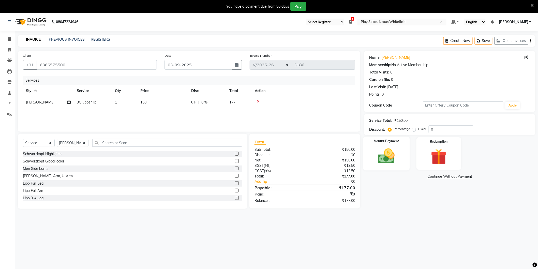
click at [380, 156] on img at bounding box center [386, 156] width 27 height 19
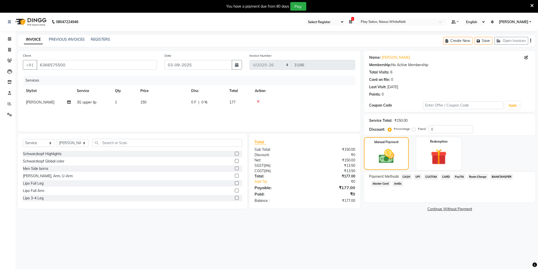
click at [429, 177] on span "CUSTOM" at bounding box center [431, 177] width 15 height 6
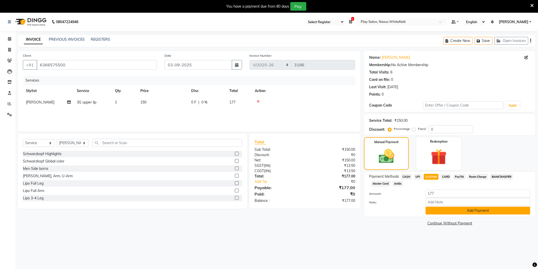
click at [456, 209] on button "Add Payment" at bounding box center [477, 211] width 105 height 8
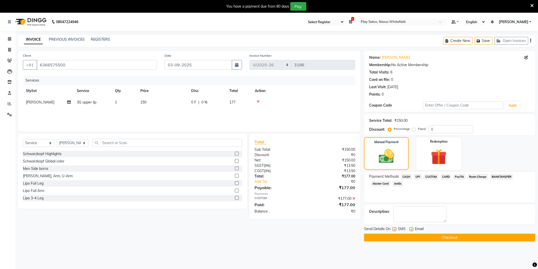
click at [437, 236] on button "Checkout" at bounding box center [449, 238] width 171 height 8
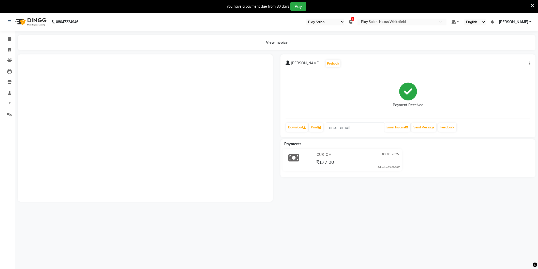
select select "104"
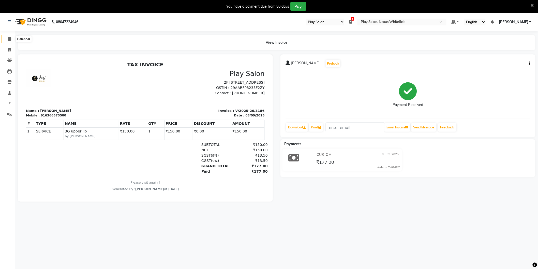
click at [9, 39] on icon at bounding box center [9, 39] width 3 height 4
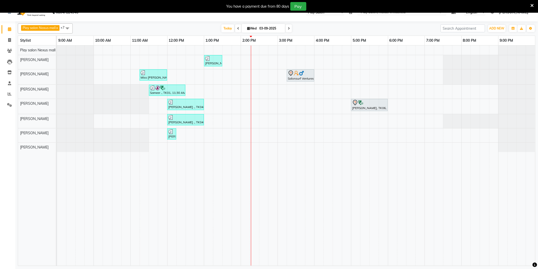
scroll to position [13, 0]
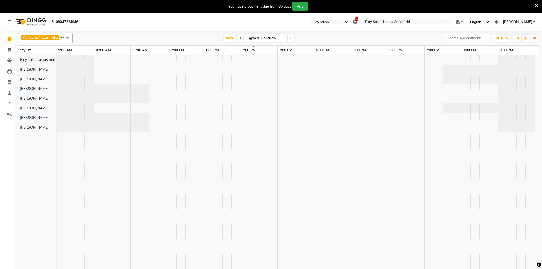
select select "104"
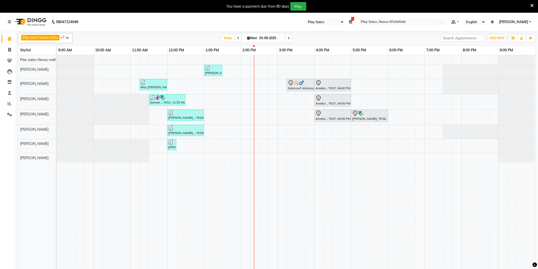
click at [287, 40] on span at bounding box center [289, 38] width 6 height 8
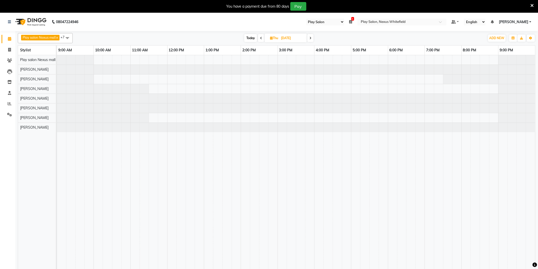
click at [260, 38] on icon at bounding box center [261, 38] width 2 height 3
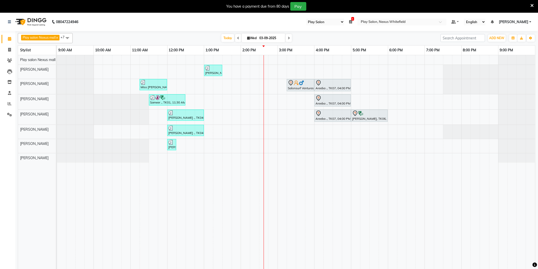
click at [288, 38] on icon at bounding box center [289, 38] width 2 height 3
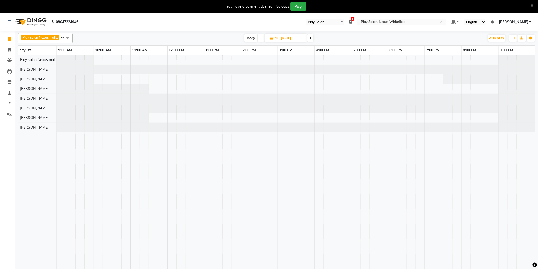
click at [260, 37] on icon at bounding box center [261, 38] width 2 height 3
type input "03-09-2025"
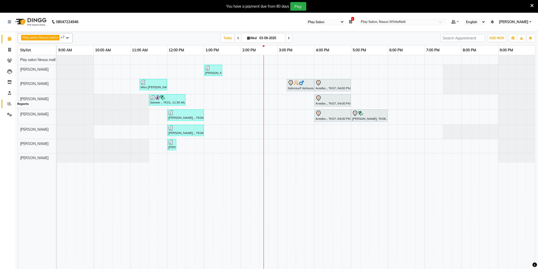
click at [10, 105] on icon at bounding box center [10, 104] width 4 height 4
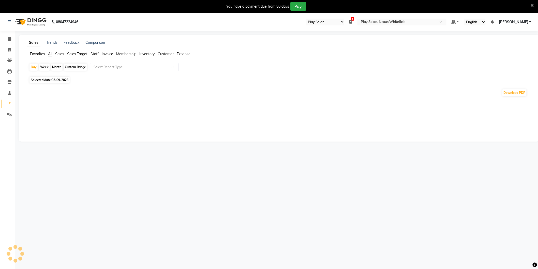
click at [96, 56] on div "Favorites All Sales Sales Target Staff Invoice Membership Inventory Customer Ex…" at bounding box center [279, 56] width 512 height 10
click at [96, 55] on span "Staff" at bounding box center [94, 54] width 8 height 5
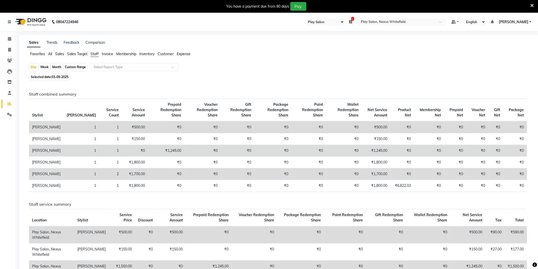
click at [97, 54] on span "Staff" at bounding box center [94, 54] width 8 height 5
click at [45, 76] on span "Selected date: 03-09-2025" at bounding box center [49, 77] width 40 height 6
select select "9"
select select "2025"
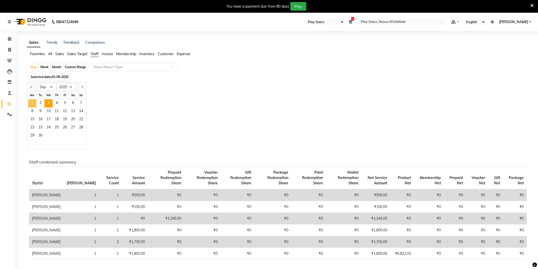
click at [30, 100] on span "1" at bounding box center [32, 103] width 8 height 8
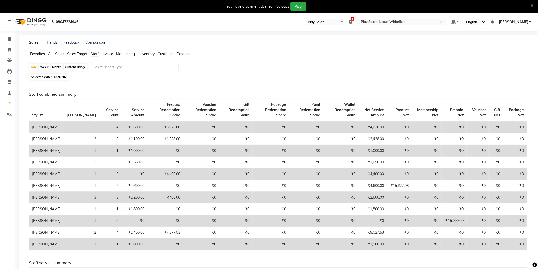
drag, startPoint x: 48, startPoint y: 101, endPoint x: 65, endPoint y: 91, distance: 19.1
click at [55, 98] on div "Staff combined summary Stylist Bill Count Service Count Service Amount Prepaid …" at bounding box center [277, 173] width 505 height 162
click at [95, 53] on span "Staff" at bounding box center [94, 54] width 8 height 5
click at [96, 54] on span "Staff" at bounding box center [94, 54] width 8 height 5
click at [55, 80] on span "Selected date: 01-09-2025" at bounding box center [49, 77] width 40 height 6
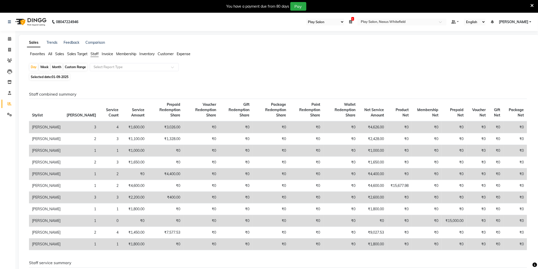
select select "9"
select select "2025"
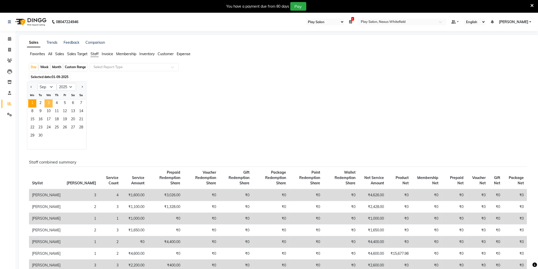
click at [48, 104] on span "3" at bounding box center [48, 103] width 8 height 8
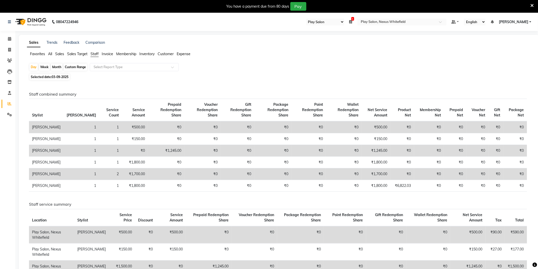
click at [75, 65] on div "Custom Range" at bounding box center [76, 67] width 24 height 7
select select "9"
select select "2025"
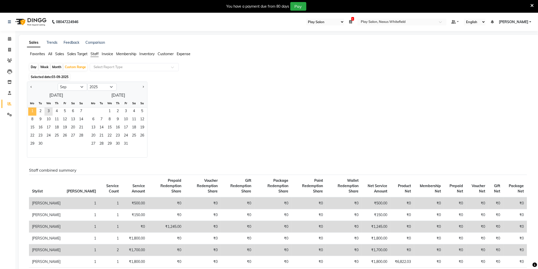
click at [34, 110] on span "1" at bounding box center [32, 111] width 8 height 8
click at [49, 111] on span "3" at bounding box center [48, 111] width 8 height 8
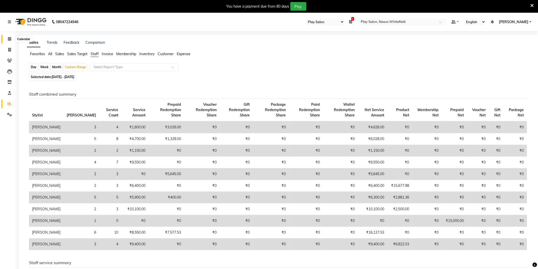
click at [12, 40] on span at bounding box center [9, 39] width 9 height 6
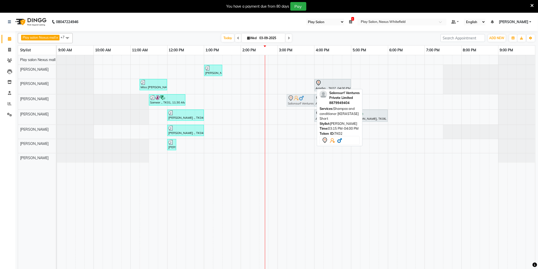
drag, startPoint x: 301, startPoint y: 88, endPoint x: 301, endPoint y: 99, distance: 11.4
click at [301, 99] on tbody "Anjile ., TK04, 01:00 PM-01:30 PM, Beard Shaping Miss Nalini Suresh, TK03, 11:1…" at bounding box center [296, 108] width 478 height 107
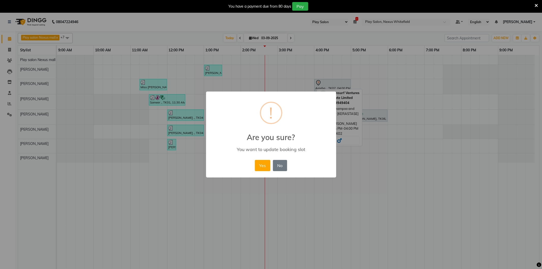
click at [266, 163] on button "Yes" at bounding box center [263, 165] width 16 height 11
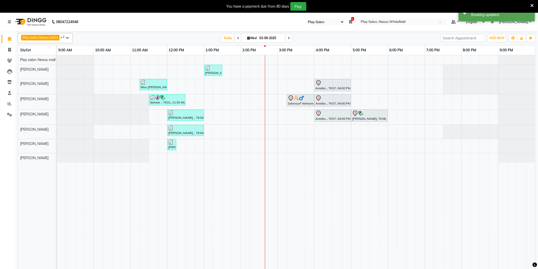
click at [287, 87] on div "Anjile ., TK04, 01:00 PM-01:30 PM, Beard Shaping Miss Nalini Suresh, TK03, 11:1…" at bounding box center [296, 165] width 478 height 220
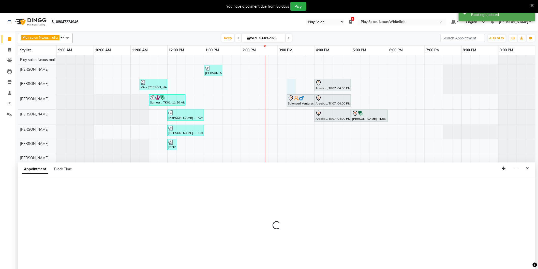
select select "81405"
select select "915"
select select "tentative"
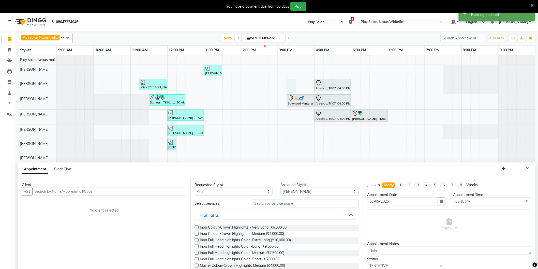
click at [58, 192] on input "text" at bounding box center [109, 192] width 154 height 8
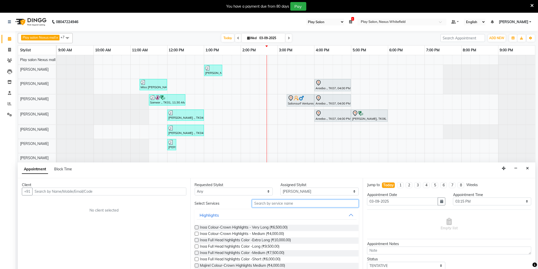
click at [271, 205] on input "text" at bounding box center [305, 203] width 107 height 8
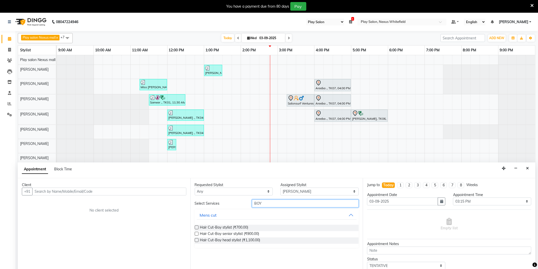
click at [266, 201] on input "BOY" at bounding box center [305, 203] width 107 height 8
type input "B"
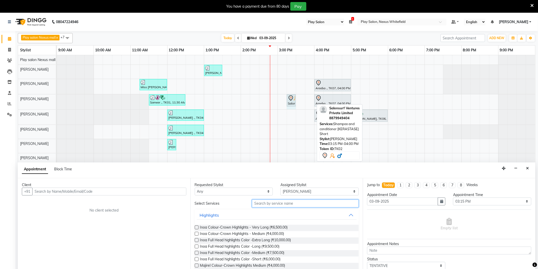
drag, startPoint x: 312, startPoint y: 98, endPoint x: 289, endPoint y: 102, distance: 23.3
click at [57, 102] on div "Sameer ., TK01, 11:30 AM-12:30 PM, Hair Cut Men (Head Stylist) Salonsurf Ventur…" at bounding box center [57, 101] width 0 height 15
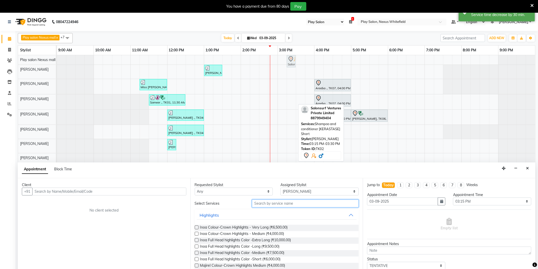
drag, startPoint x: 290, startPoint y: 103, endPoint x: 289, endPoint y: 64, distance: 39.2
click at [289, 64] on tbody "Salonsurf Ventures Private Limited, TK02, 03:15 PM-03:30 PM, Shampoo and condit…" at bounding box center [296, 108] width 478 height 107
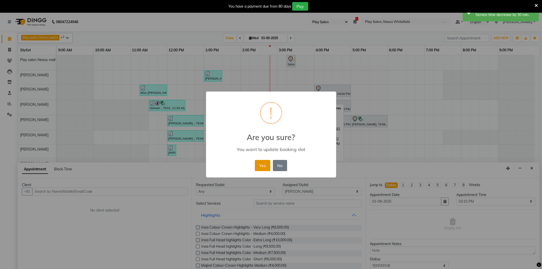
click at [266, 167] on button "Yes" at bounding box center [263, 165] width 16 height 11
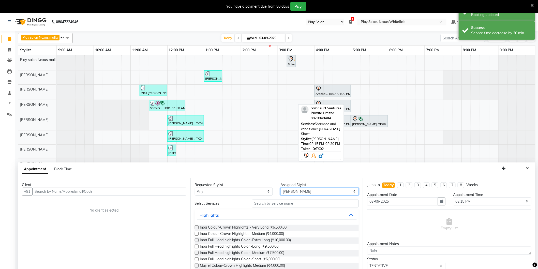
click at [292, 191] on select "Select Abdulla Md Adil Ali Ambika Rai Asha Thapa Ashim Sapkota Dawa Tamang Mohd…" at bounding box center [319, 192] width 78 height 8
click at [269, 205] on input "text" at bounding box center [305, 203] width 107 height 8
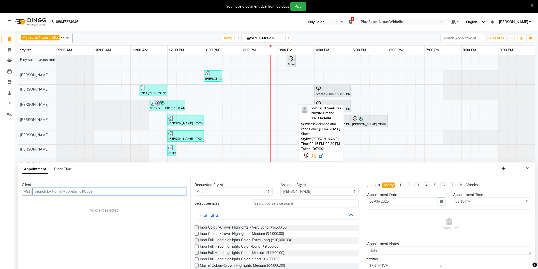
click at [48, 192] on input "text" at bounding box center [109, 192] width 154 height 8
type input "F"
click at [39, 194] on input "9" at bounding box center [109, 192] width 154 height 8
type input "9886661467"
click at [182, 191] on span "Add Client" at bounding box center [175, 191] width 17 height 5
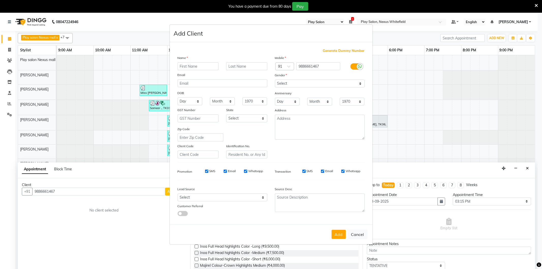
click at [193, 65] on input "text" at bounding box center [198, 66] width 41 height 8
click at [203, 66] on input "text" at bounding box center [198, 66] width 41 height 8
click at [190, 67] on input "text" at bounding box center [198, 66] width 41 height 8
type input "Karthik"
click at [243, 63] on input "text" at bounding box center [246, 66] width 41 height 8
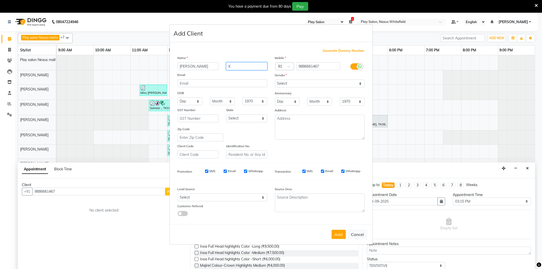
type input "K"
click at [289, 85] on select "Select Male Female Other Prefer Not To Say" at bounding box center [320, 84] width 90 height 8
click at [275, 80] on select "Select Male Female Other Prefer Not To Say" at bounding box center [320, 84] width 90 height 8
click at [288, 88] on div "Mobile Country Code × 91 9886661467 Gender Select Male Female Other Prefer Not …" at bounding box center [319, 106] width 97 height 103
click at [288, 83] on select "Select Male Female Other Prefer Not To Say" at bounding box center [320, 84] width 90 height 8
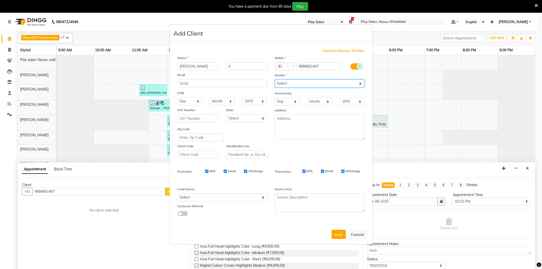
select select "male"
click at [275, 80] on select "Select Male Female Other Prefer Not To Say" at bounding box center [320, 84] width 90 height 8
click at [342, 235] on button "Add" at bounding box center [339, 234] width 14 height 9
select select
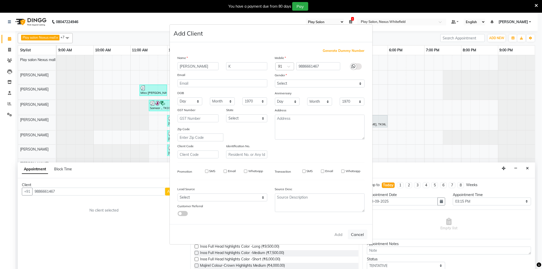
select select
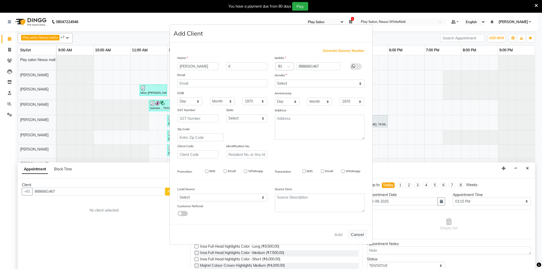
checkbox input "false"
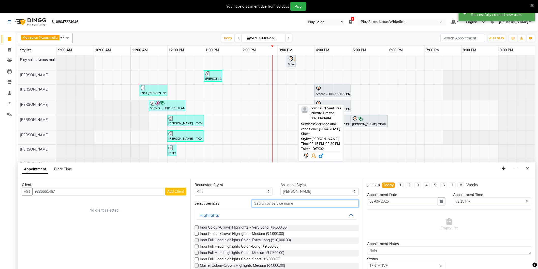
click at [273, 202] on input "text" at bounding box center [305, 203] width 107 height 8
type input "CUT"
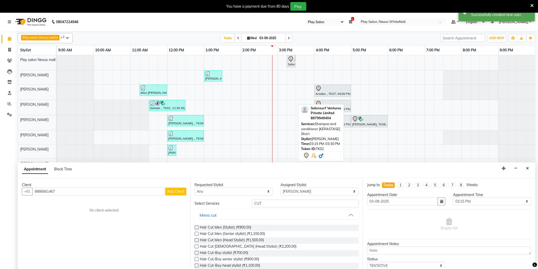
click at [197, 226] on label at bounding box center [197, 227] width 4 height 4
click at [197, 226] on input "checkbox" at bounding box center [196, 227] width 3 height 3
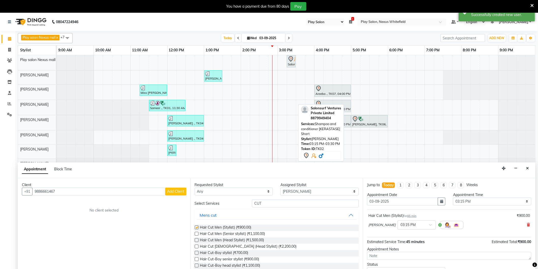
checkbox input "false"
click at [181, 193] on span "Add Client" at bounding box center [175, 191] width 17 height 5
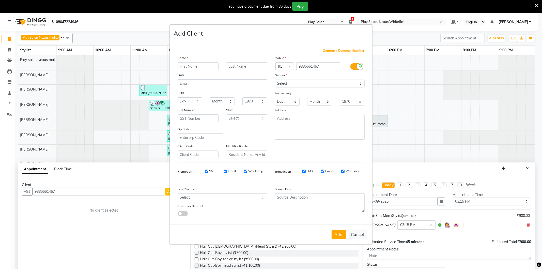
click at [209, 68] on input "text" at bounding box center [198, 66] width 41 height 8
type input "k"
type input "Karthik"
click at [241, 66] on input "text" at bounding box center [246, 66] width 41 height 8
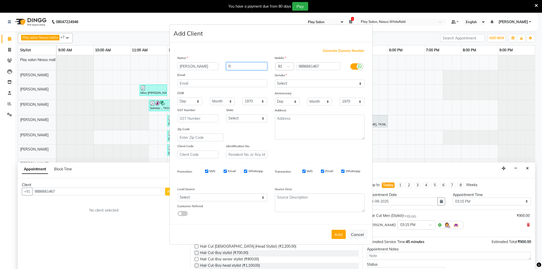
type input "R"
click at [288, 82] on select "Select Male Female Other Prefer Not To Say" at bounding box center [320, 84] width 90 height 8
select select "male"
click at [275, 80] on select "Select Male Female Other Prefer Not To Say" at bounding box center [320, 84] width 90 height 8
click at [341, 233] on button "Add" at bounding box center [339, 234] width 14 height 9
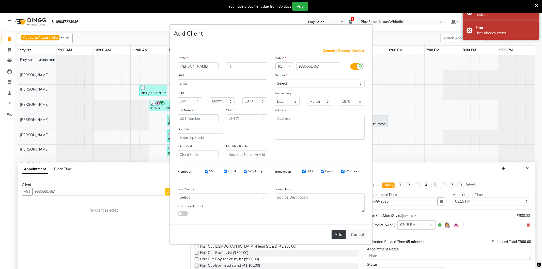
click at [341, 233] on button "Add" at bounding box center [339, 234] width 14 height 9
drag, startPoint x: 340, startPoint y: 225, endPoint x: 338, endPoint y: 222, distance: 3.2
click at [340, 225] on div "Add Cancel" at bounding box center [271, 234] width 203 height 20
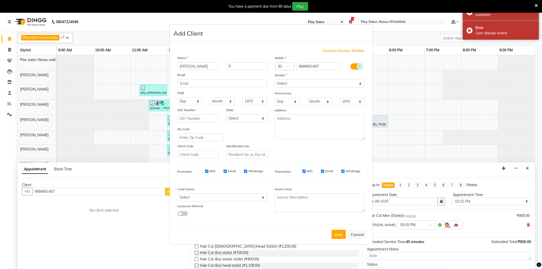
click at [339, 219] on div "Generate Dummy Number Name Karthik R Email DOB Day 01 02 03 04 05 06 07 08 09 1…" at bounding box center [271, 134] width 195 height 172
click at [339, 237] on button "Add" at bounding box center [339, 234] width 14 height 9
click at [339, 236] on button "Add" at bounding box center [339, 234] width 14 height 9
click at [341, 234] on button "Add" at bounding box center [339, 234] width 14 height 9
click at [342, 232] on button "Add" at bounding box center [339, 234] width 14 height 9
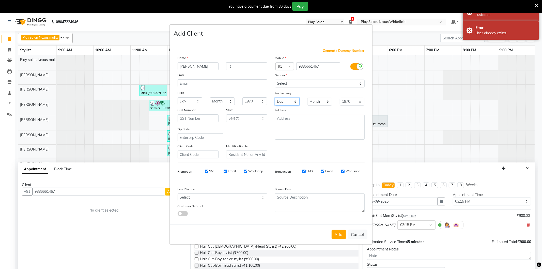
click at [288, 103] on select "Day 01 02 03 04 05 06 07 08 09 10 11 12 13 14 15 16 17 18 19 20 21 22 23 24 25 …" at bounding box center [287, 102] width 25 height 8
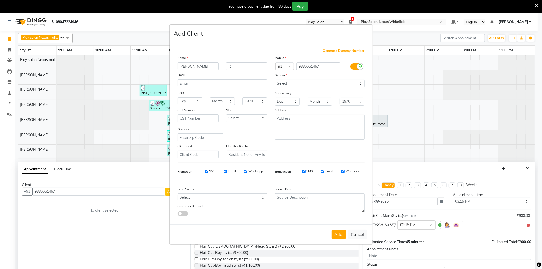
click at [436, 145] on ngb-modal-window "Add Client Generate Dummy Number Name Karthik R Email DOB Day 01 02 03 04 05 06…" at bounding box center [271, 134] width 542 height 269
click at [337, 232] on button "Add" at bounding box center [339, 234] width 14 height 9
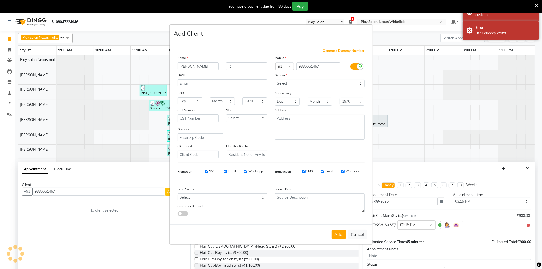
click at [337, 232] on button "Add" at bounding box center [339, 234] width 14 height 9
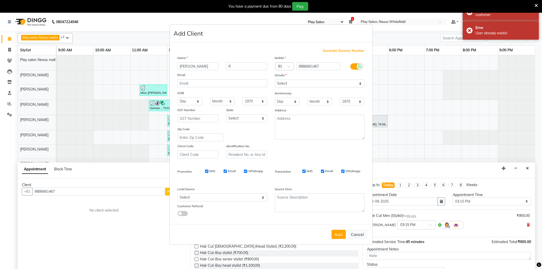
click at [469, 31] on ngb-modal-window "Add Client Generate Dummy Number Name Karthik R Email DOB Day 01 02 03 04 05 06…" at bounding box center [271, 134] width 542 height 269
drag, startPoint x: 469, startPoint y: 30, endPoint x: 526, endPoint y: 16, distance: 59.2
click at [480, 28] on ngb-modal-window "Add Client Generate Dummy Number Name Karthik R Email DOB Day 01 02 03 04 05 06…" at bounding box center [271, 134] width 542 height 269
click at [535, 4] on ngb-modal-window "Add Client Generate Dummy Number Name Karthik R Email DOB Day 01 02 03 04 05 06…" at bounding box center [271, 134] width 542 height 269
click at [536, 4] on ngb-modal-window "Add Client Generate Dummy Number Name Karthik R Email DOB Day 01 02 03 04 05 06…" at bounding box center [271, 134] width 542 height 269
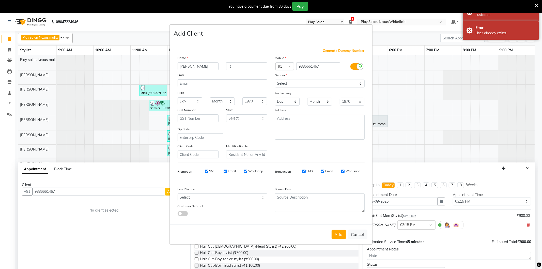
click at [536, 9] on ngb-modal-window "Add Client Generate Dummy Number Name Karthik R Email DOB Day 01 02 03 04 05 06…" at bounding box center [271, 134] width 542 height 269
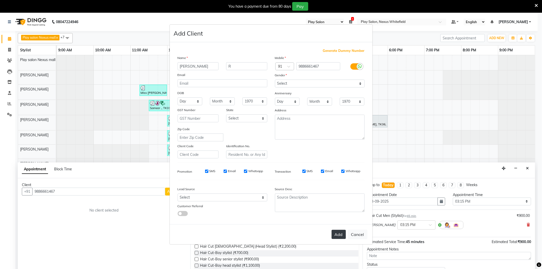
click at [334, 231] on button "Add" at bounding box center [339, 234] width 14 height 9
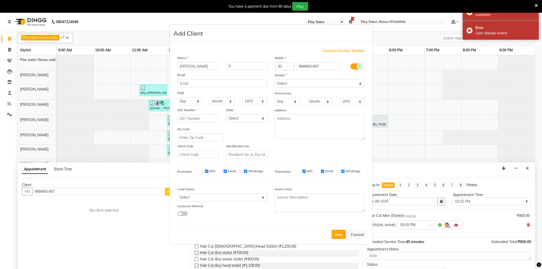
click at [420, 96] on ngb-modal-window "Add Client Generate Dummy Number Name Karthik R Email DOB Day 01 02 03 04 05 06…" at bounding box center [271, 134] width 542 height 269
click at [361, 235] on button "Cancel" at bounding box center [358, 234] width 20 height 10
select select
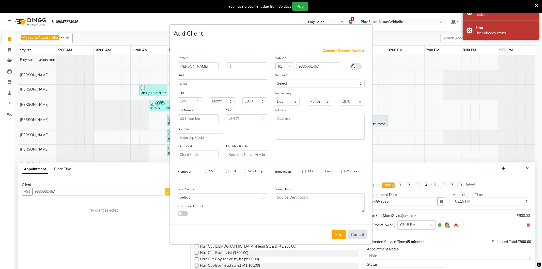
select select
checkbox input "false"
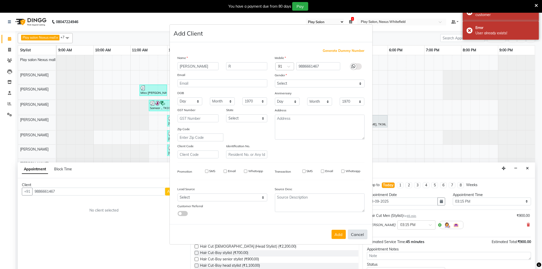
checkbox input "false"
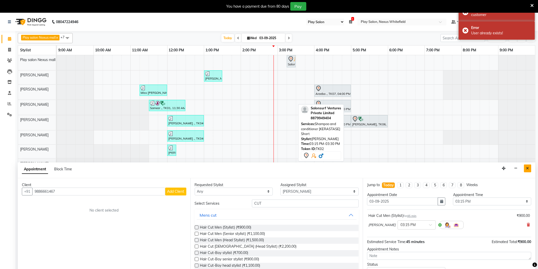
click at [527, 167] on icon "Close" at bounding box center [527, 168] width 3 height 4
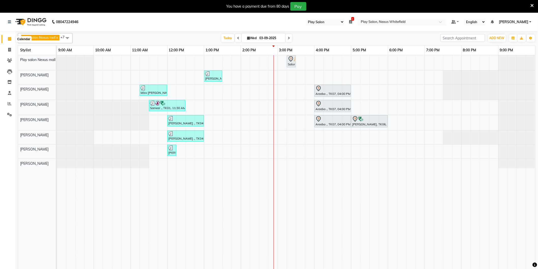
click at [8, 40] on icon at bounding box center [9, 39] width 3 height 4
click at [9, 49] on icon at bounding box center [9, 50] width 3 height 4
select select "8356"
select select "service"
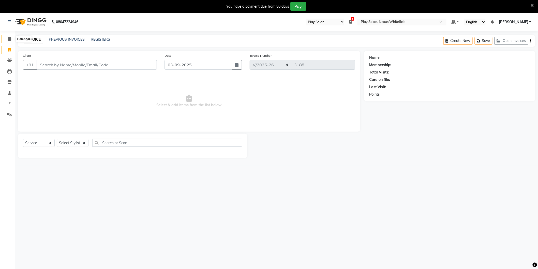
click at [8, 39] on icon at bounding box center [9, 39] width 3 height 4
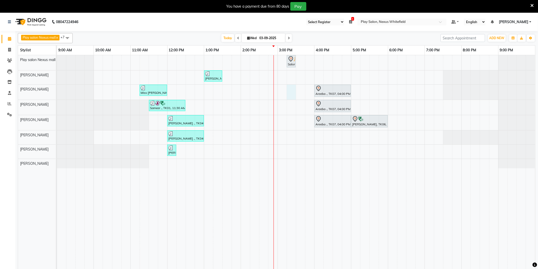
click at [291, 92] on div "Salonsurf Ventures Private Limited, TK02, 03:15 PM-03:30 PM, Shampoo and condit…" at bounding box center [296, 165] width 478 height 220
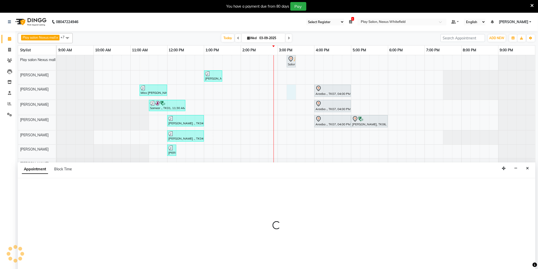
scroll to position [10, 0]
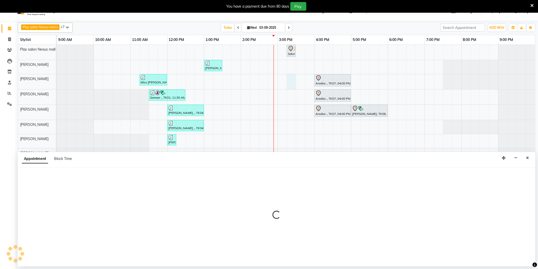
select select "81405"
select select "tentative"
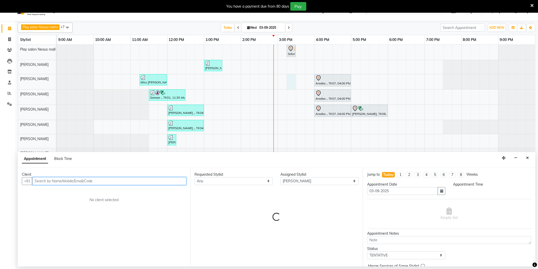
select select "915"
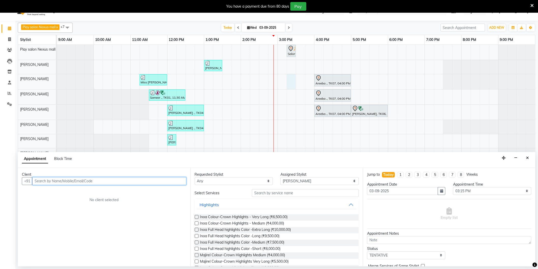
click at [166, 177] on input "text" at bounding box center [109, 181] width 154 height 8
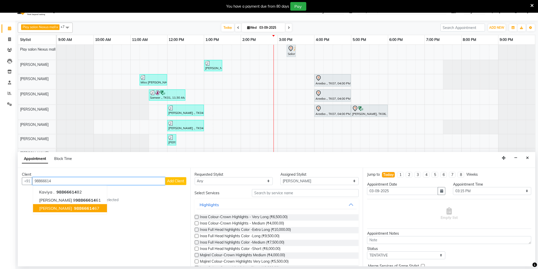
click at [75, 207] on span "98866614" at bounding box center [84, 208] width 20 height 5
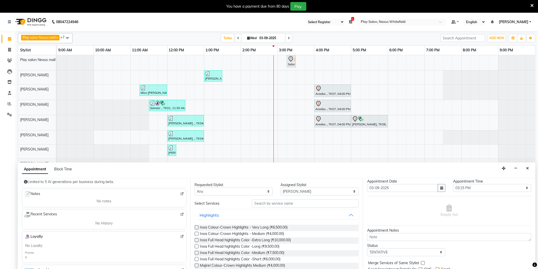
scroll to position [26, 0]
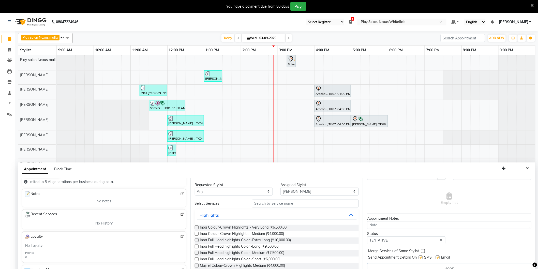
type input "9886661467"
click at [298, 201] on input "text" at bounding box center [305, 203] width 107 height 8
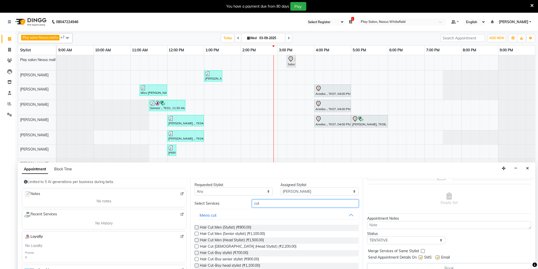
scroll to position [40, 0]
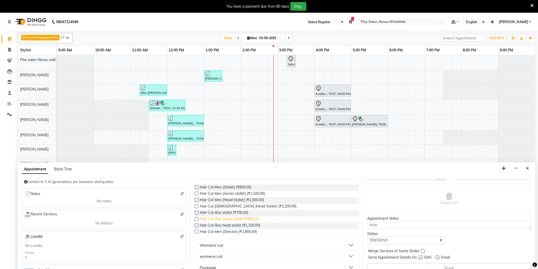
type input "cut"
click at [246, 218] on span "Hair Cut-Boy senior stylist (₹900.00)" at bounding box center [229, 219] width 59 height 6
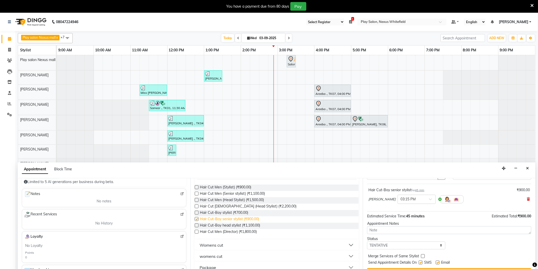
checkbox input "false"
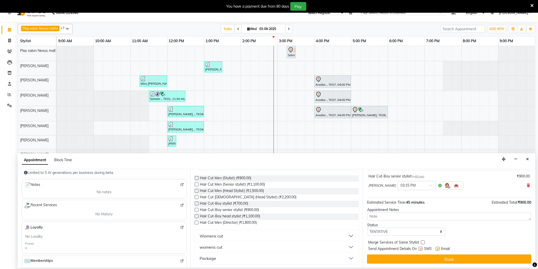
scroll to position [13, 0]
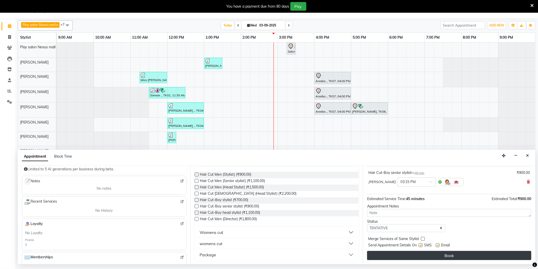
click at [454, 254] on button "Book" at bounding box center [449, 255] width 164 height 9
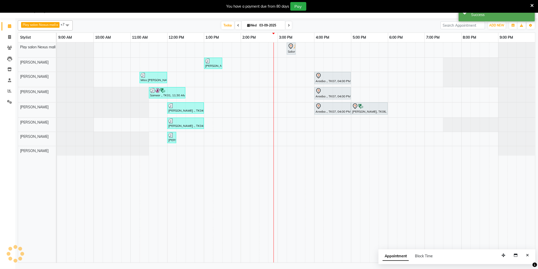
scroll to position [0, 0]
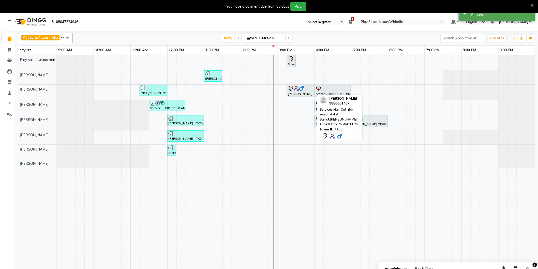
click at [304, 91] on div at bounding box center [300, 88] width 25 height 6
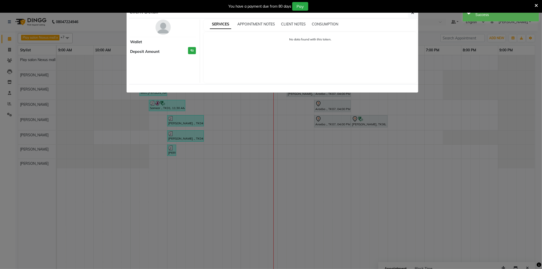
select select "7"
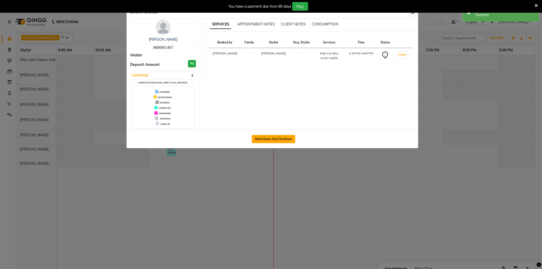
click at [289, 138] on button "Mark Done And Checkout" at bounding box center [273, 139] width 43 height 8
select select "service"
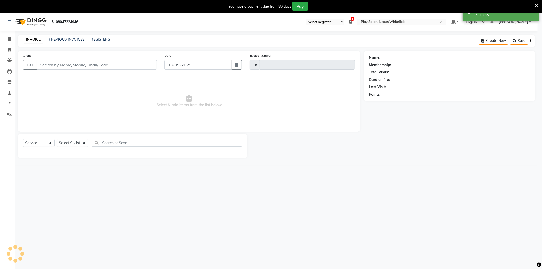
type input "3188"
select select "8356"
type input "9886661467"
select select "81405"
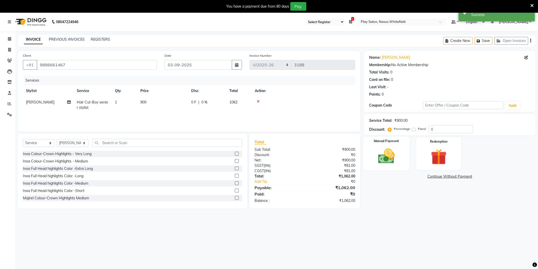
click at [389, 152] on img at bounding box center [386, 156] width 27 height 19
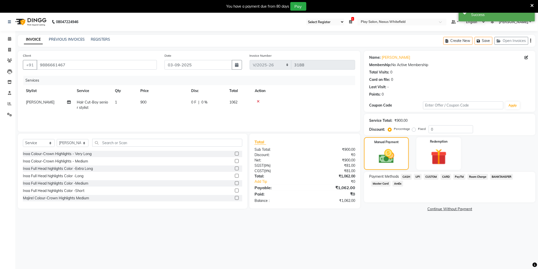
click at [429, 177] on span "CUSTOM" at bounding box center [431, 177] width 15 height 6
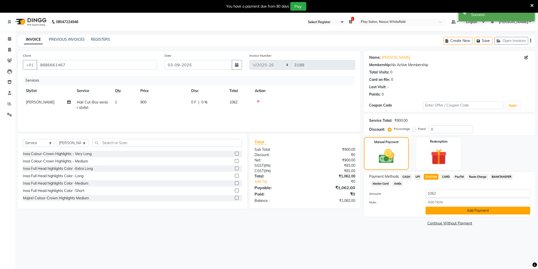
click at [457, 210] on button "Add Payment" at bounding box center [477, 211] width 105 height 8
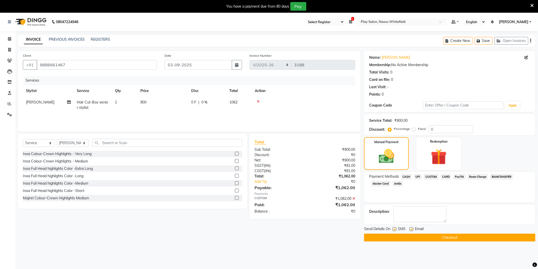
click at [460, 237] on button "Checkout" at bounding box center [449, 238] width 171 height 8
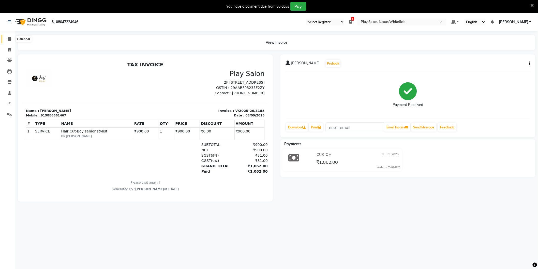
click at [9, 39] on icon at bounding box center [9, 39] width 3 height 4
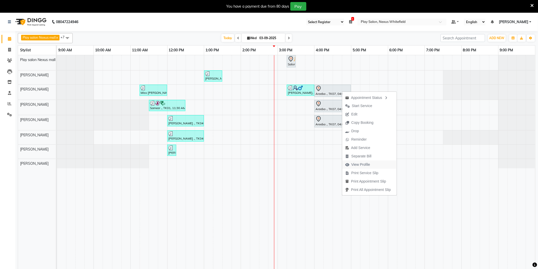
click at [361, 163] on span "View Profile" at bounding box center [360, 164] width 19 height 5
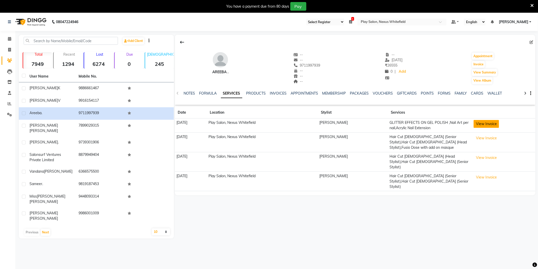
click at [486, 123] on button "View Invoice" at bounding box center [485, 124] width 25 height 8
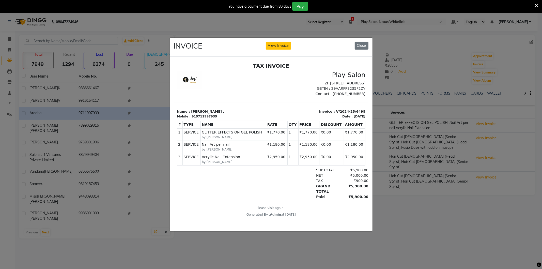
click at [471, 230] on ngb-modal-window "INVOICE View Invoice Close" at bounding box center [271, 134] width 542 height 269
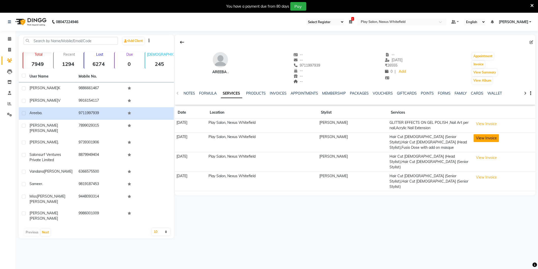
click at [482, 137] on button "View Invoice" at bounding box center [485, 138] width 25 height 8
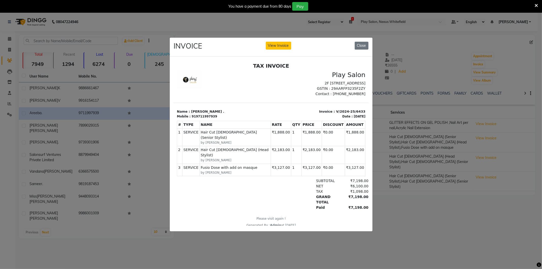
click at [422, 215] on ngb-modal-window "INVOICE View Invoice Close" at bounding box center [271, 134] width 542 height 269
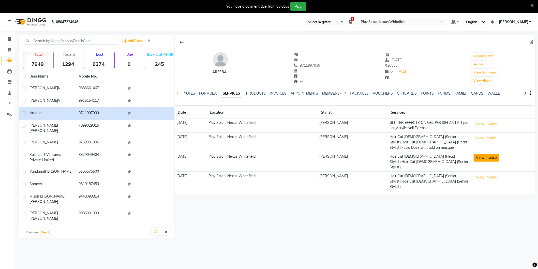
click at [486, 154] on button "View Invoice" at bounding box center [485, 158] width 25 height 8
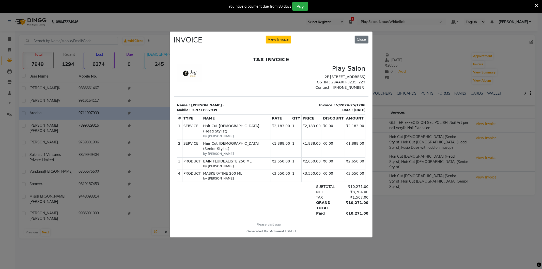
click at [404, 152] on ngb-modal-window "INVOICE View Invoice Close" at bounding box center [271, 134] width 542 height 269
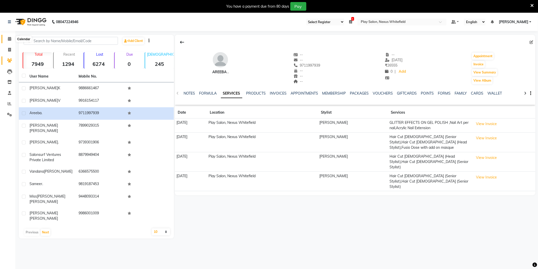
click at [10, 36] on span at bounding box center [9, 39] width 9 height 6
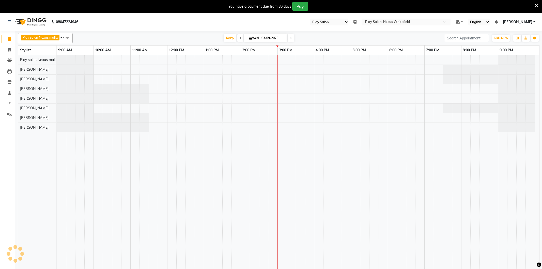
select select "104"
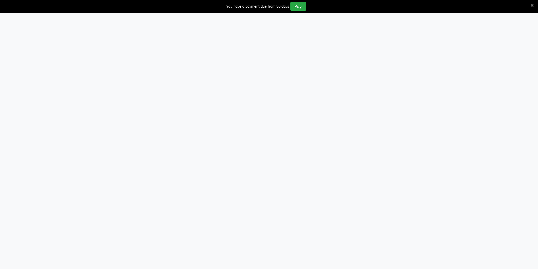
select select "104"
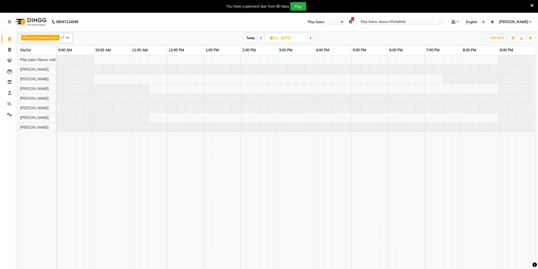
click at [69, 38] on span at bounding box center [67, 38] width 10 height 10
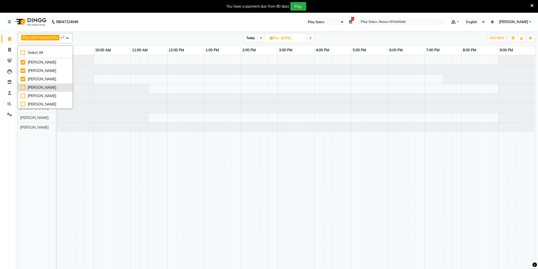
scroll to position [13, 0]
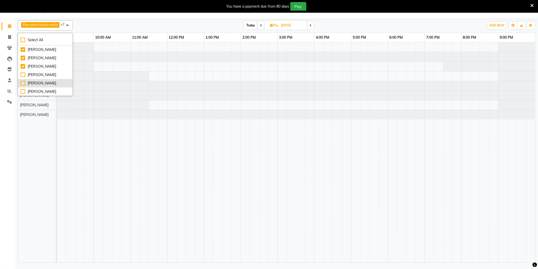
click at [21, 83] on div "[PERSON_NAME]" at bounding box center [45, 83] width 49 height 5
checkbox input "true"
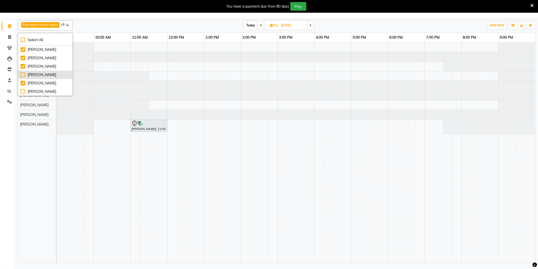
click at [22, 74] on div "[PERSON_NAME]" at bounding box center [45, 74] width 49 height 5
checkbox input "true"
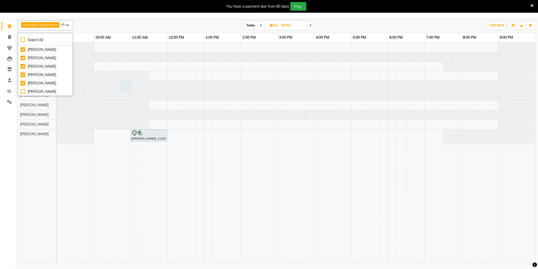
click at [57, 87] on div at bounding box center [57, 85] width 0 height 9
select select "81392"
select select "tentative"
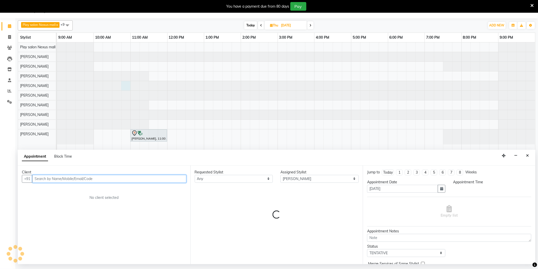
select select "645"
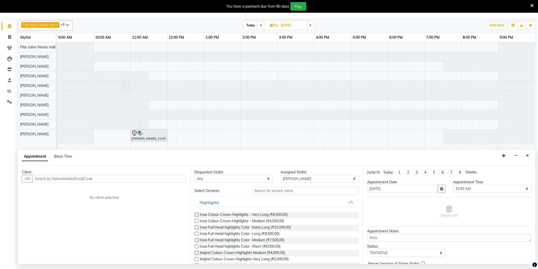
drag, startPoint x: 528, startPoint y: 159, endPoint x: 447, endPoint y: 160, distance: 80.8
click at [527, 158] on button "Close" at bounding box center [527, 156] width 7 height 8
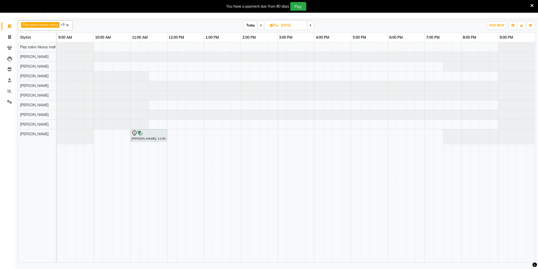
click at [262, 24] on icon at bounding box center [261, 25] width 2 height 3
type input "03-09-2025"
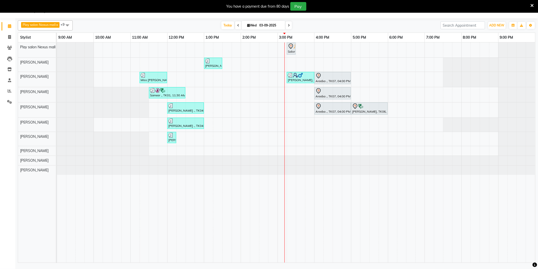
scroll to position [0, 0]
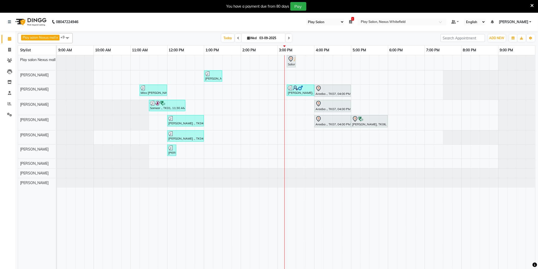
drag, startPoint x: 181, startPoint y: 130, endPoint x: 436, endPoint y: 224, distance: 271.8
click at [436, 224] on td at bounding box center [438, 165] width 9 height 220
